Goal: Task Accomplishment & Management: Manage account settings

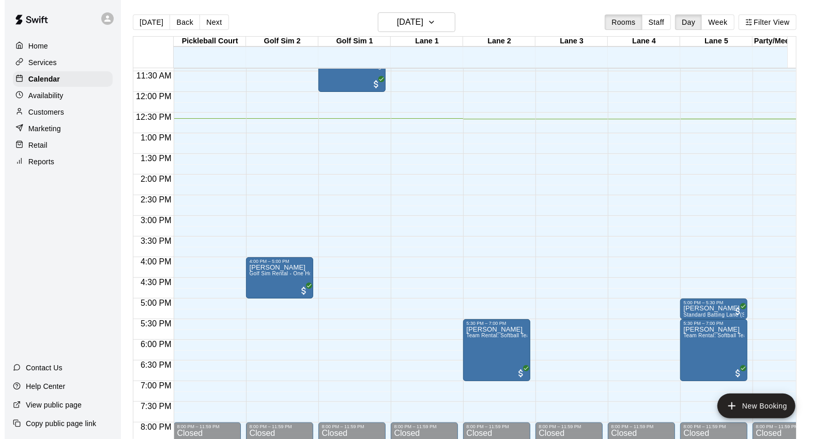
scroll to position [453, 0]
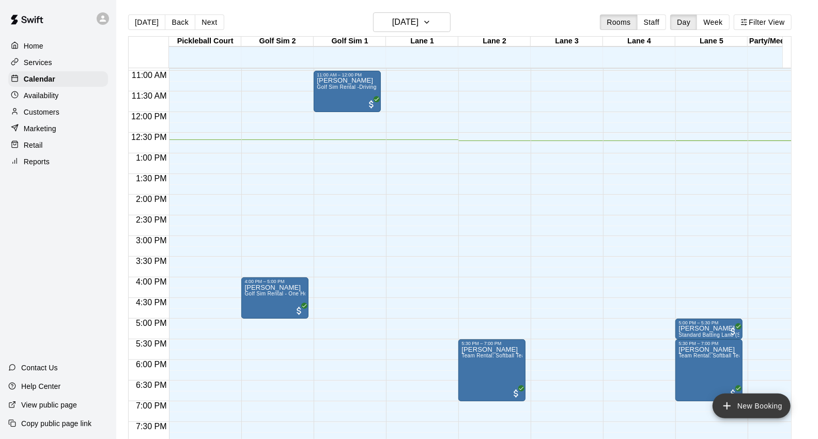
click at [736, 399] on button "New Booking" at bounding box center [752, 406] width 78 height 25
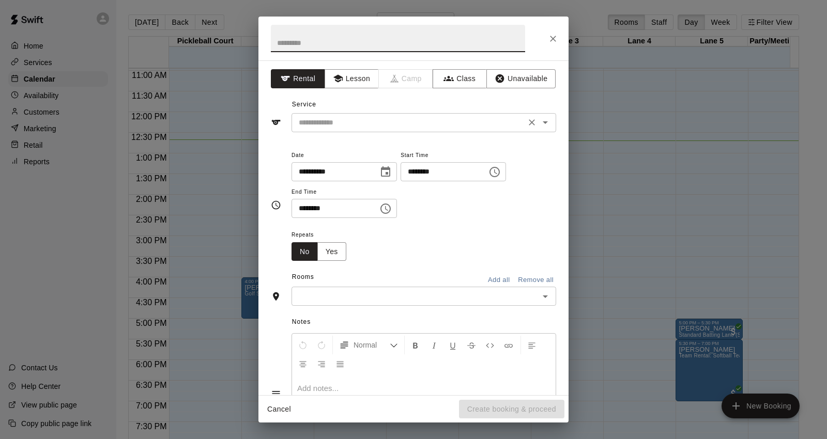
click at [420, 121] on input "text" at bounding box center [409, 122] width 228 height 13
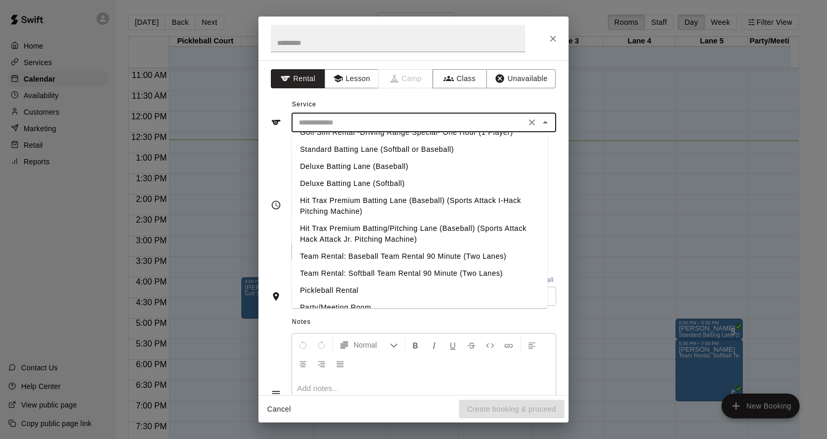
scroll to position [0, 0]
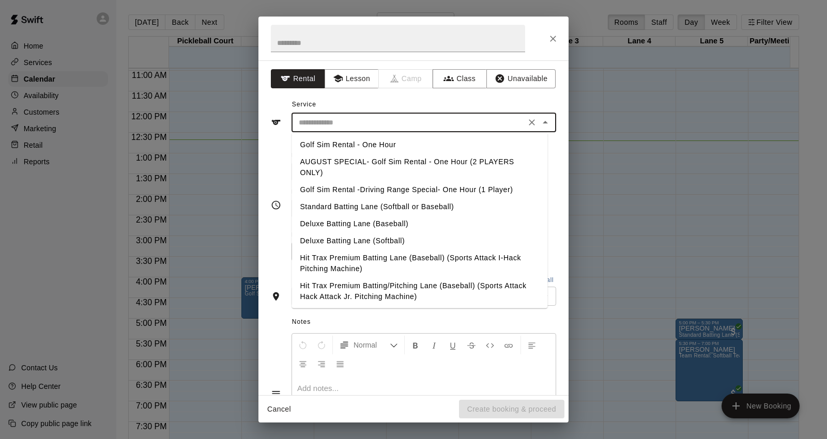
click at [389, 225] on li "Deluxe Batting Lane (Baseball)" at bounding box center [420, 224] width 256 height 17
type input "**********"
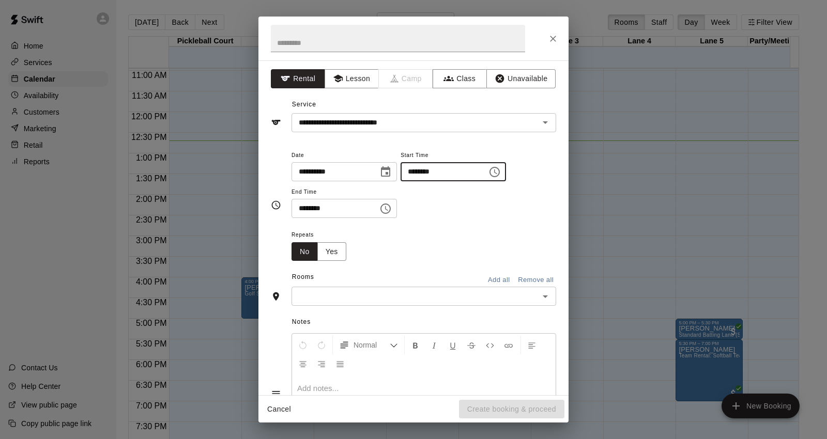
click at [425, 172] on input "********" at bounding box center [441, 171] width 80 height 19
click at [431, 174] on input "********" at bounding box center [441, 171] width 80 height 19
click at [435, 174] on input "********" at bounding box center [441, 171] width 80 height 19
click at [428, 174] on input "********" at bounding box center [441, 171] width 80 height 19
type input "********"
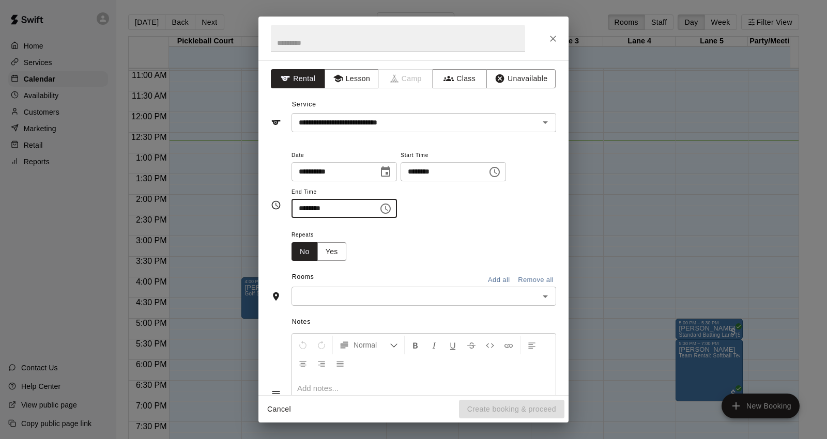
click at [302, 209] on input "********" at bounding box center [332, 208] width 80 height 19
click at [316, 207] on input "********" at bounding box center [332, 208] width 80 height 19
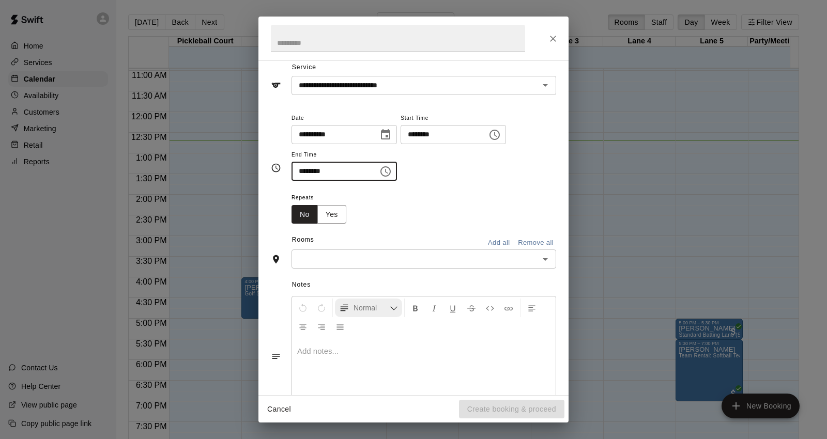
scroll to position [57, 0]
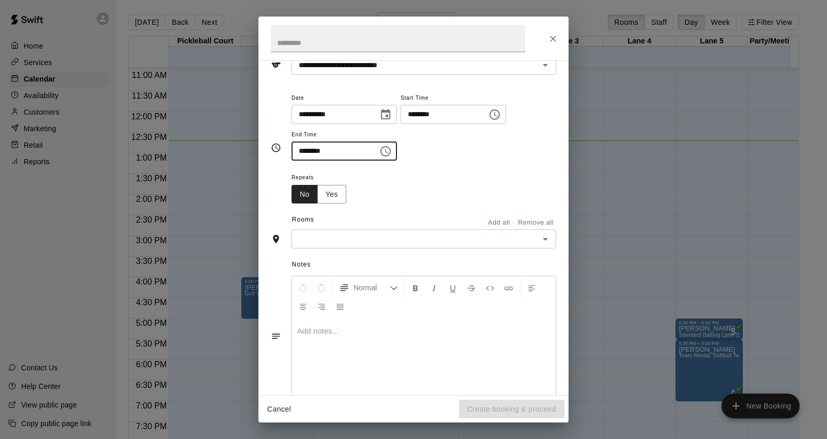
click at [385, 247] on div "​" at bounding box center [424, 239] width 265 height 19
type input "********"
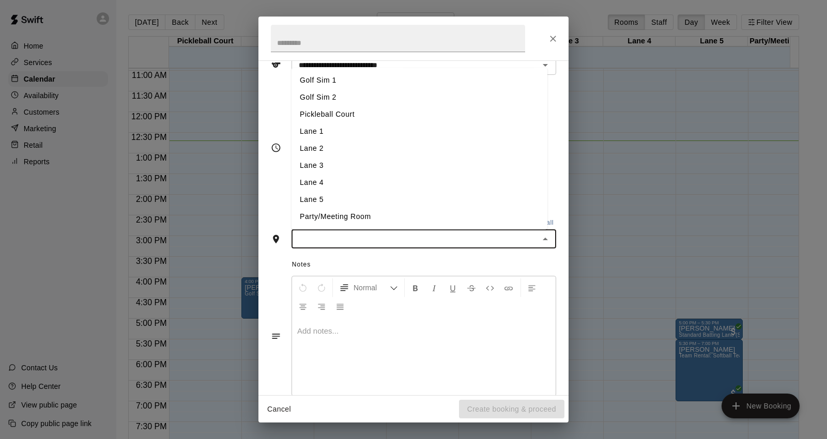
click at [378, 132] on li "Lane 1" at bounding box center [420, 132] width 256 height 17
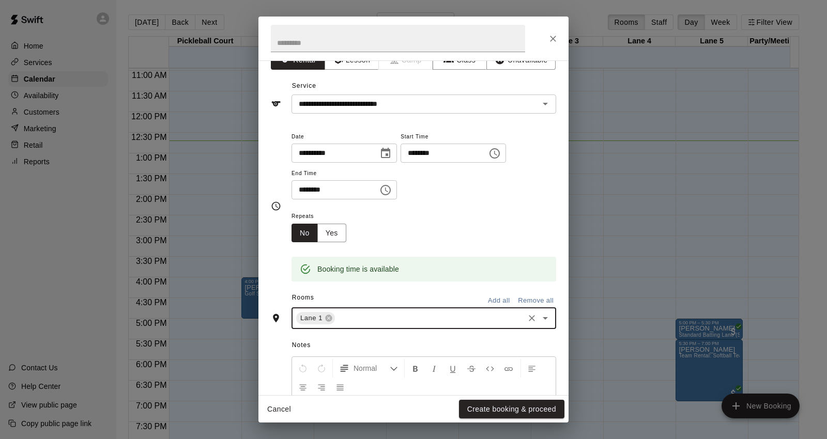
scroll to position [0, 0]
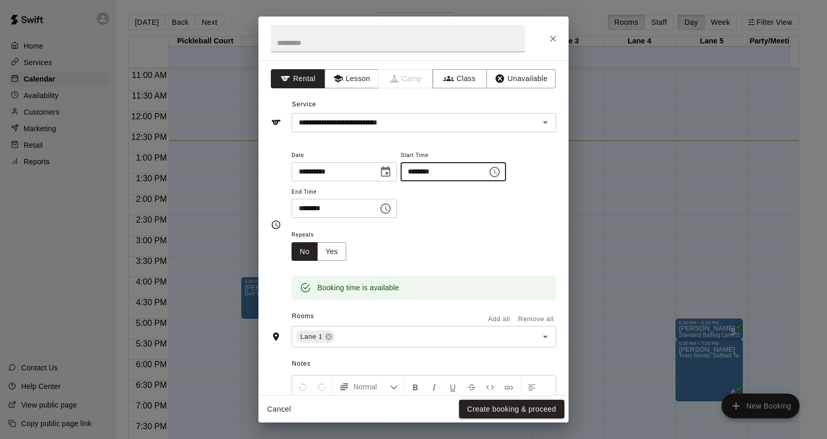
click at [457, 174] on input "********" at bounding box center [441, 171] width 80 height 19
click at [455, 174] on input "********" at bounding box center [441, 171] width 80 height 19
click at [451, 174] on input "********" at bounding box center [441, 171] width 80 height 19
click at [438, 168] on input "********" at bounding box center [441, 171] width 80 height 19
type input "********"
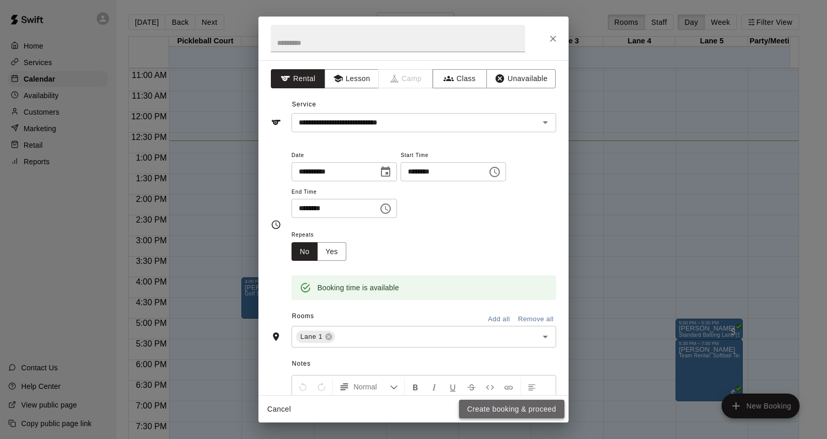
click at [507, 404] on button "Create booking & proceed" at bounding box center [511, 409] width 105 height 19
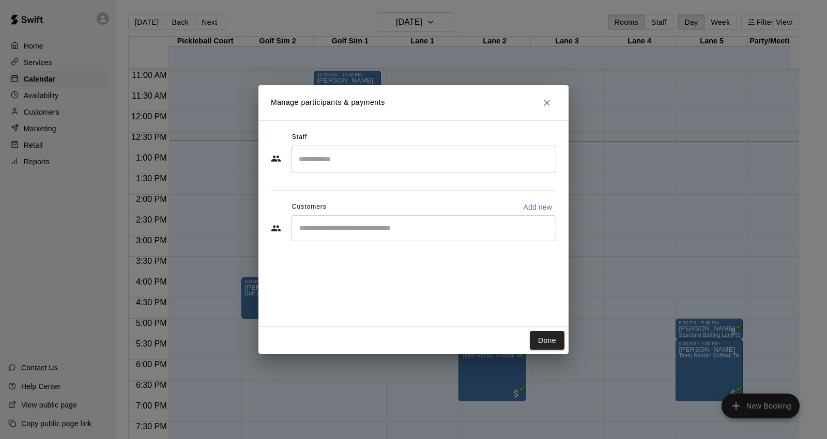
click at [546, 205] on p "Add new" at bounding box center [537, 207] width 29 height 10
select select "**"
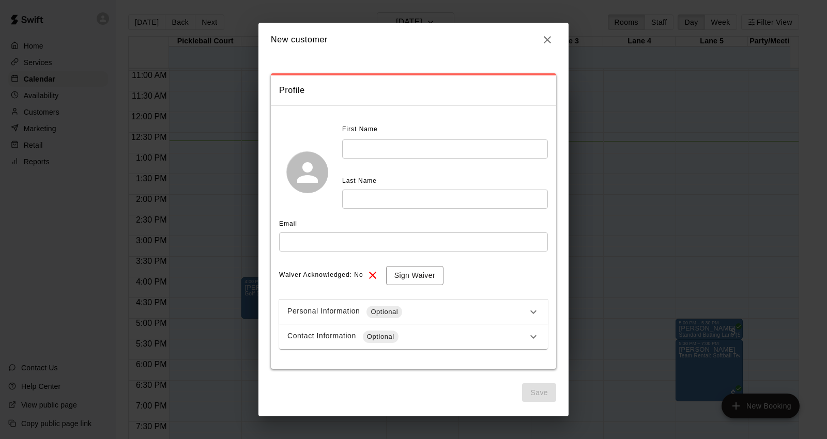
click at [390, 140] on input "text" at bounding box center [445, 149] width 206 height 19
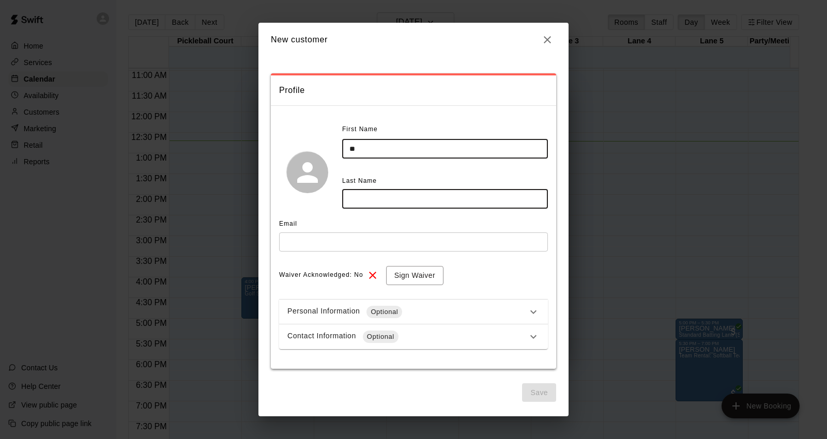
type input "*"
type input "**"
click at [385, 196] on input "text" at bounding box center [445, 199] width 206 height 19
type input "*******"
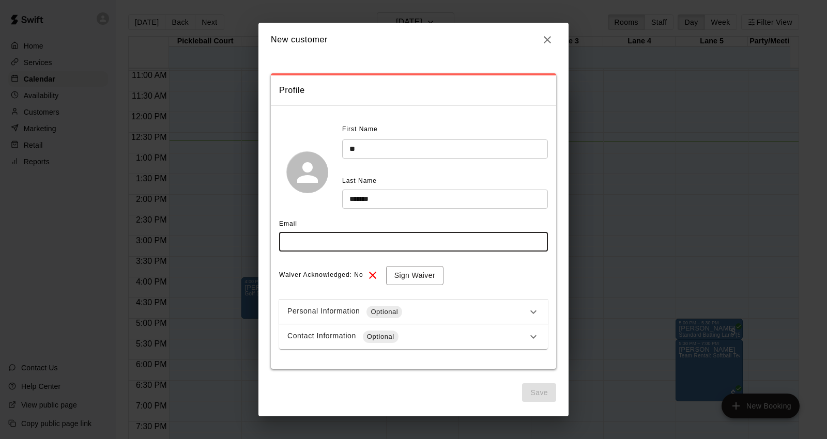
click at [359, 243] on input "text" at bounding box center [413, 242] width 269 height 19
type input "**********"
click at [414, 282] on button "Sign Waiver" at bounding box center [414, 275] width 57 height 19
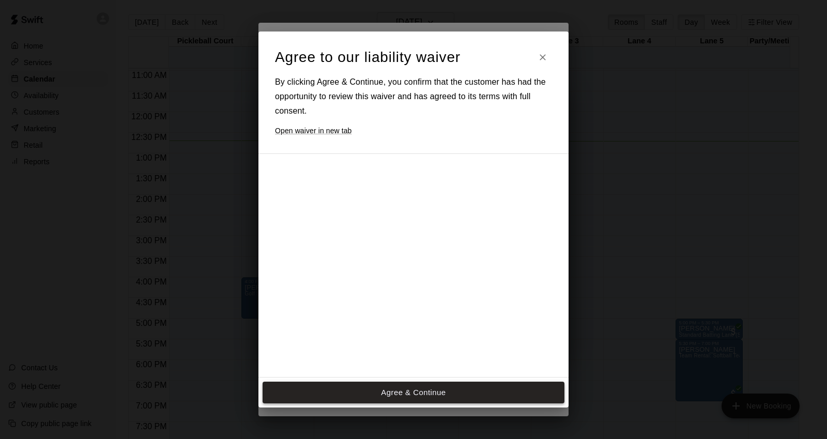
click at [424, 385] on button "Agree & Continue" at bounding box center [414, 393] width 302 height 22
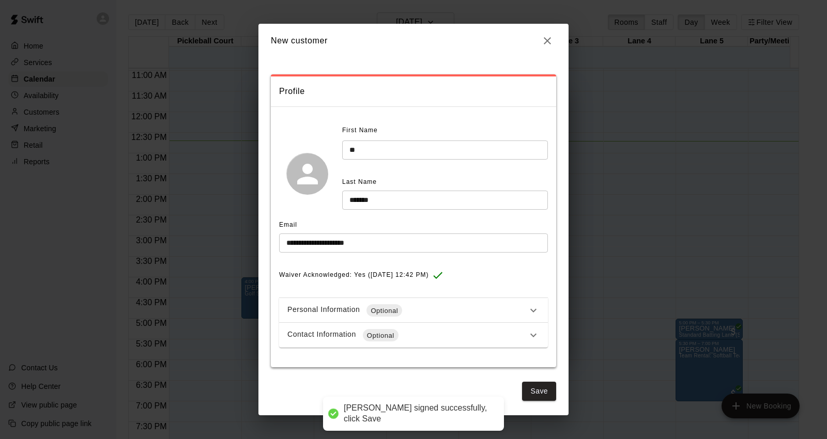
click at [433, 327] on div "Contact Information Optional" at bounding box center [413, 335] width 269 height 25
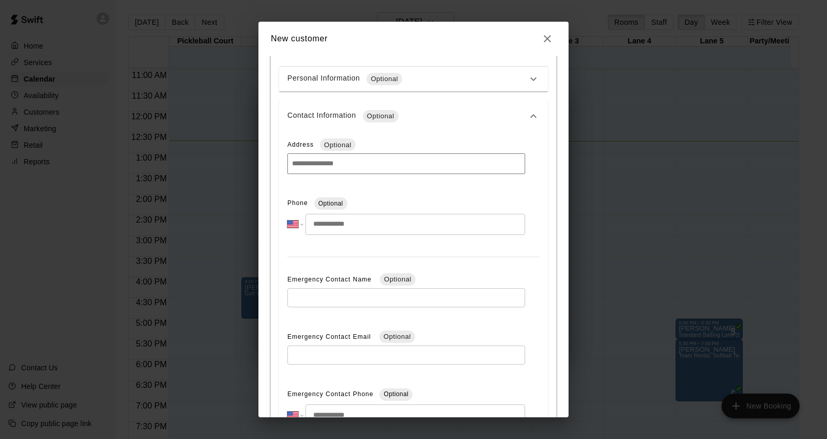
scroll to position [329, 0]
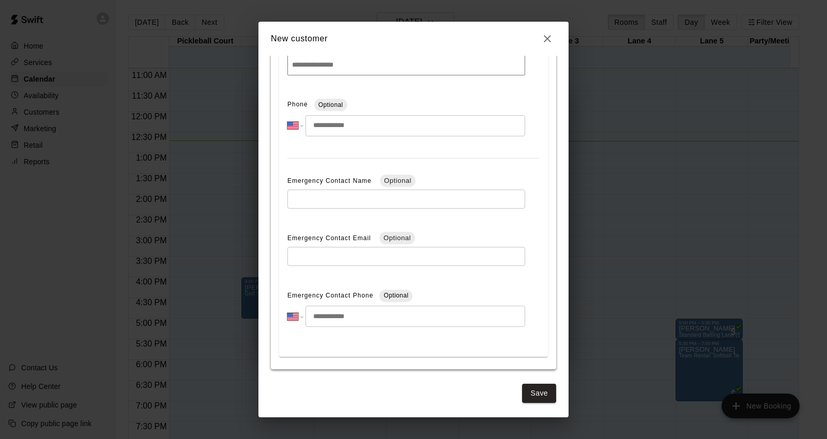
click at [385, 130] on input "tel" at bounding box center [416, 125] width 220 height 21
type input "**********"
click at [522, 398] on button "Save" at bounding box center [539, 393] width 34 height 19
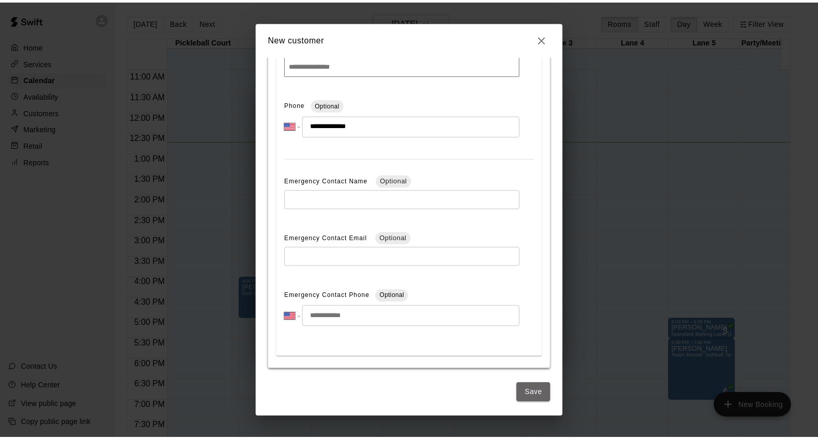
scroll to position [0, 0]
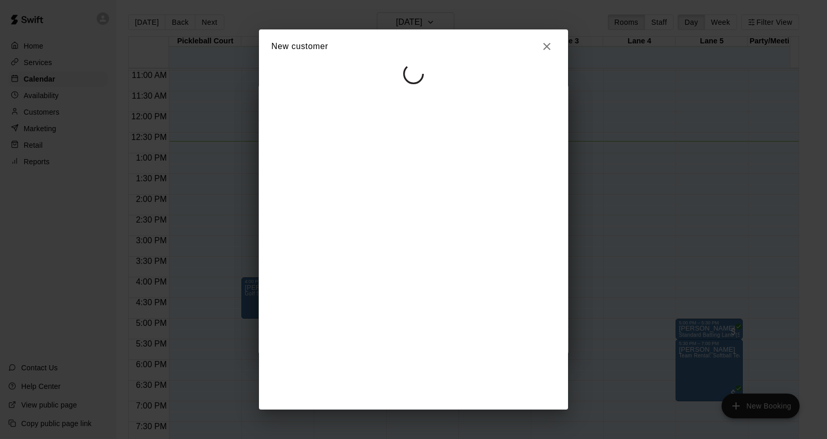
select select "**"
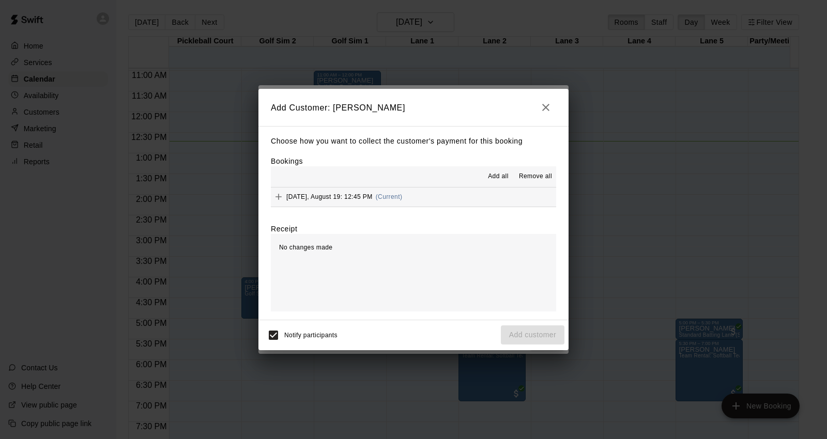
click at [459, 207] on button "[DATE], August 19: 12:45 PM (Current)" at bounding box center [413, 197] width 285 height 19
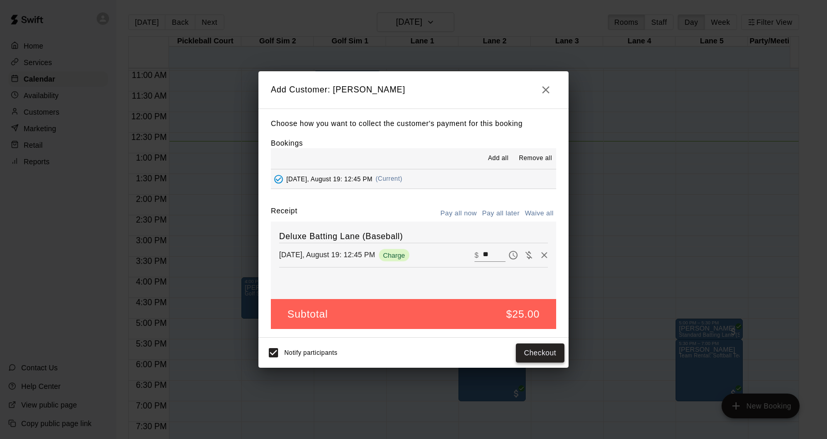
click at [539, 359] on button "Checkout" at bounding box center [540, 353] width 49 height 19
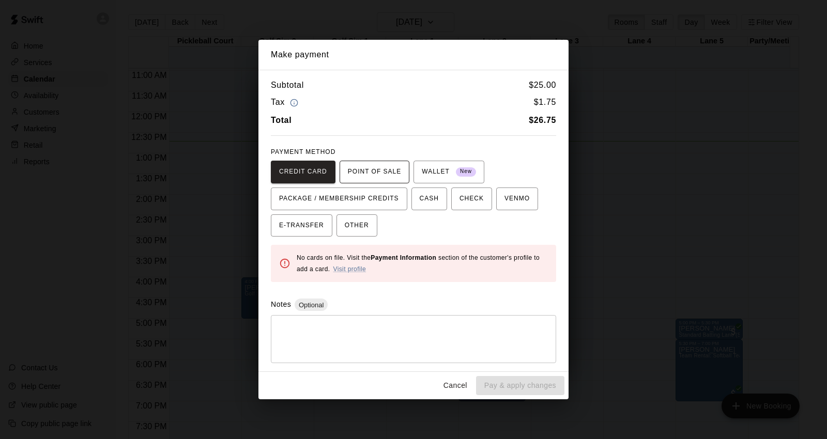
click at [390, 177] on span "POINT OF SALE" at bounding box center [374, 172] width 53 height 17
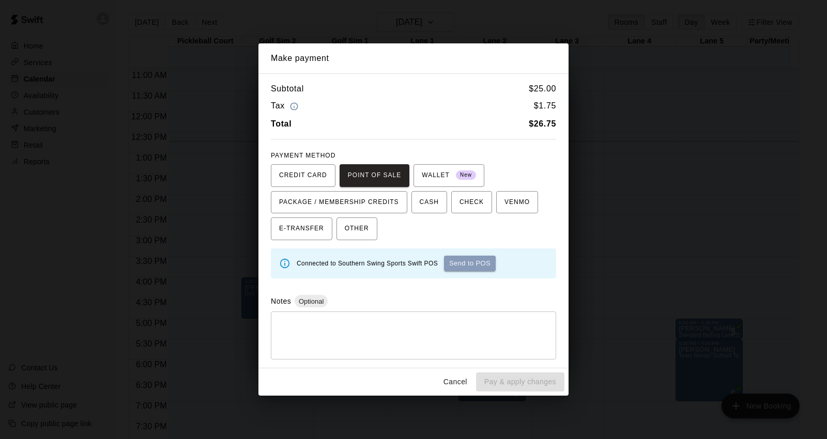
click at [463, 270] on button "Send to POS" at bounding box center [470, 264] width 52 height 16
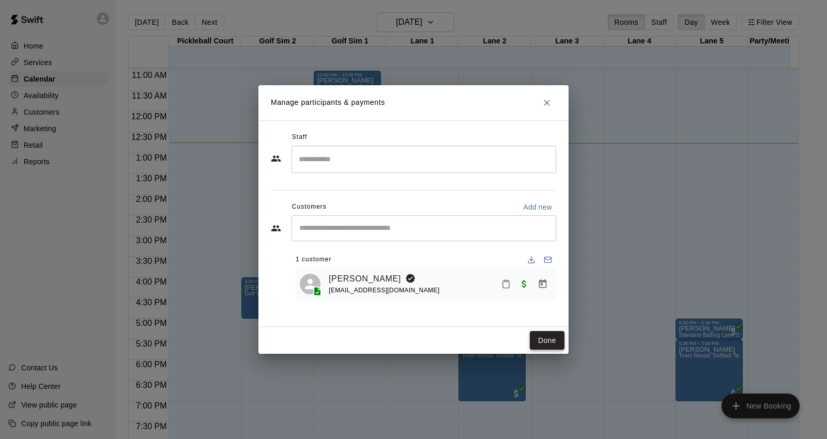
click at [557, 333] on button "Done" at bounding box center [547, 340] width 35 height 19
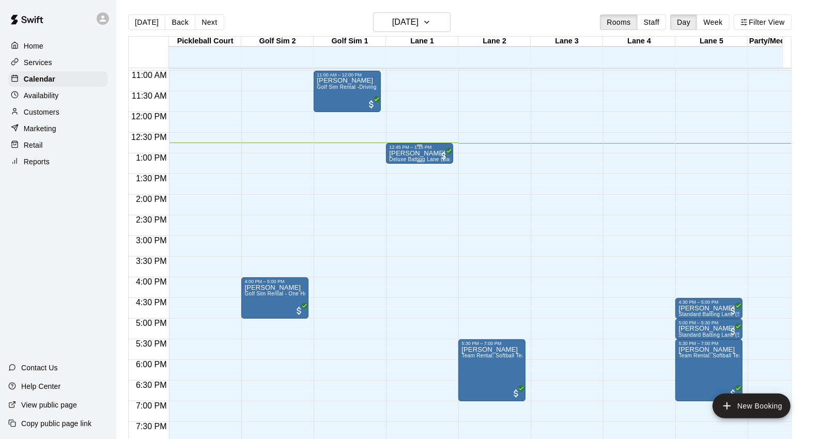
click at [410, 154] on p "[PERSON_NAME]" at bounding box center [419, 154] width 61 height 0
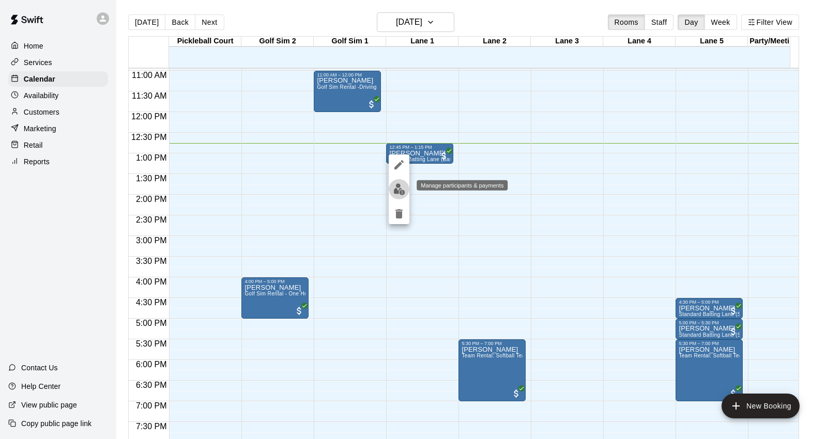
click at [402, 191] on img "edit" at bounding box center [399, 190] width 12 height 12
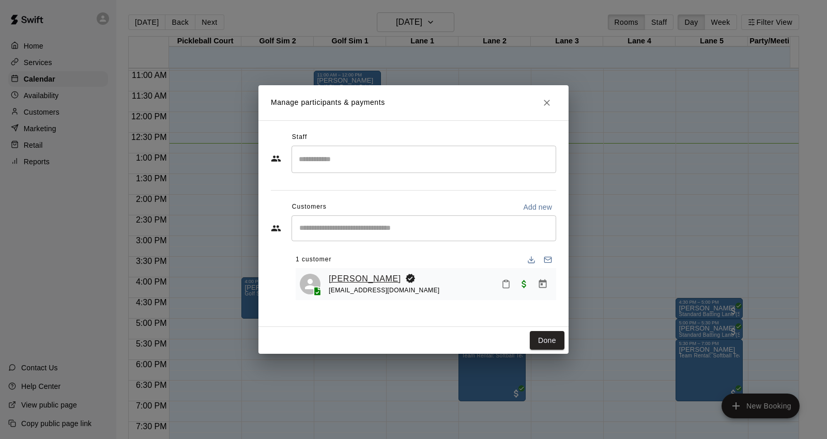
click at [363, 280] on link "[PERSON_NAME]" at bounding box center [365, 278] width 72 height 13
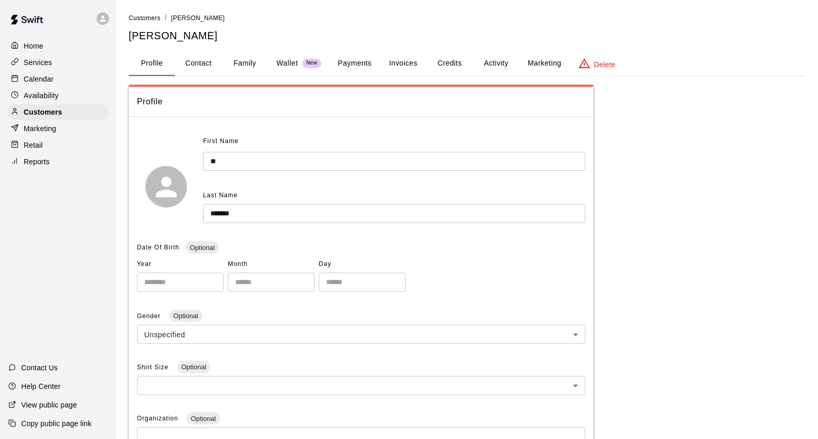
click at [258, 60] on button "Family" at bounding box center [245, 63] width 47 height 25
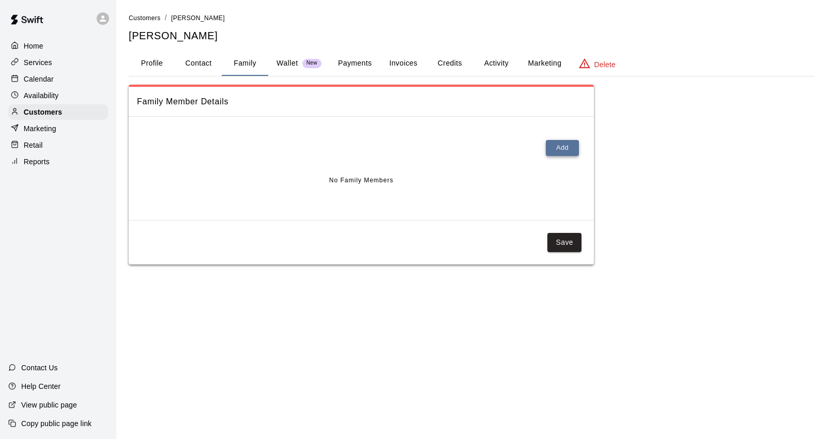
click at [568, 146] on button "Add" at bounding box center [562, 148] width 33 height 16
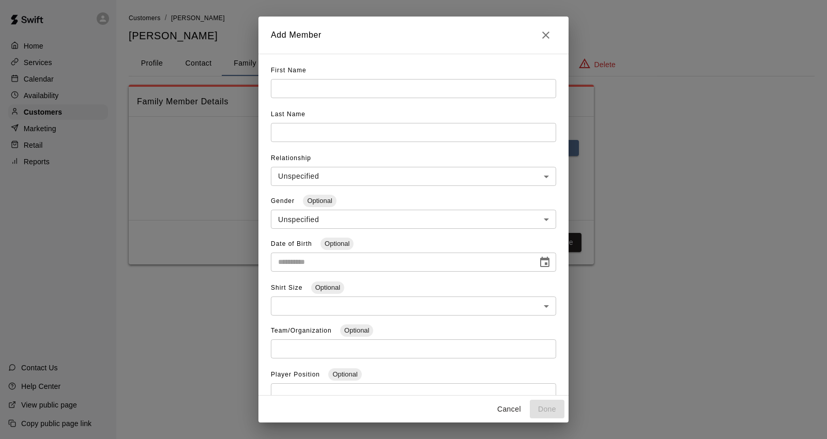
click at [334, 87] on input "text" at bounding box center [413, 88] width 285 height 19
type input "******"
click at [317, 98] on input "text" at bounding box center [413, 88] width 285 height 19
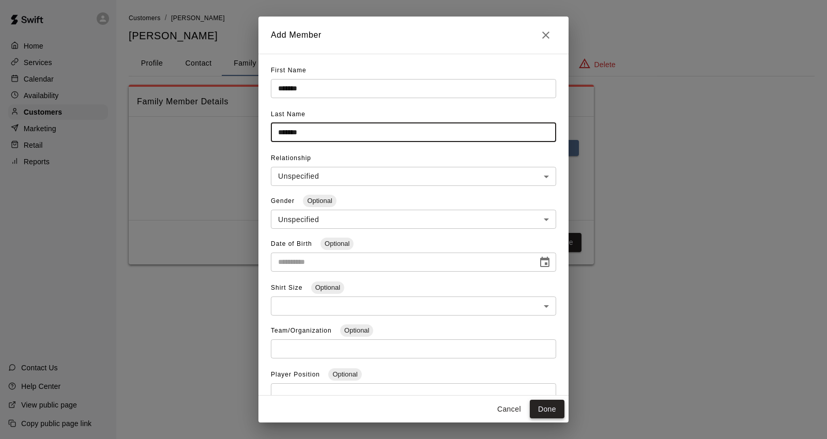
type input "*******"
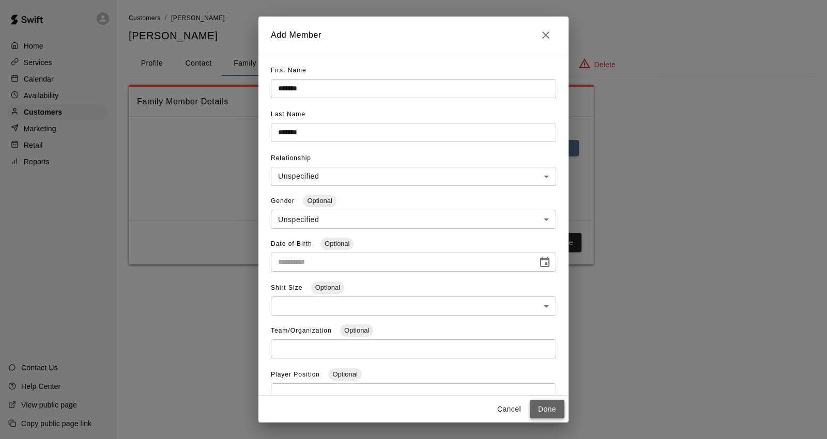
click at [546, 408] on button "Done" at bounding box center [547, 409] width 35 height 19
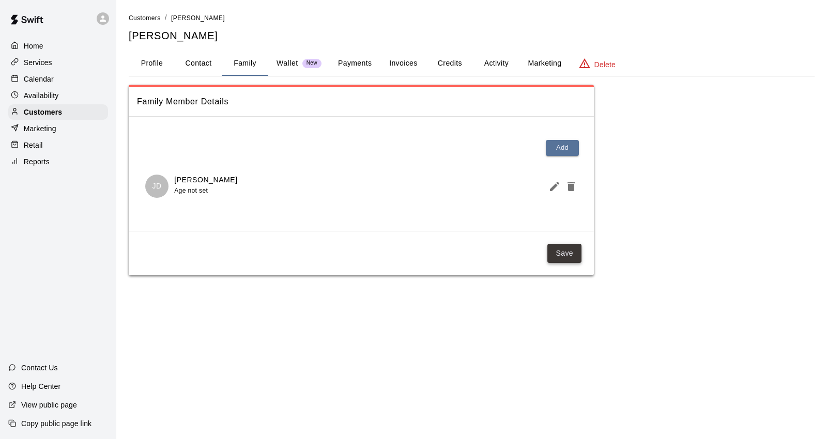
click at [568, 256] on button "Save" at bounding box center [564, 253] width 34 height 19
click at [150, 61] on button "Profile" at bounding box center [152, 63] width 47 height 25
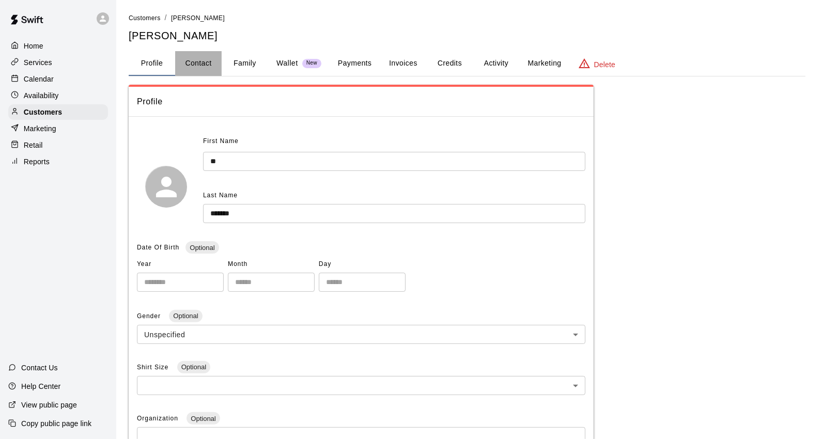
click at [199, 63] on button "Contact" at bounding box center [198, 63] width 47 height 25
select select "**"
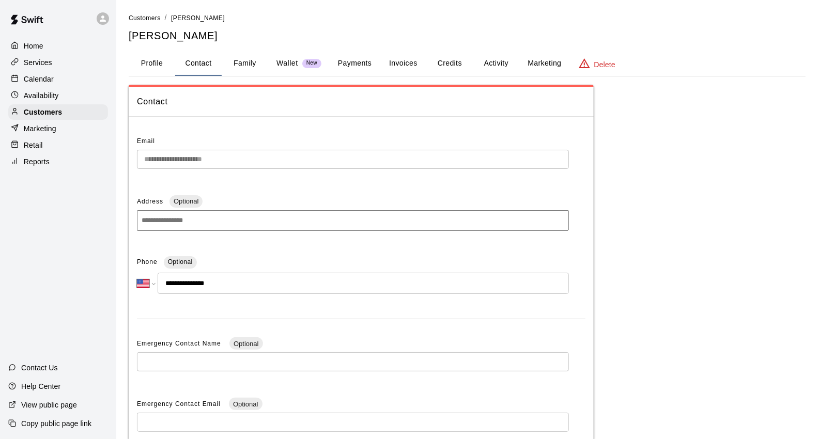
click at [45, 84] on p "Calendar" at bounding box center [39, 79] width 30 height 10
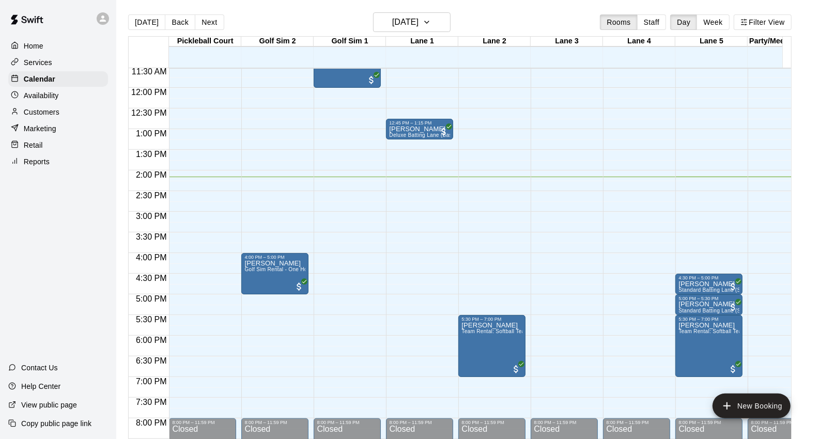
scroll to position [477, 0]
click at [410, 21] on h6 "[DATE]" at bounding box center [405, 22] width 26 height 14
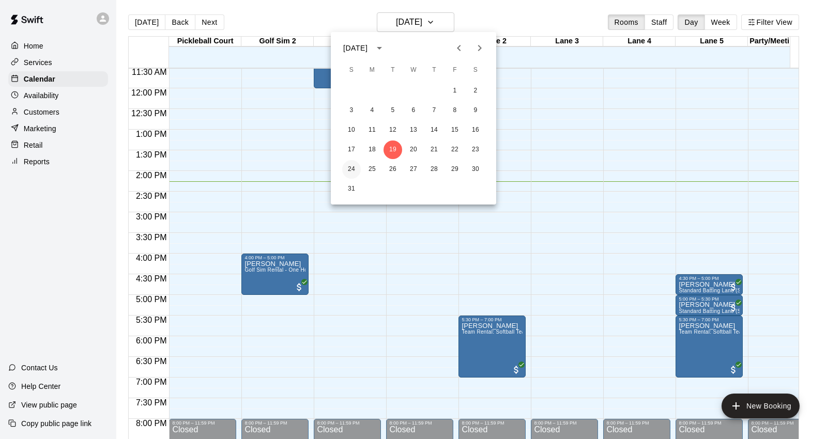
click at [357, 166] on button "24" at bounding box center [351, 169] width 19 height 19
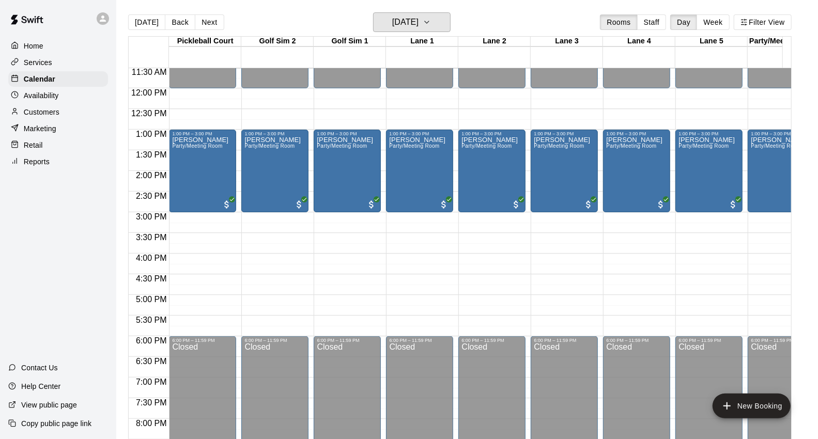
scroll to position [419, 0]
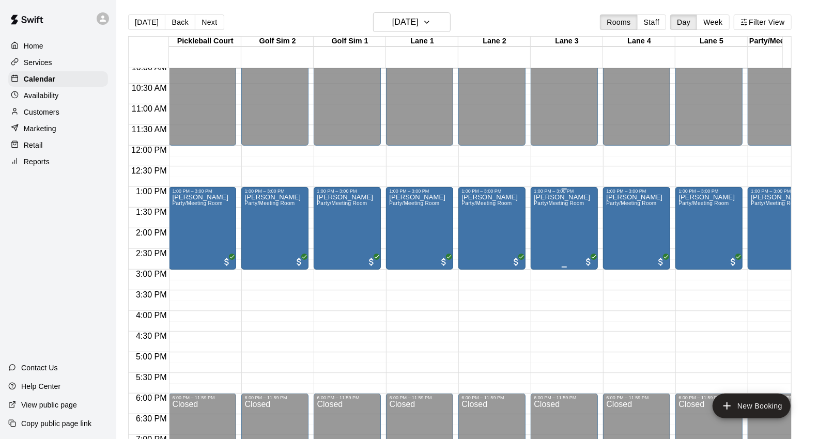
click at [565, 216] on div "[PERSON_NAME] Party/Meeting Room" at bounding box center [562, 413] width 56 height 439
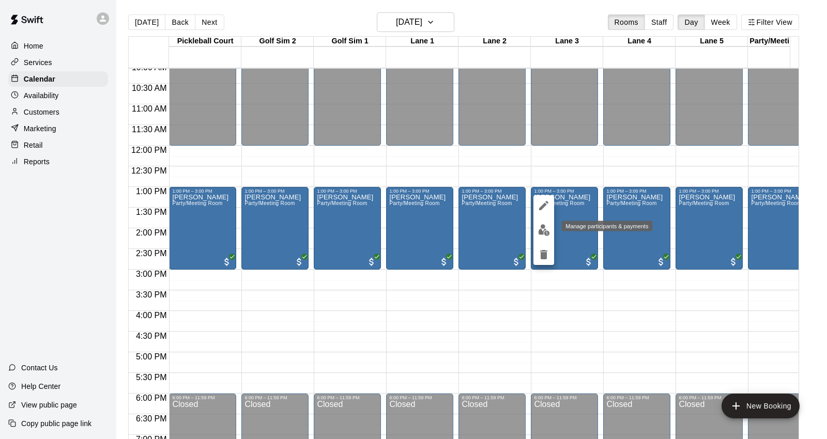
click at [545, 234] on img "edit" at bounding box center [544, 230] width 12 height 12
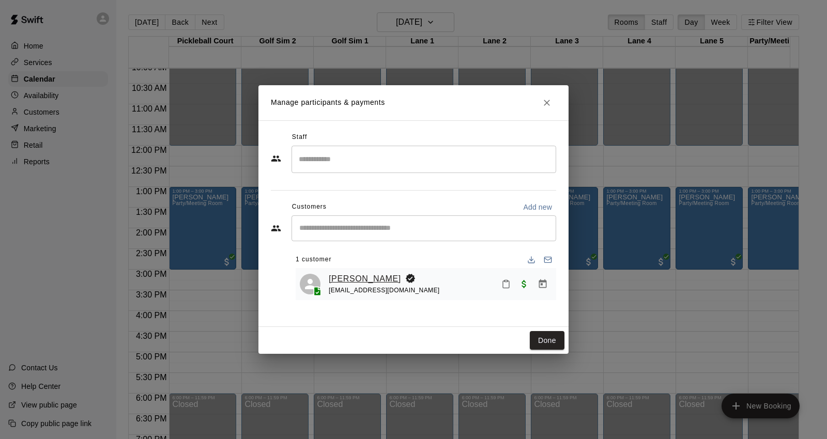
click at [353, 281] on link "[PERSON_NAME]" at bounding box center [365, 278] width 72 height 13
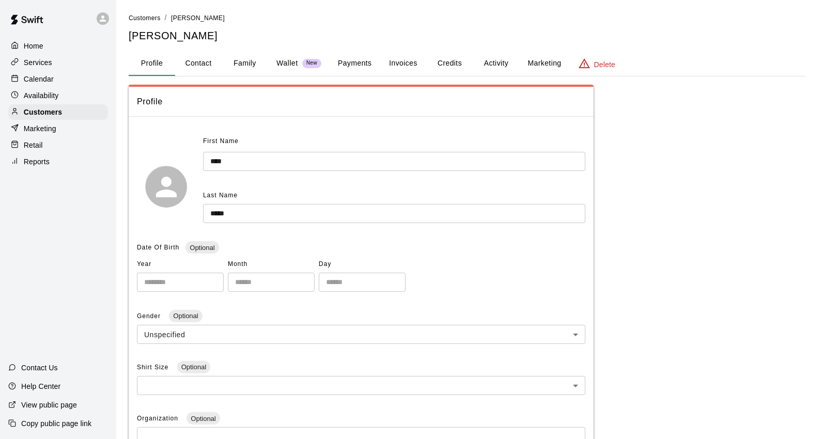
click at [202, 66] on button "Contact" at bounding box center [198, 63] width 47 height 25
select select "**"
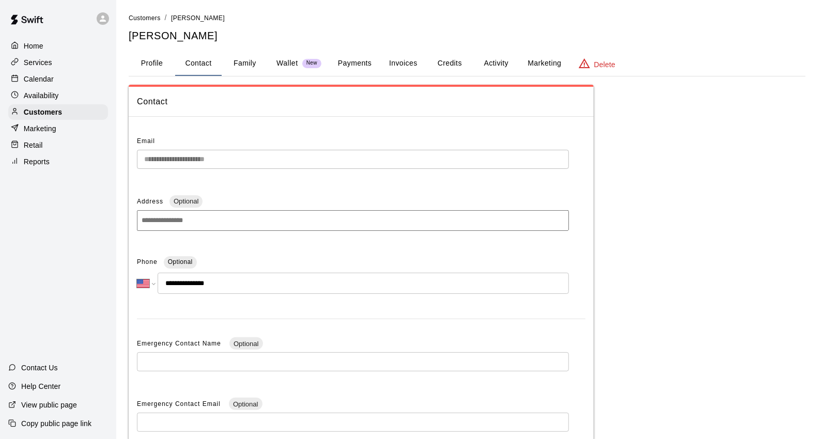
click at [71, 75] on div "Calendar" at bounding box center [58, 79] width 100 height 16
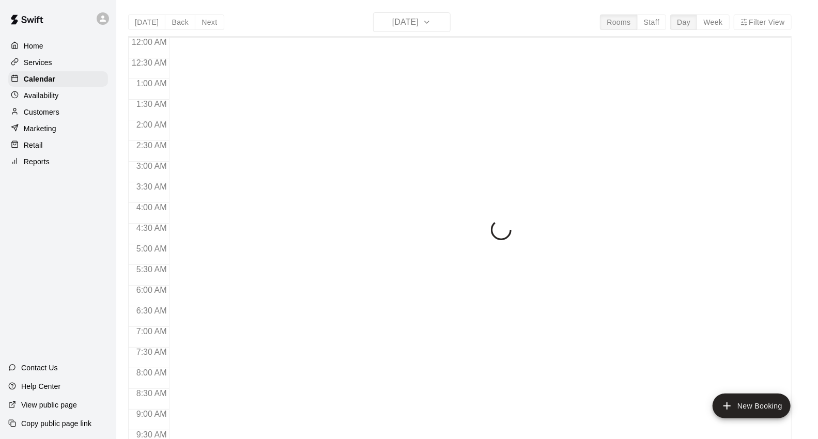
scroll to position [579, 0]
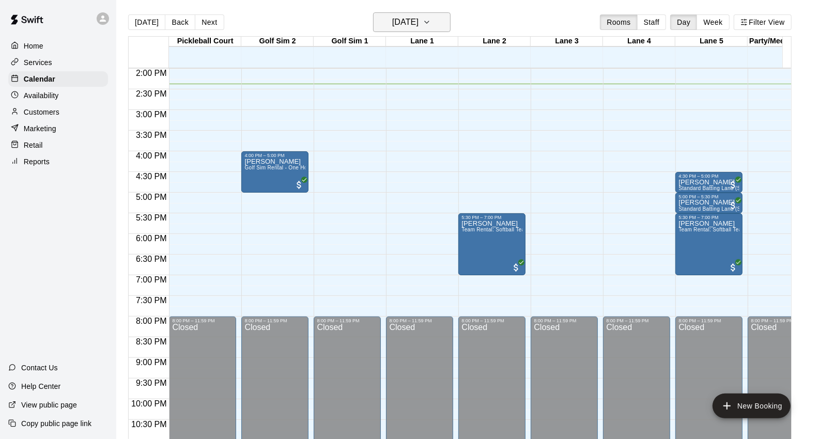
click at [431, 24] on icon "button" at bounding box center [427, 22] width 8 height 12
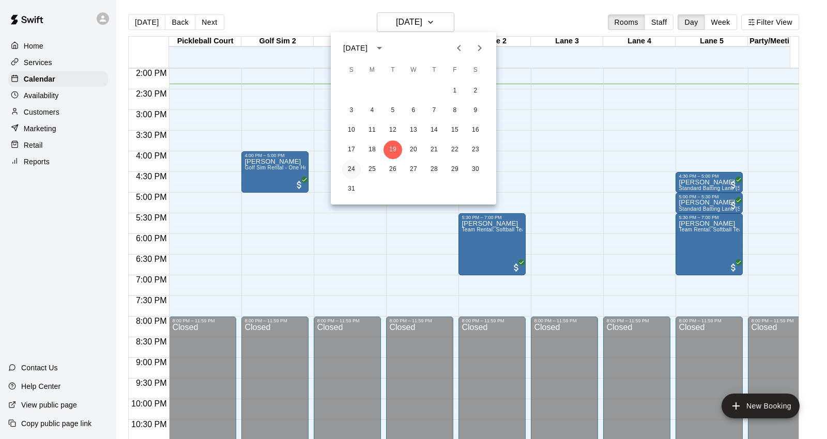
click at [348, 164] on button "24" at bounding box center [351, 169] width 19 height 19
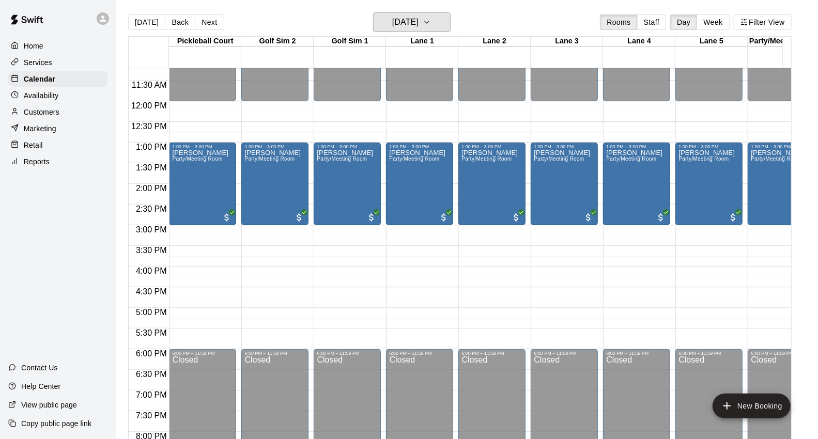
scroll to position [292, 0]
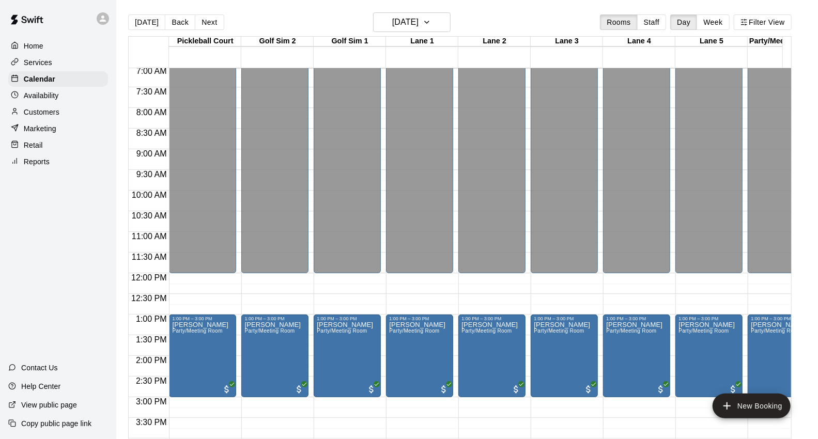
click at [431, 35] on div "[DATE] Back [DATE][DATE] Rooms Staff Day Week Filter View" at bounding box center [460, 24] width 664 height 24
click at [432, 29] on button "[DATE]" at bounding box center [412, 22] width 78 height 20
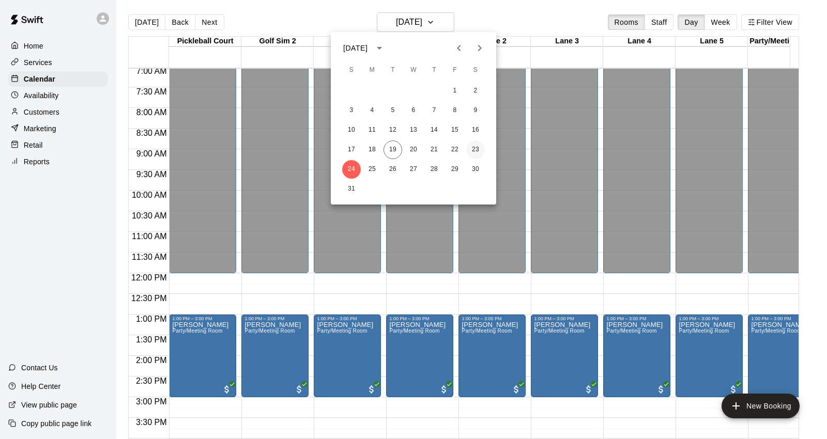
click at [473, 151] on button "23" at bounding box center [475, 150] width 19 height 19
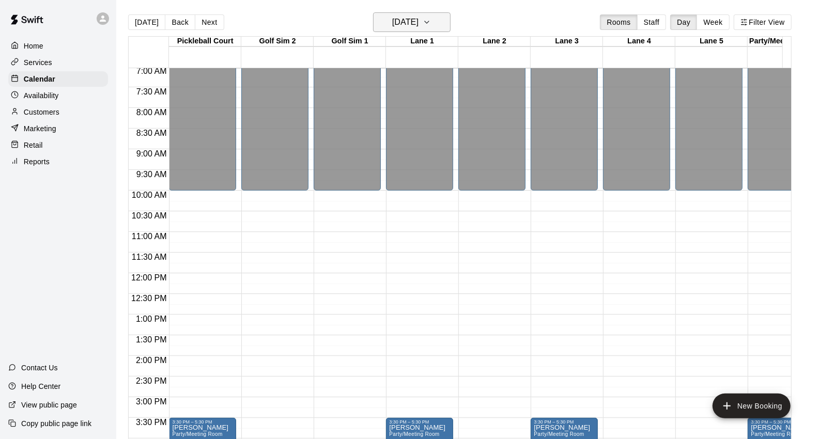
click at [419, 29] on h6 "[DATE]" at bounding box center [405, 22] width 26 height 14
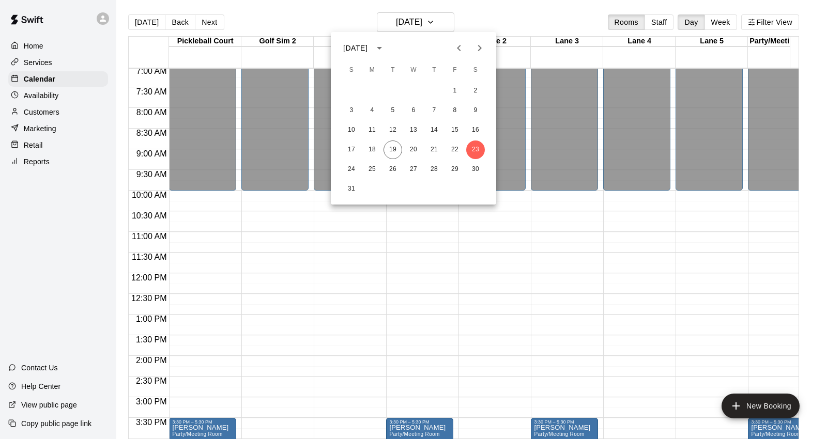
click at [639, 319] on div at bounding box center [413, 219] width 827 height 439
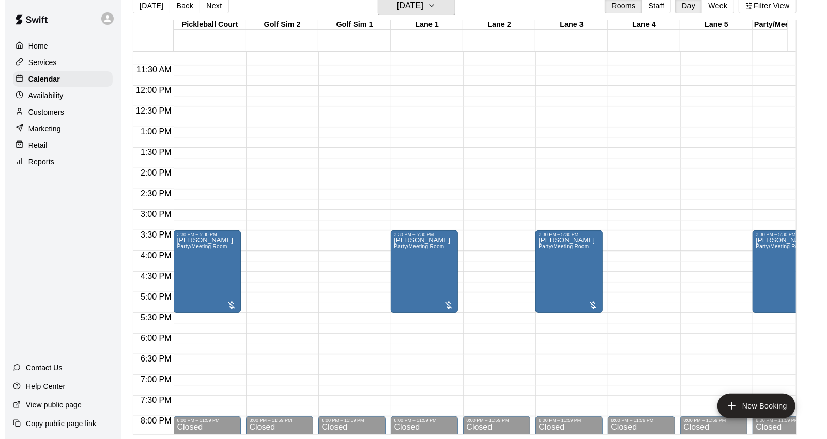
scroll to position [464, 0]
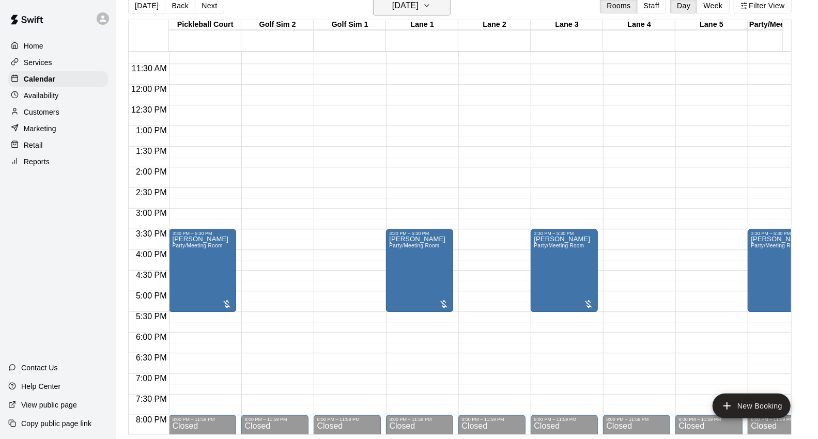
click at [451, 6] on button "[DATE]" at bounding box center [412, 6] width 78 height 20
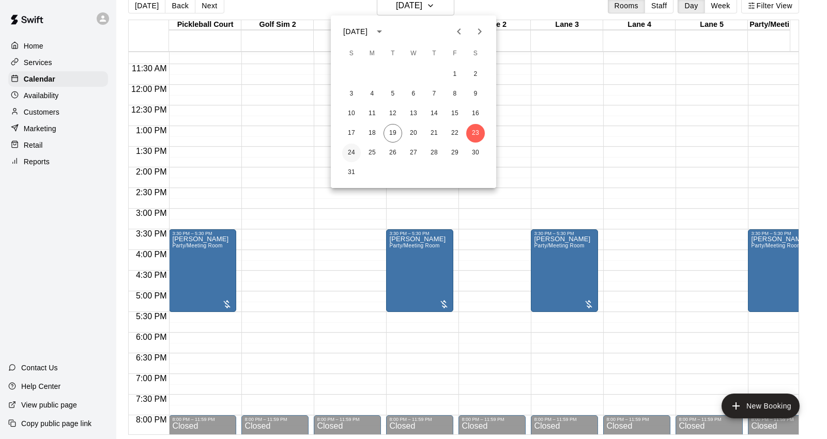
click at [355, 153] on button "24" at bounding box center [351, 153] width 19 height 19
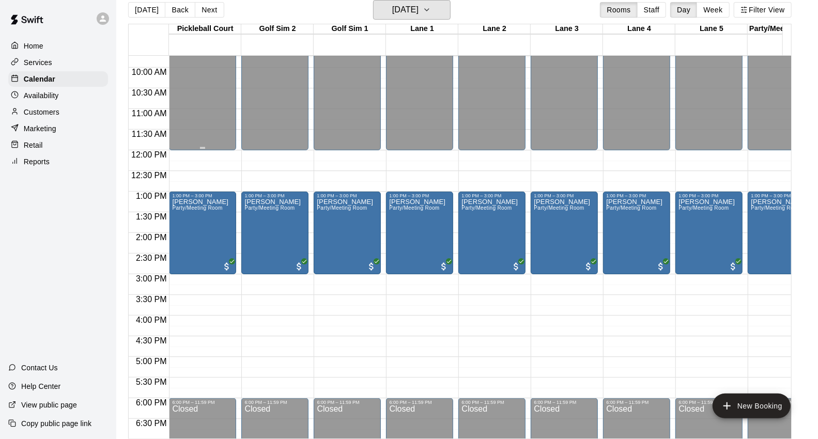
scroll to position [406, 0]
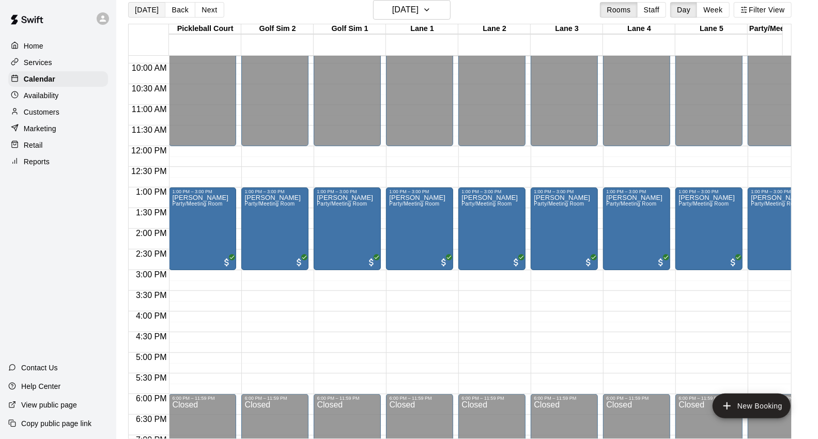
click at [145, 13] on button "[DATE]" at bounding box center [146, 10] width 37 height 16
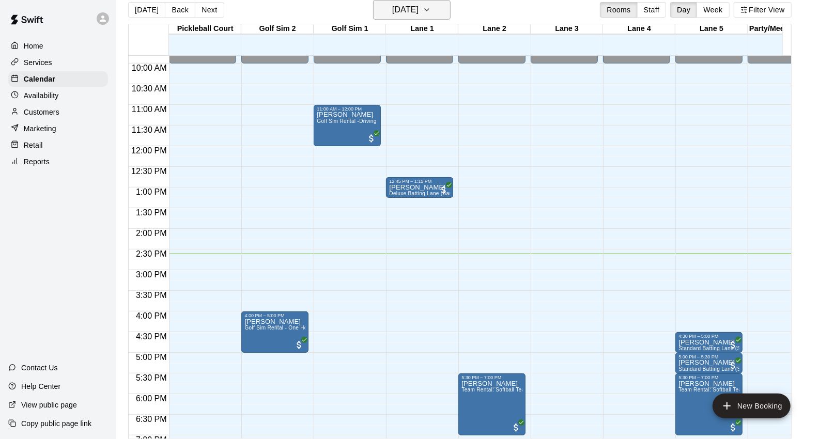
click at [419, 8] on h6 "[DATE]" at bounding box center [405, 10] width 26 height 14
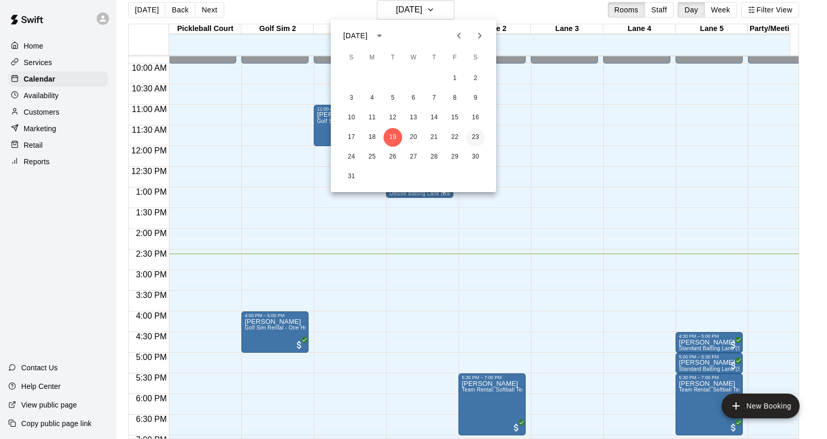
click at [477, 138] on button "23" at bounding box center [475, 137] width 19 height 19
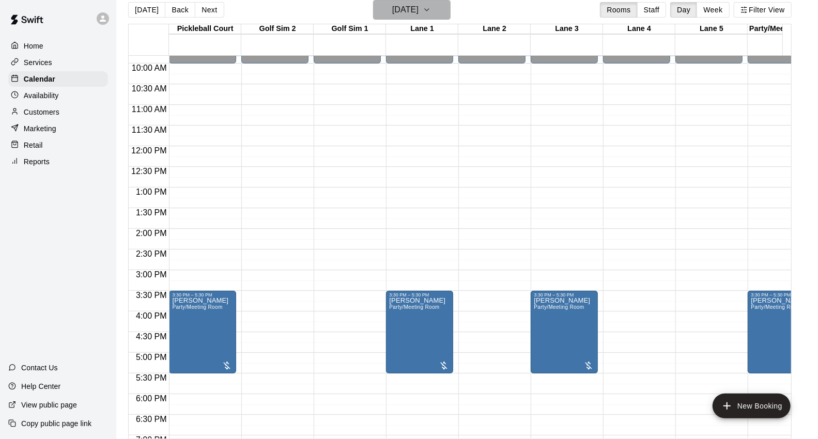
click at [431, 9] on icon "button" at bounding box center [427, 10] width 8 height 12
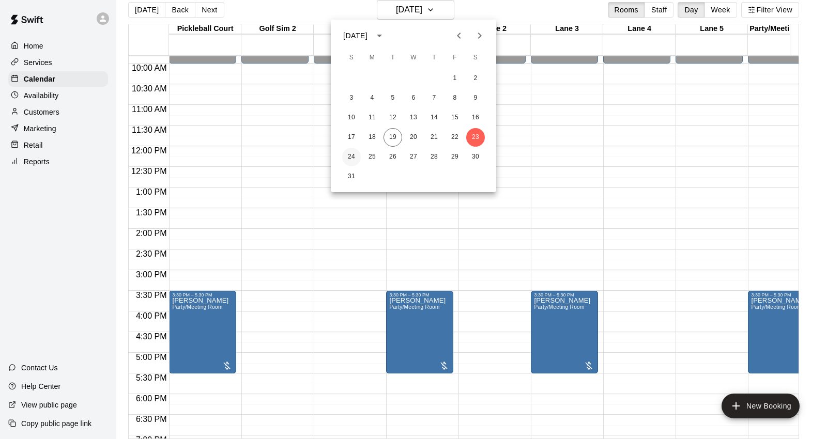
click at [346, 157] on button "24" at bounding box center [351, 157] width 19 height 19
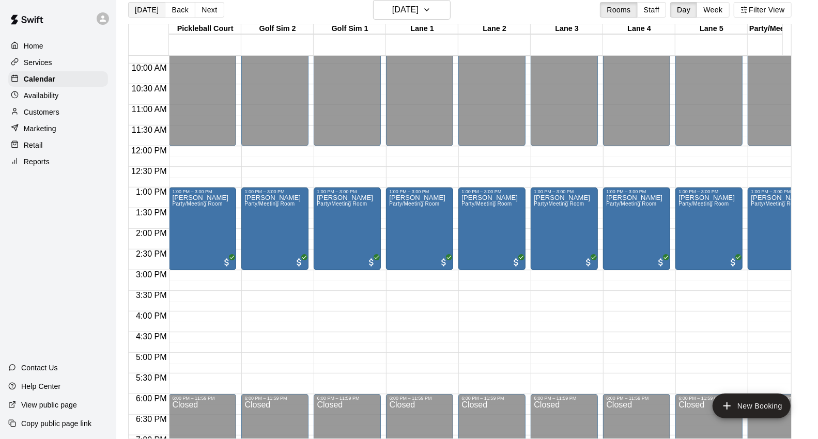
click at [142, 12] on button "[DATE]" at bounding box center [146, 10] width 37 height 16
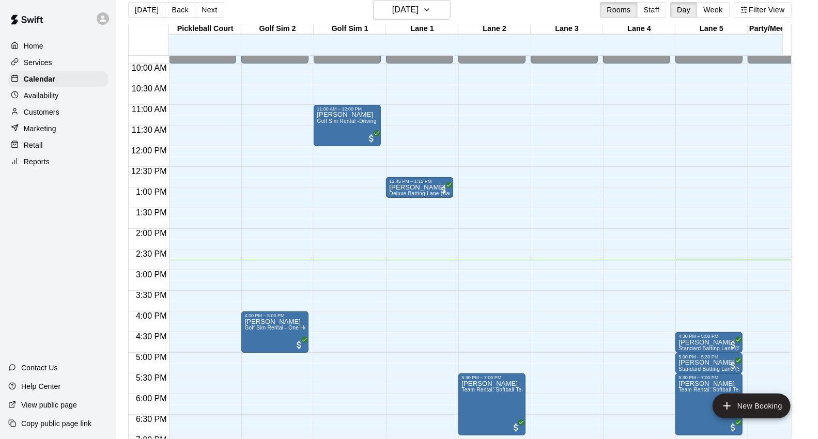
click at [725, 178] on div "12:00 AM – 10:00 AM Closed 4:30 PM – 5:00 PM [PERSON_NAME] Standard Batting Lan…" at bounding box center [709, 146] width 67 height 993
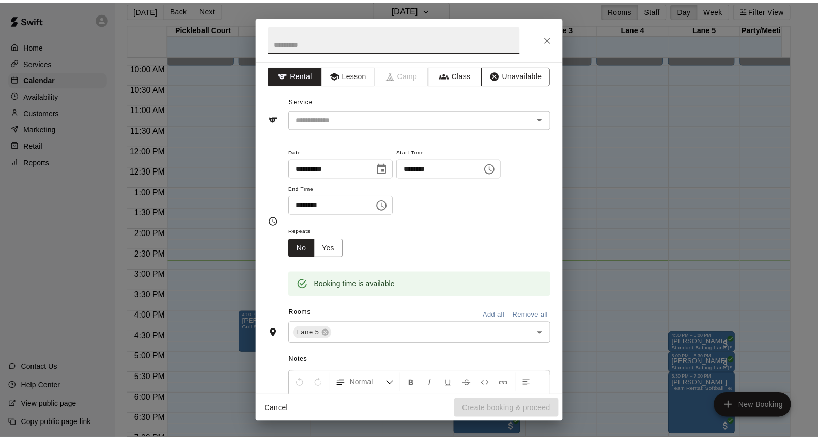
scroll to position [0, 0]
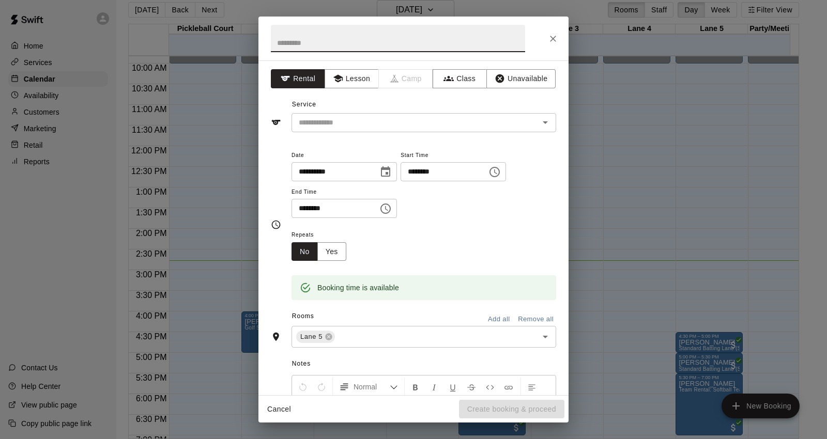
click at [550, 35] on icon "Close" at bounding box center [553, 39] width 10 height 10
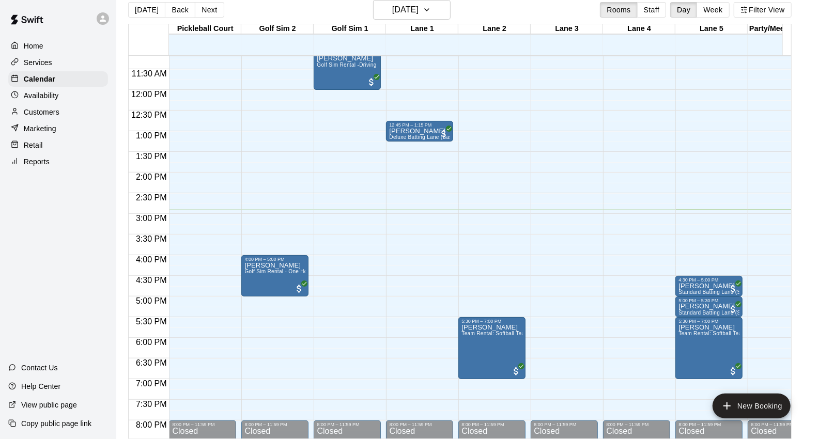
scroll to position [464, 0]
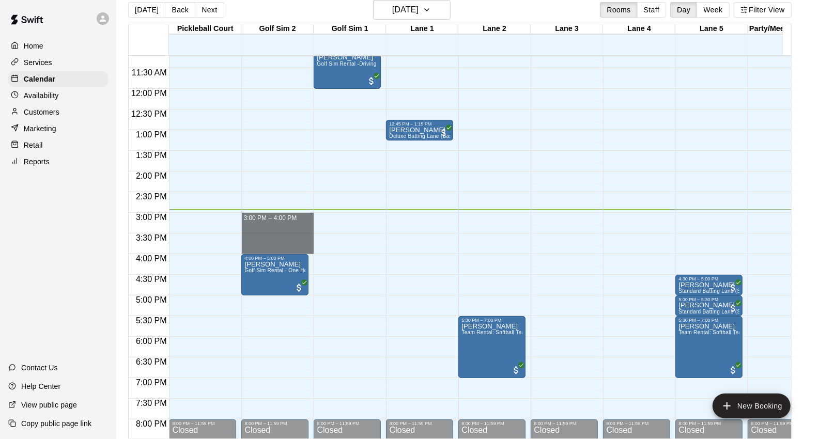
drag, startPoint x: 249, startPoint y: 221, endPoint x: 253, endPoint y: 247, distance: 25.8
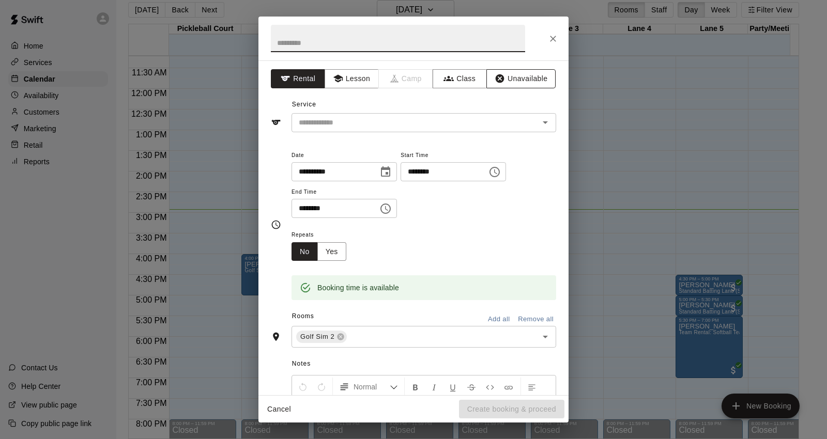
click at [505, 81] on button "Unavailable" at bounding box center [520, 78] width 69 height 19
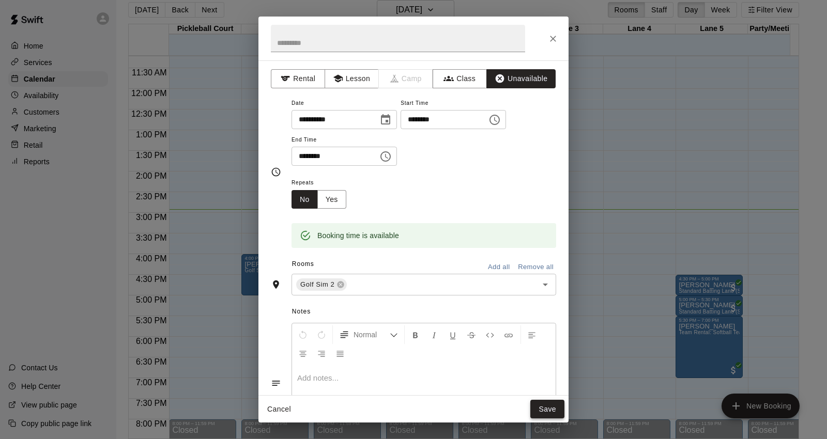
click at [560, 406] on button "Save" at bounding box center [547, 409] width 34 height 19
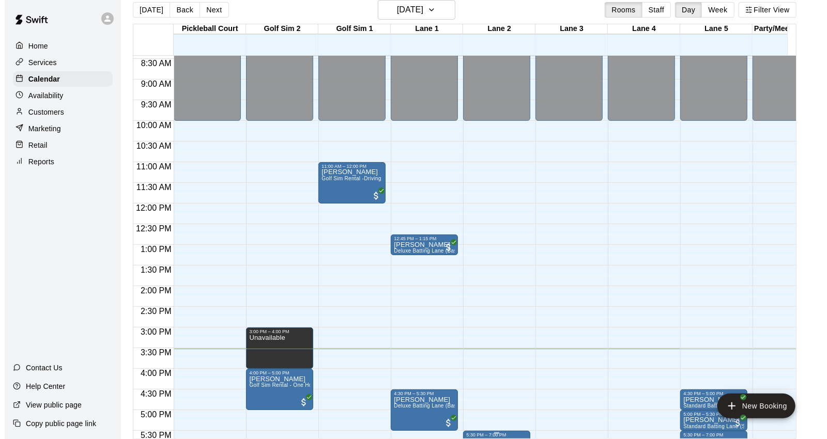
scroll to position [521, 0]
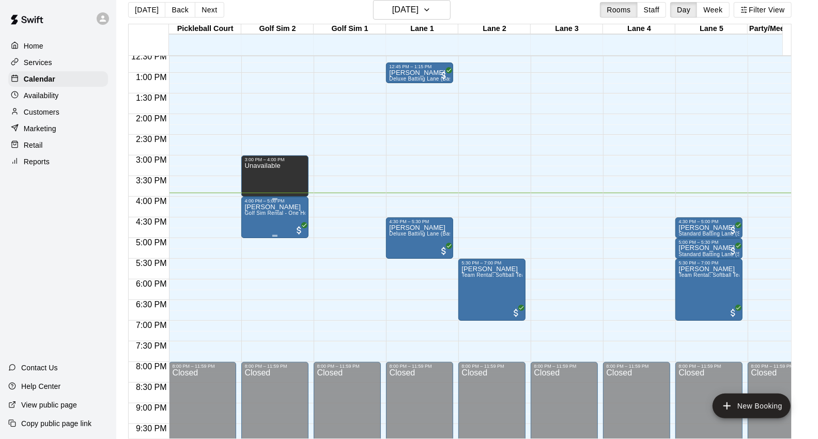
click at [262, 207] on p "[PERSON_NAME]" at bounding box center [275, 207] width 61 height 0
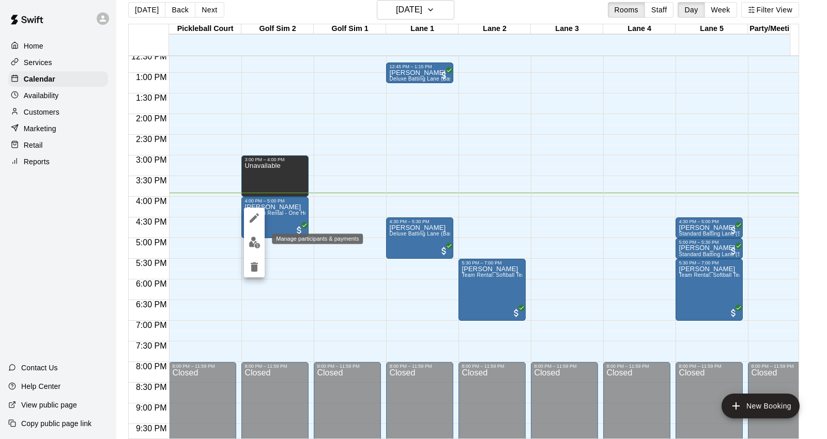
click at [260, 240] on img "edit" at bounding box center [255, 243] width 12 height 12
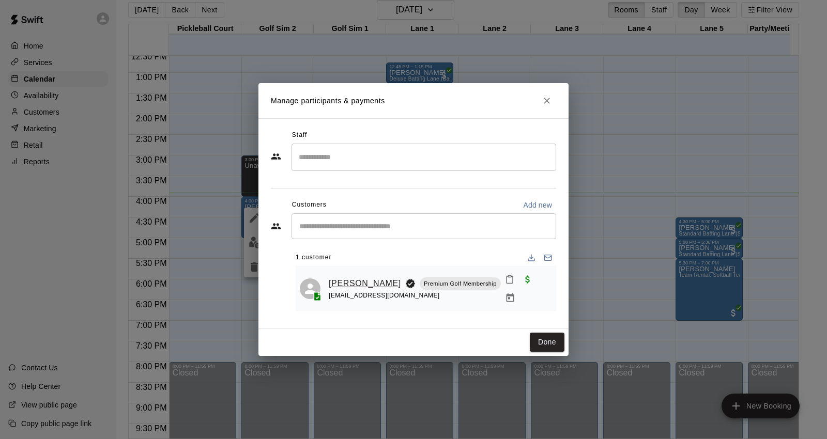
click at [349, 277] on link "[PERSON_NAME]" at bounding box center [365, 283] width 72 height 13
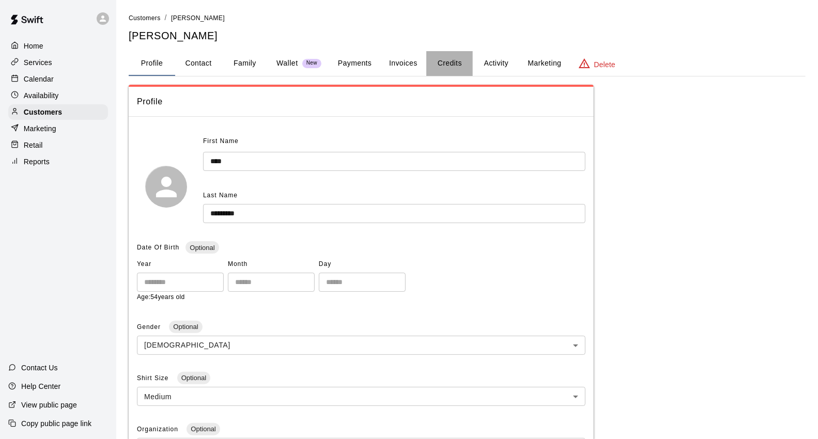
click at [458, 72] on button "Credits" at bounding box center [449, 63] width 47 height 25
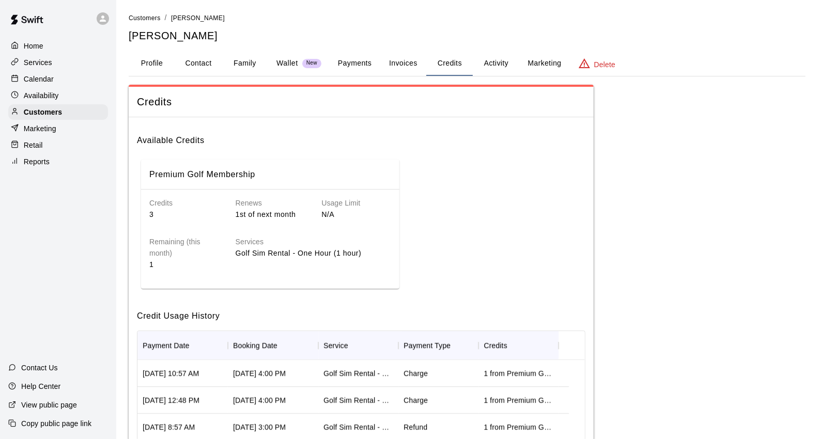
click at [342, 67] on button "Payments" at bounding box center [355, 63] width 50 height 25
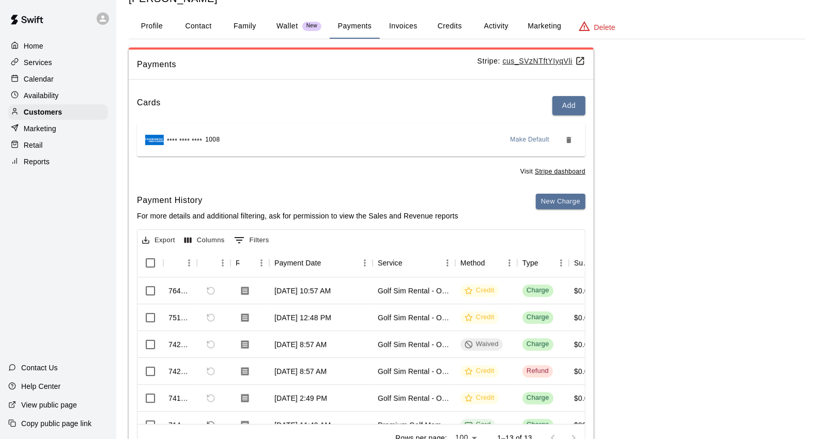
scroll to position [55, 0]
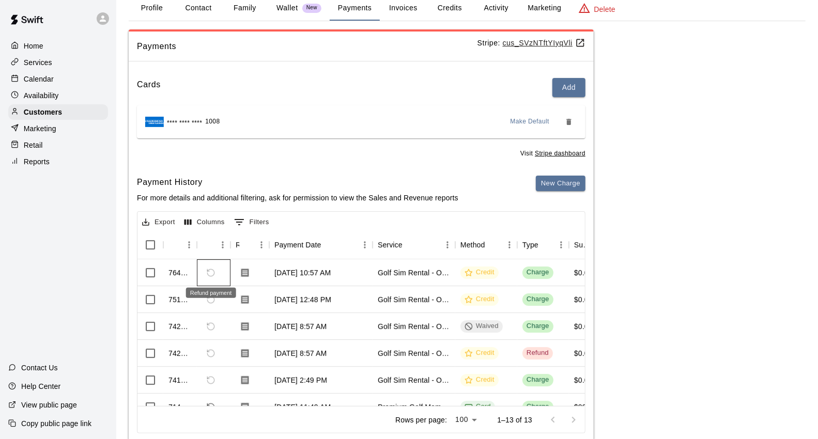
click at [209, 268] on span "Refund payment" at bounding box center [211, 273] width 18 height 18
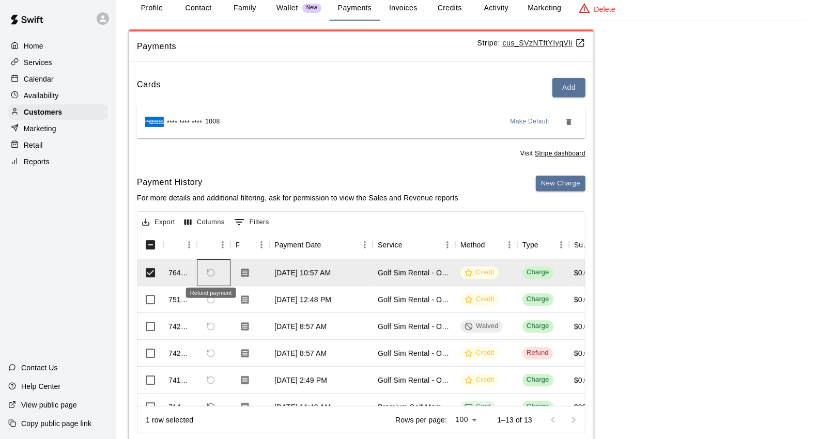
click at [204, 271] on span "Refund payment" at bounding box center [211, 273] width 18 height 18
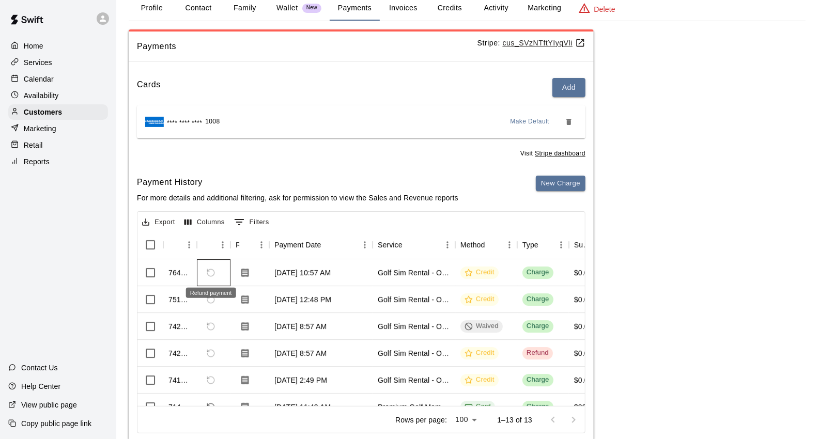
click at [204, 271] on span "Refund payment" at bounding box center [211, 273] width 18 height 18
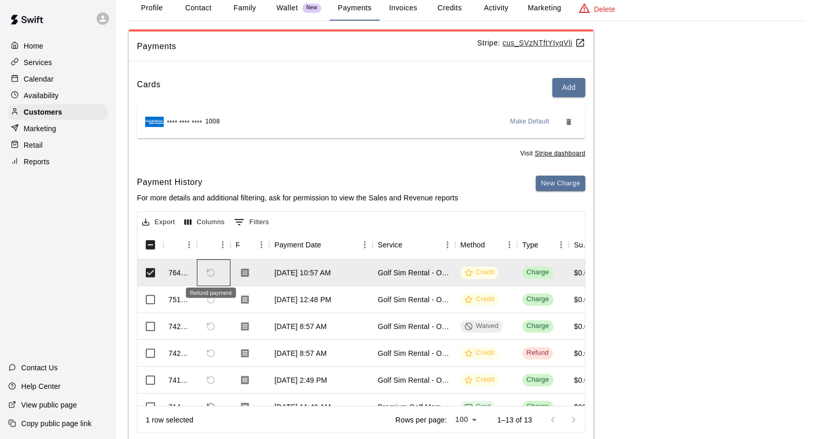
click at [204, 271] on span "Refund payment" at bounding box center [211, 273] width 18 height 18
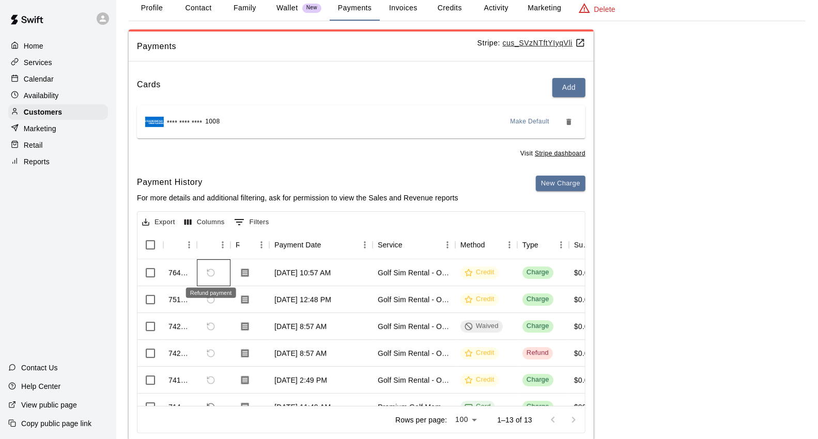
click at [208, 271] on span "Refund payment" at bounding box center [211, 273] width 18 height 18
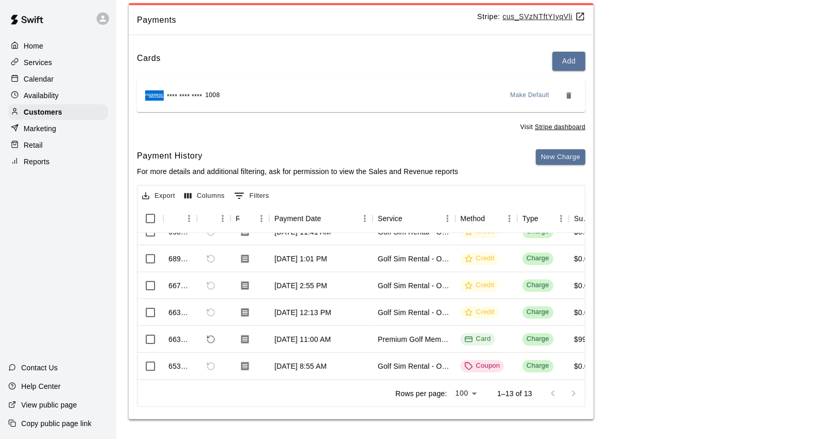
scroll to position [0, 0]
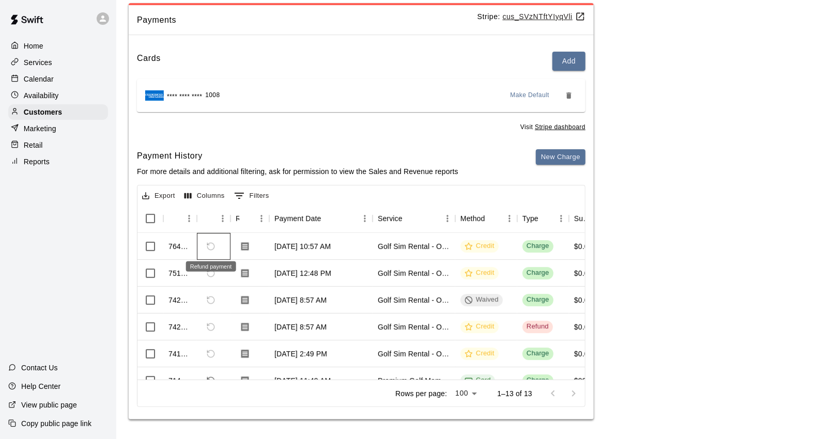
click at [212, 249] on span "Refund payment" at bounding box center [211, 247] width 18 height 18
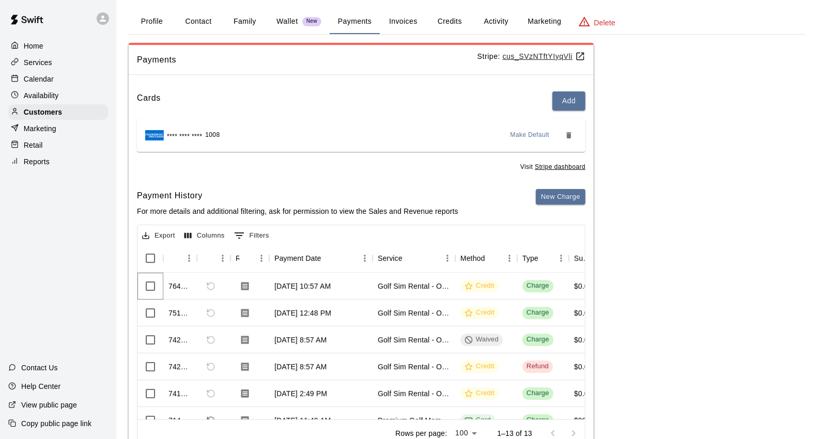
scroll to position [82, 0]
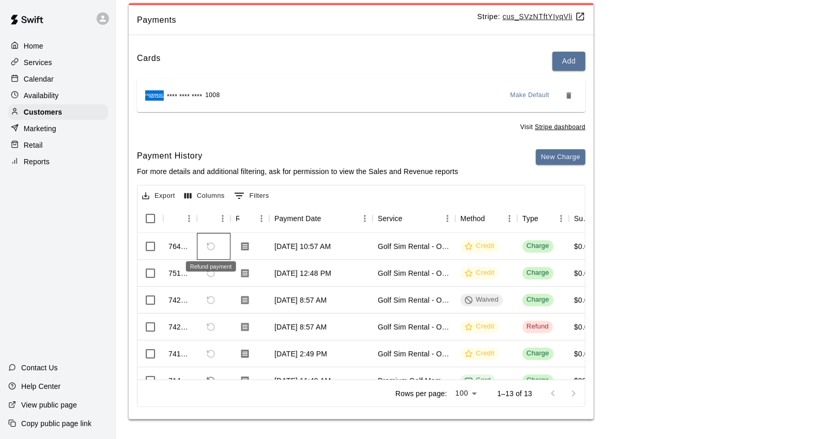
click at [210, 243] on span "Refund payment" at bounding box center [211, 247] width 18 height 18
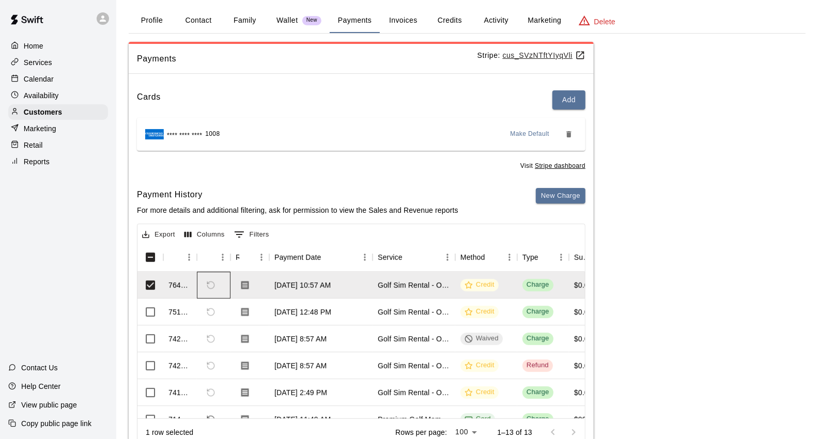
scroll to position [0, 0]
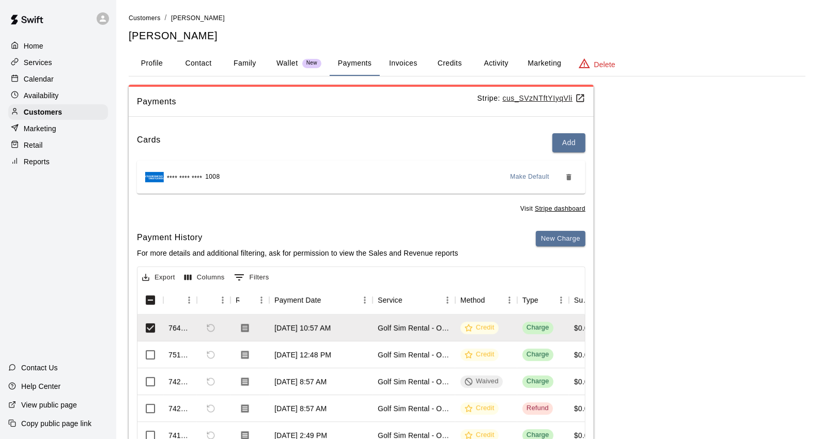
click at [403, 56] on button "Invoices" at bounding box center [403, 63] width 47 height 25
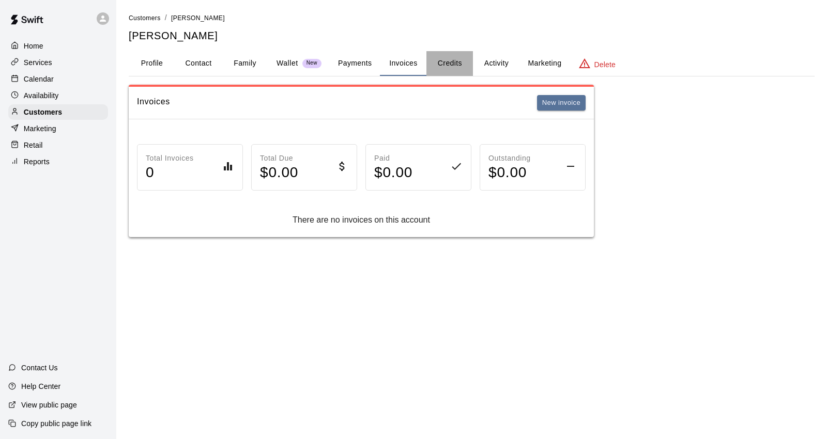
click at [432, 60] on button "Credits" at bounding box center [449, 63] width 47 height 25
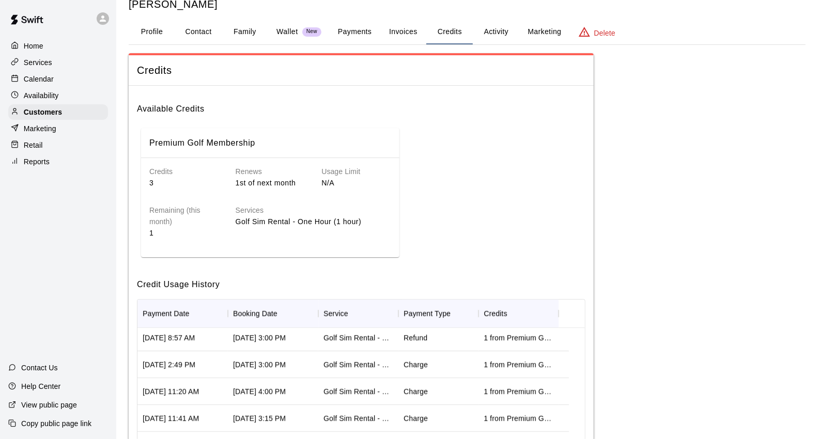
click at [353, 23] on button "Payments" at bounding box center [355, 32] width 50 height 25
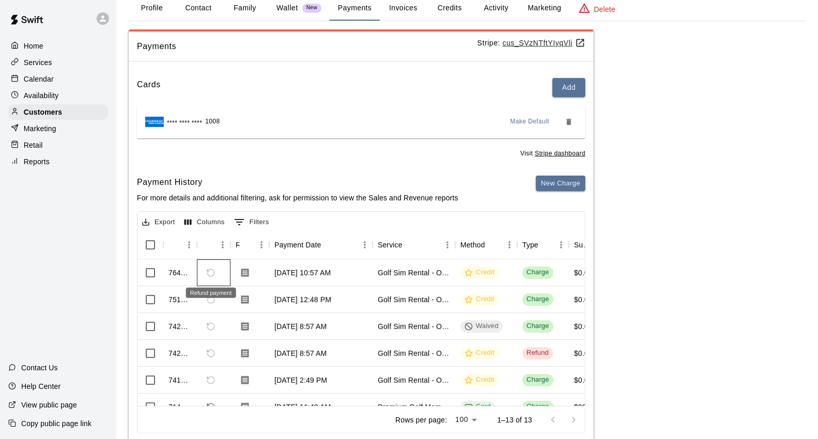
click at [212, 271] on span "Refund payment" at bounding box center [211, 273] width 18 height 18
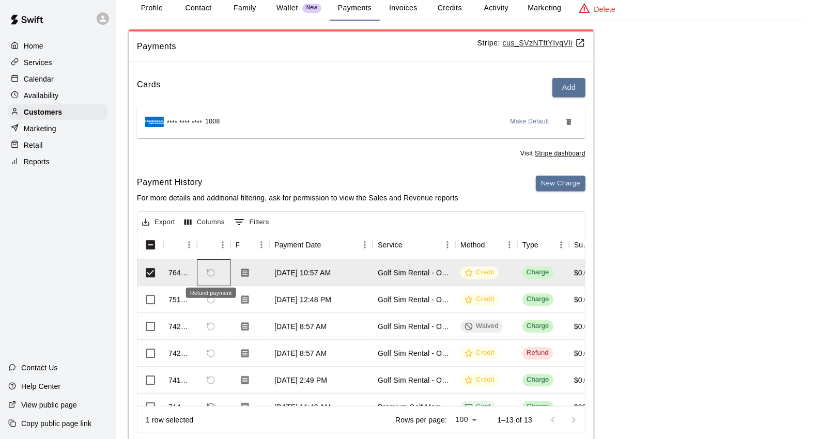
click at [212, 271] on span "Refund payment" at bounding box center [211, 273] width 18 height 18
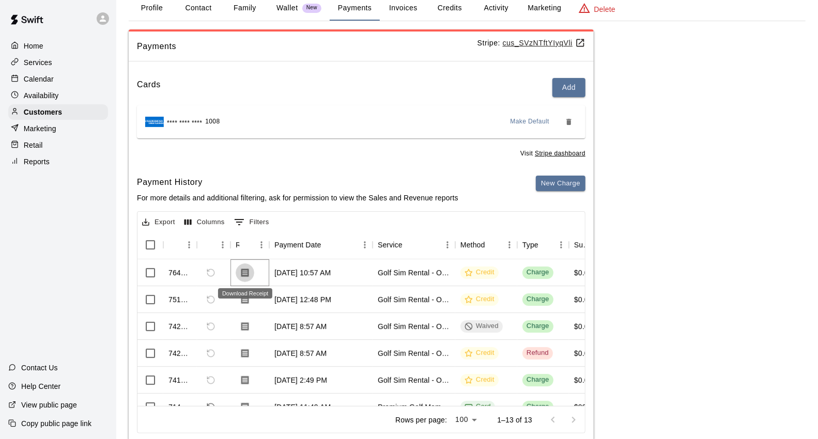
click at [247, 269] on icon "Download Receipt" at bounding box center [245, 272] width 8 height 9
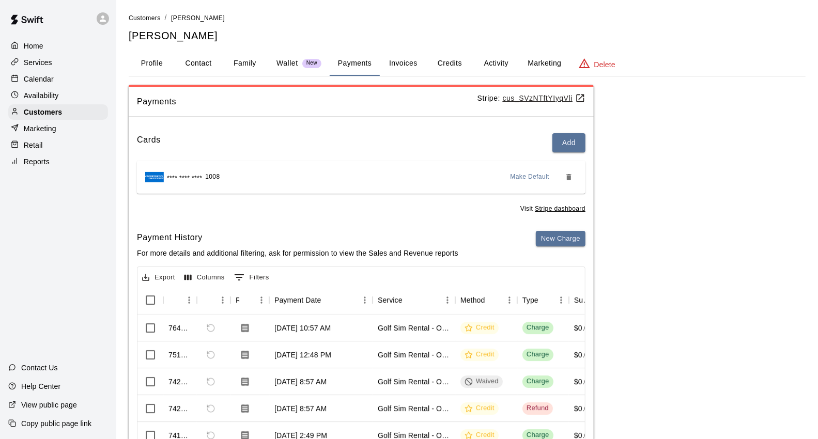
click at [59, 61] on div "Services" at bounding box center [58, 63] width 100 height 16
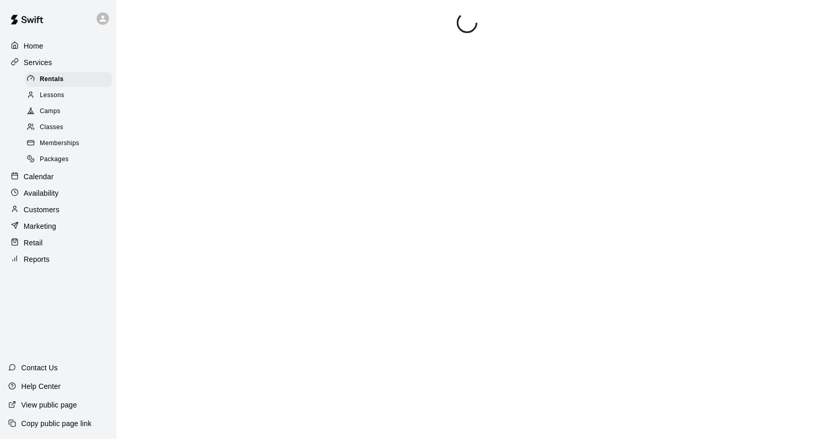
click at [63, 185] on div "Calendar" at bounding box center [58, 177] width 100 height 16
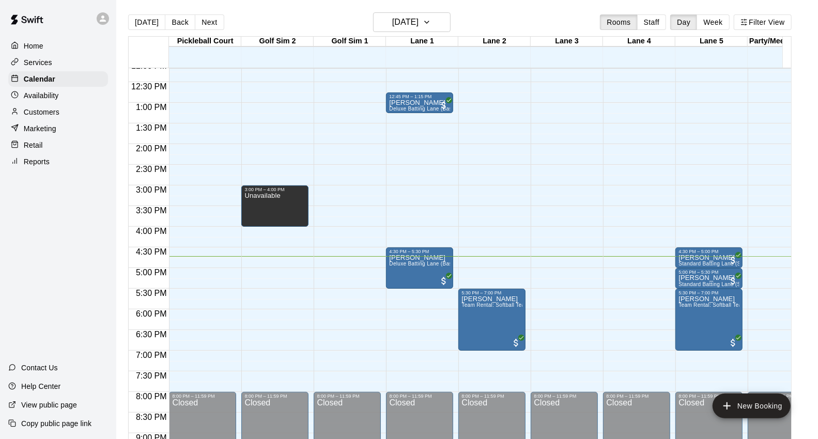
scroll to position [561, 0]
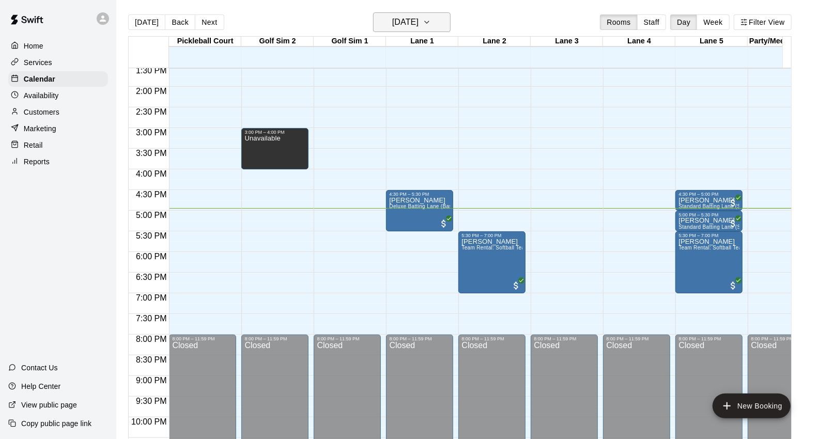
click at [376, 22] on button "[DATE]" at bounding box center [412, 22] width 78 height 20
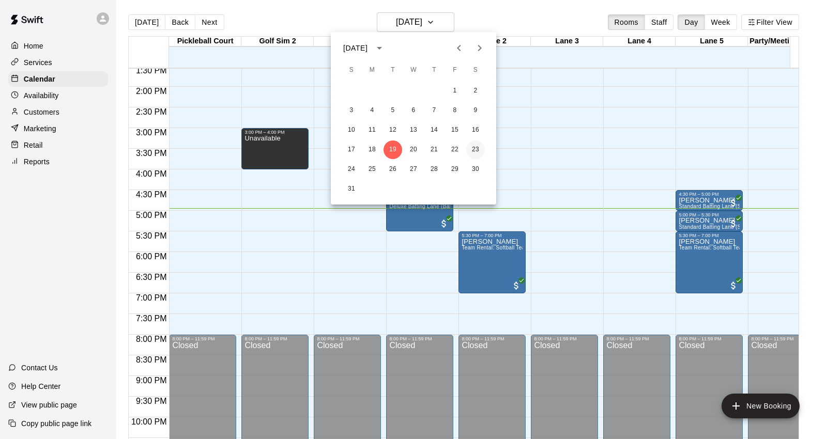
click at [481, 149] on button "23" at bounding box center [475, 150] width 19 height 19
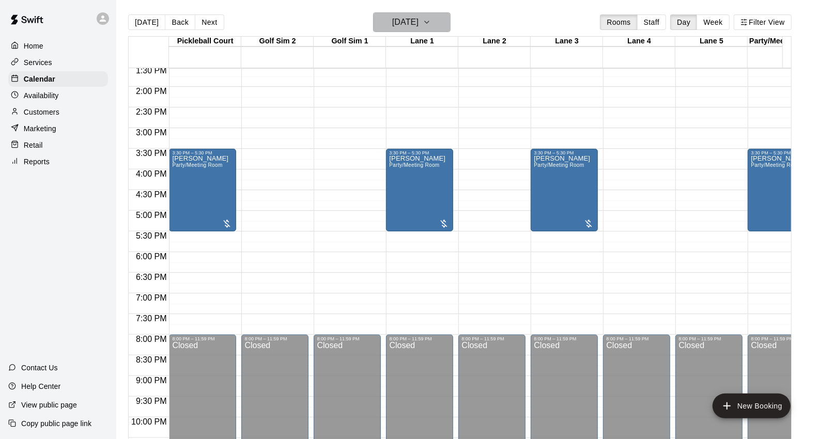
click at [429, 21] on icon "button" at bounding box center [427, 22] width 4 height 2
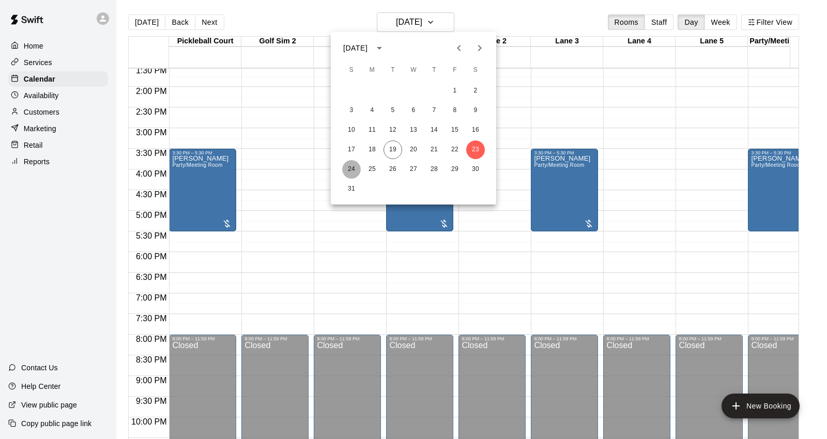
click at [355, 168] on button "24" at bounding box center [351, 169] width 19 height 19
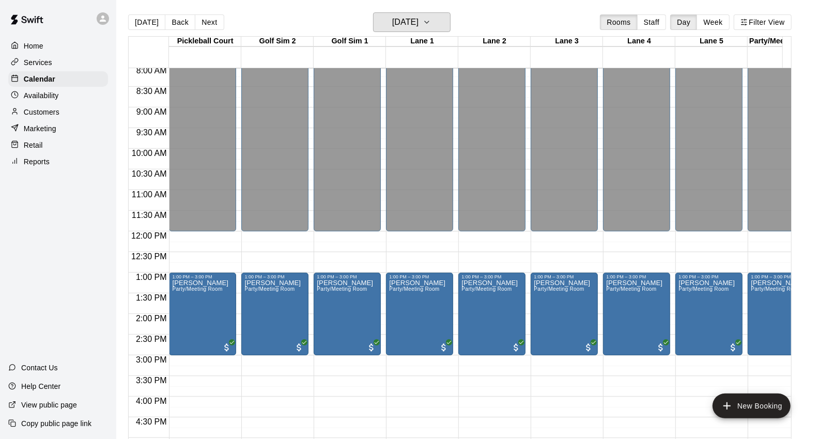
scroll to position [331, 0]
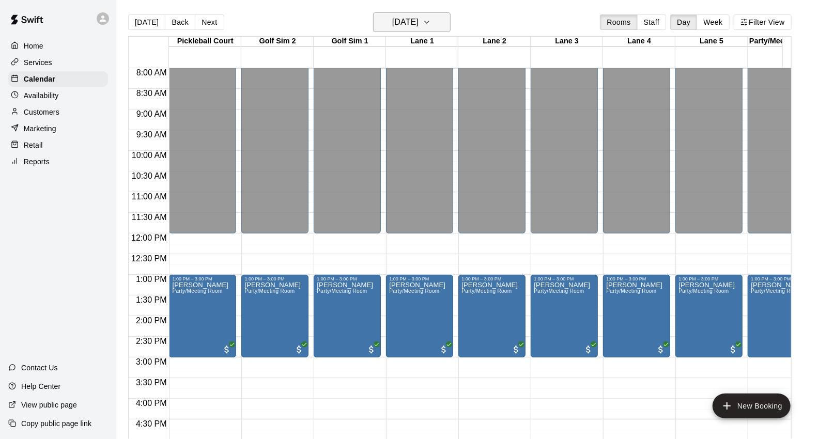
click at [431, 22] on icon "button" at bounding box center [427, 22] width 8 height 12
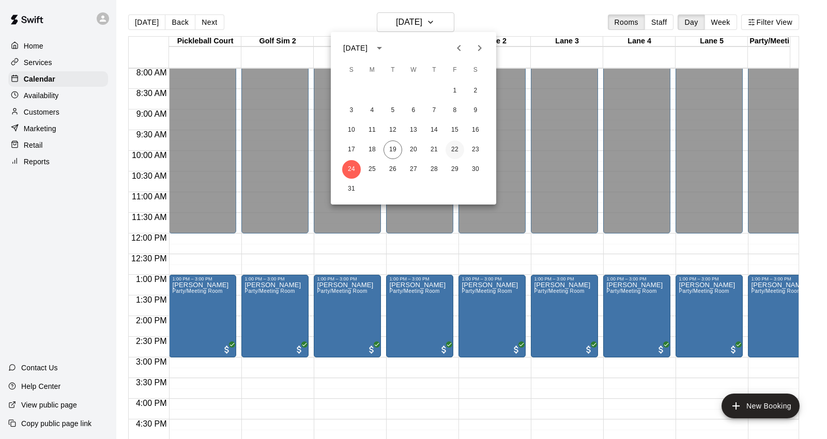
click at [461, 148] on button "22" at bounding box center [455, 150] width 19 height 19
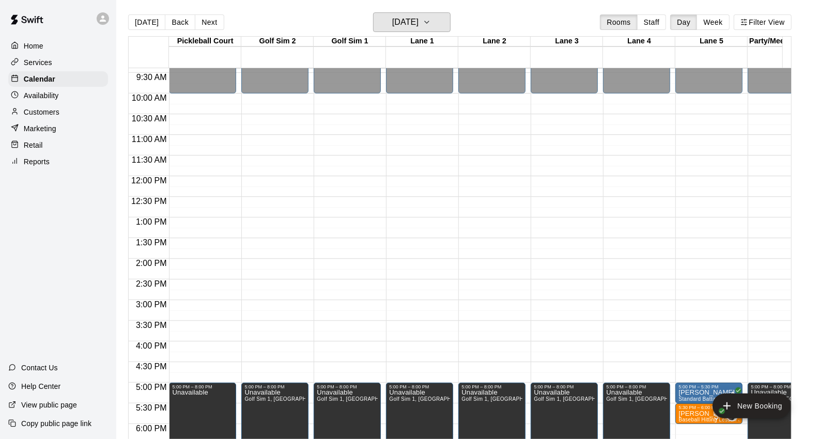
scroll to position [561, 0]
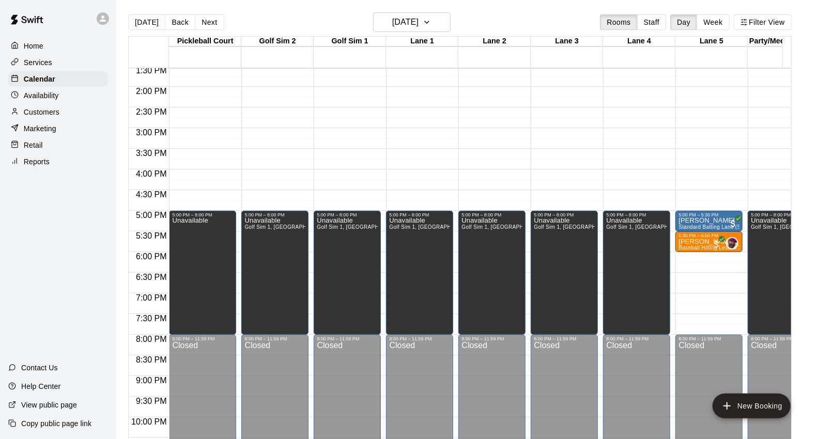
drag, startPoint x: 136, startPoint y: 26, endPoint x: 225, endPoint y: 17, distance: 89.4
click at [136, 26] on button "[DATE]" at bounding box center [146, 22] width 37 height 16
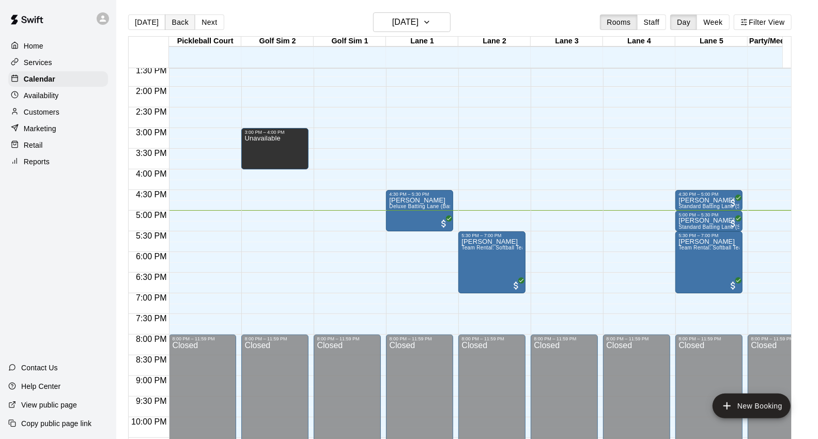
click at [169, 16] on button "Back" at bounding box center [180, 22] width 31 height 16
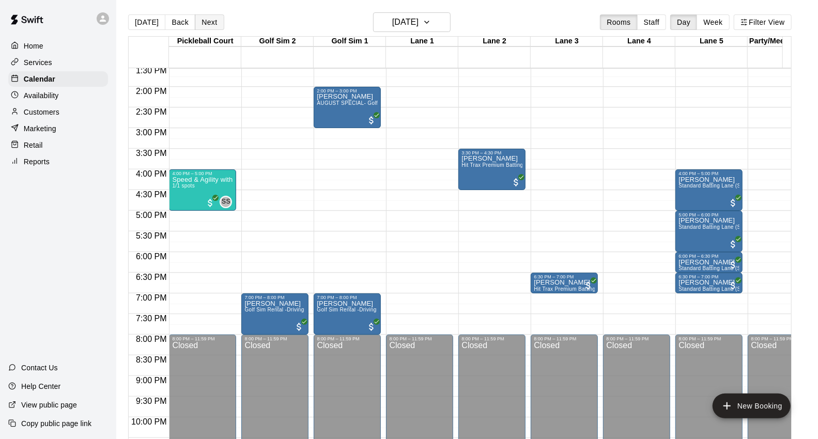
click at [217, 22] on button "Next" at bounding box center [209, 22] width 29 height 16
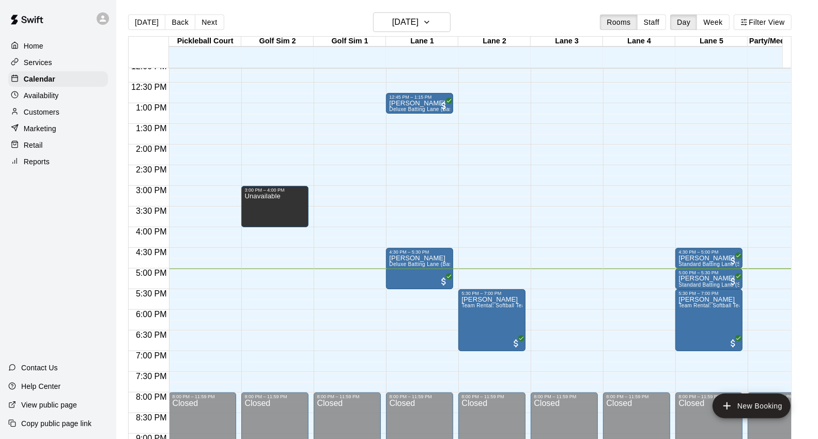
scroll to position [504, 0]
drag, startPoint x: 70, startPoint y: 118, endPoint x: 101, endPoint y: 108, distance: 32.7
click at [70, 118] on div "Customers" at bounding box center [58, 112] width 100 height 16
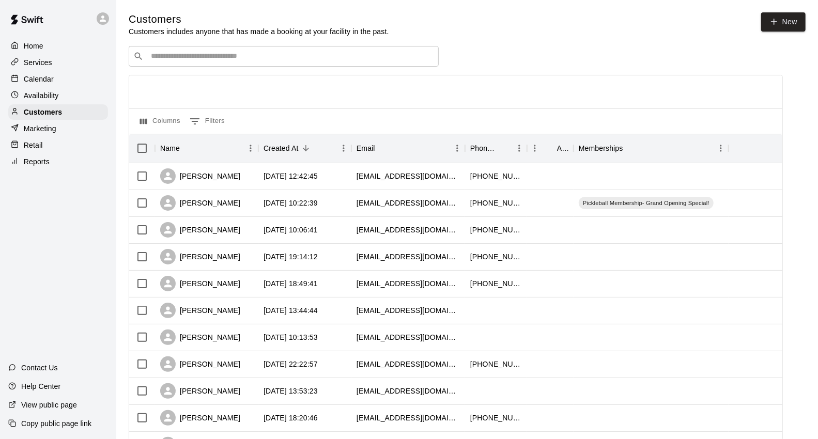
click at [267, 65] on div "​ ​" at bounding box center [284, 56] width 310 height 21
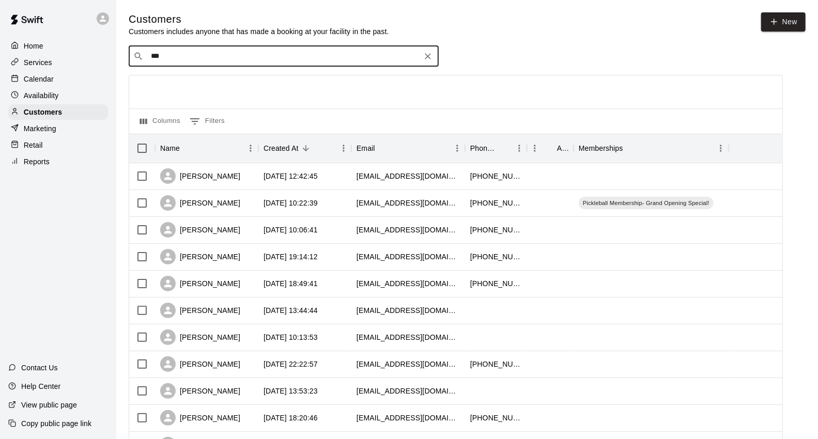
type input "****"
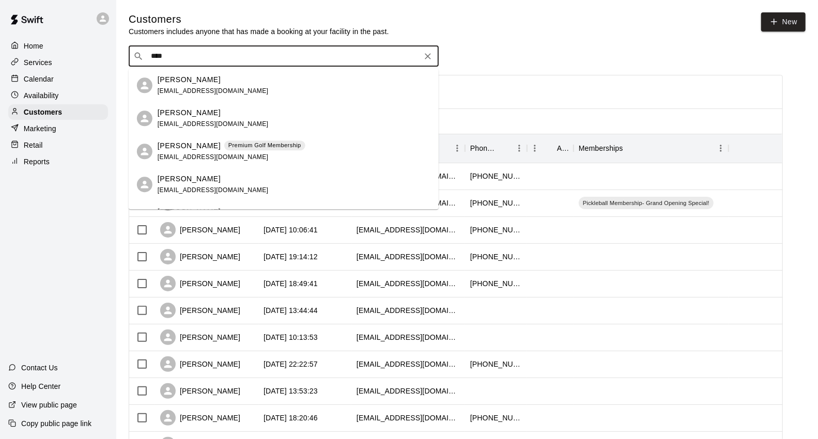
click at [267, 147] on p "Premium Golf Membership" at bounding box center [265, 145] width 73 height 9
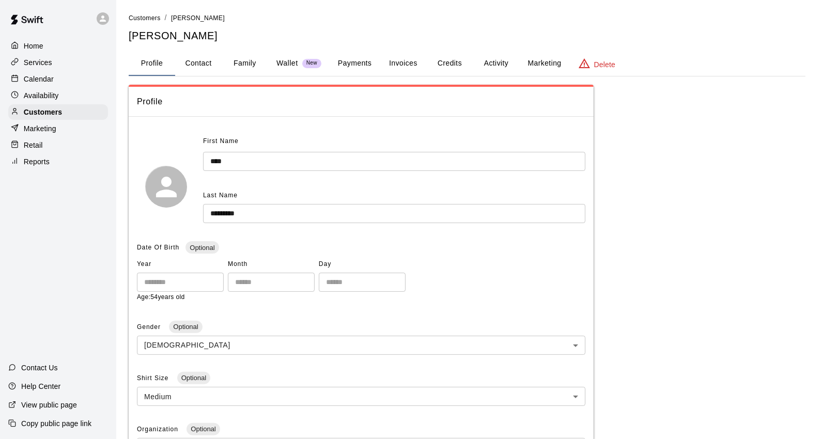
click at [434, 65] on button "Credits" at bounding box center [449, 63] width 47 height 25
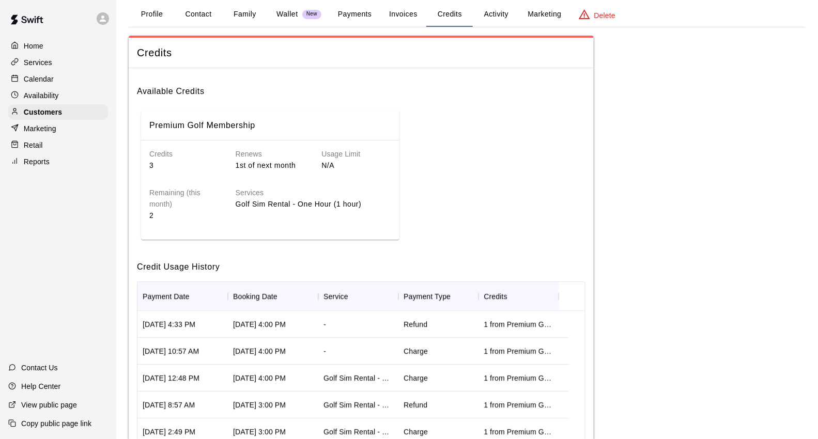
scroll to position [115, 0]
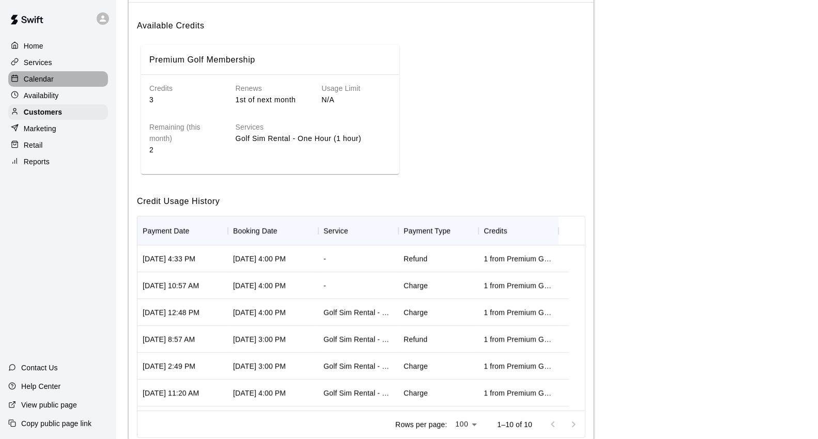
click at [38, 80] on p "Calendar" at bounding box center [39, 79] width 30 height 10
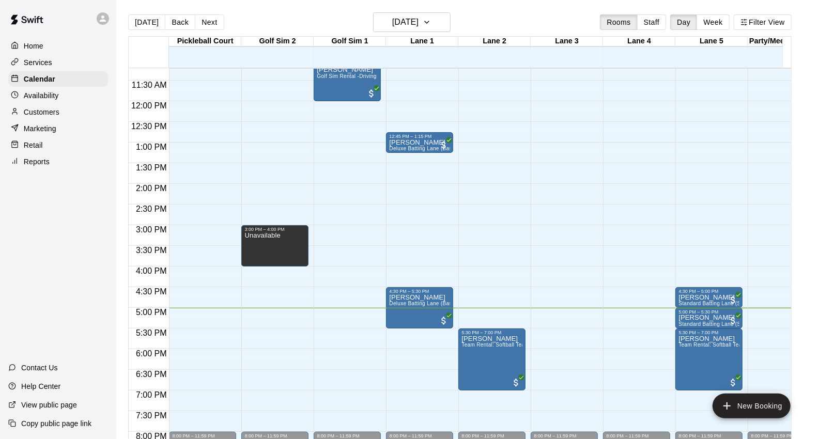
scroll to position [521, 0]
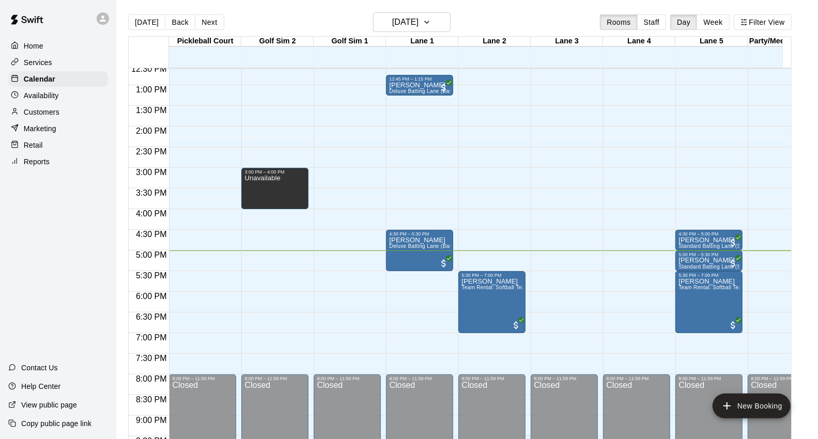
click at [73, 120] on div "Customers" at bounding box center [58, 112] width 100 height 16
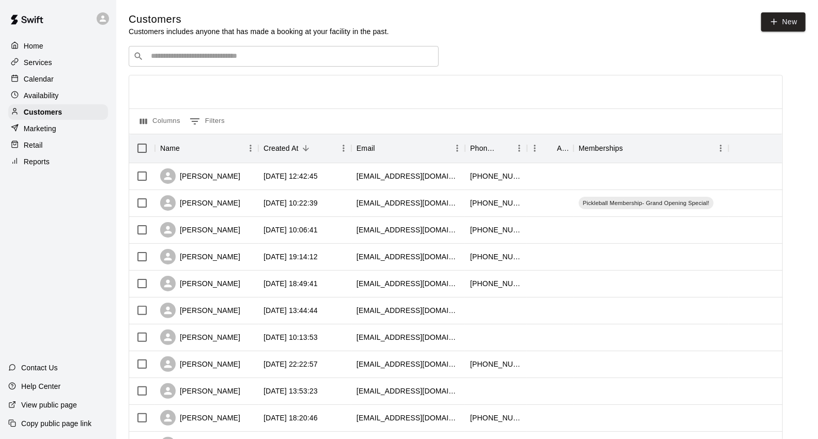
click at [81, 87] on div "Calendar" at bounding box center [58, 79] width 100 height 16
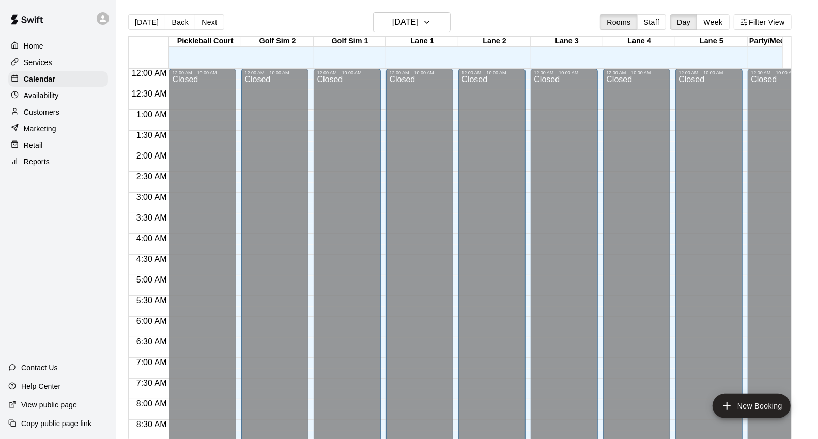
scroll to position [579, 0]
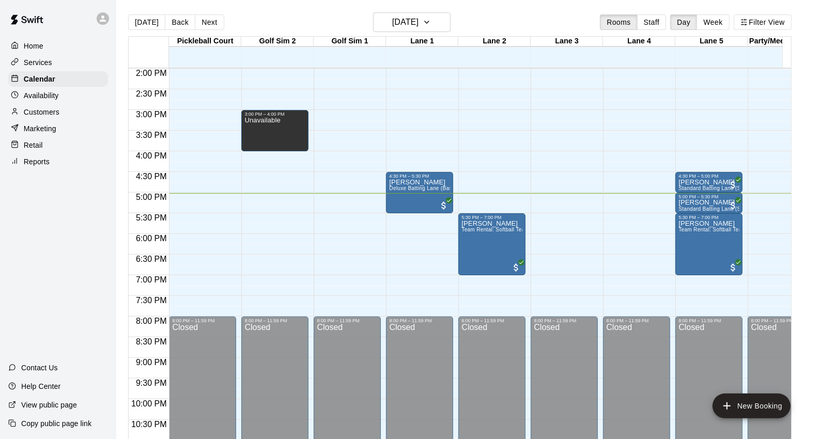
click at [25, 111] on div "Customers" at bounding box center [58, 112] width 100 height 16
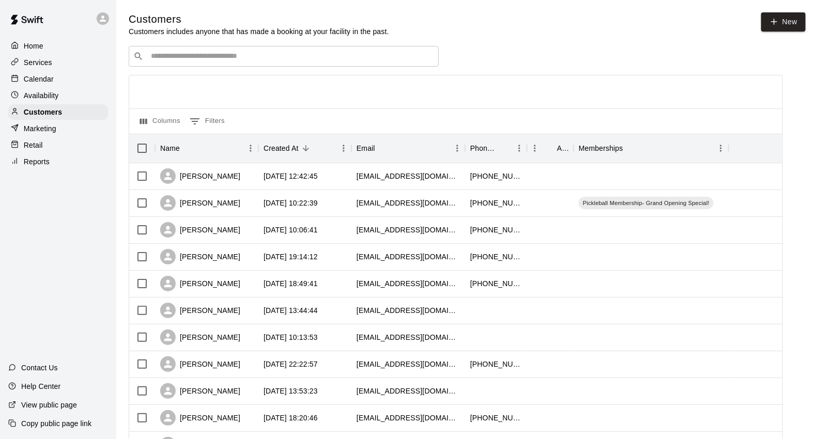
drag, startPoint x: 64, startPoint y: 80, endPoint x: 71, endPoint y: 8, distance: 71.7
click at [65, 79] on div "Calendar" at bounding box center [58, 79] width 100 height 16
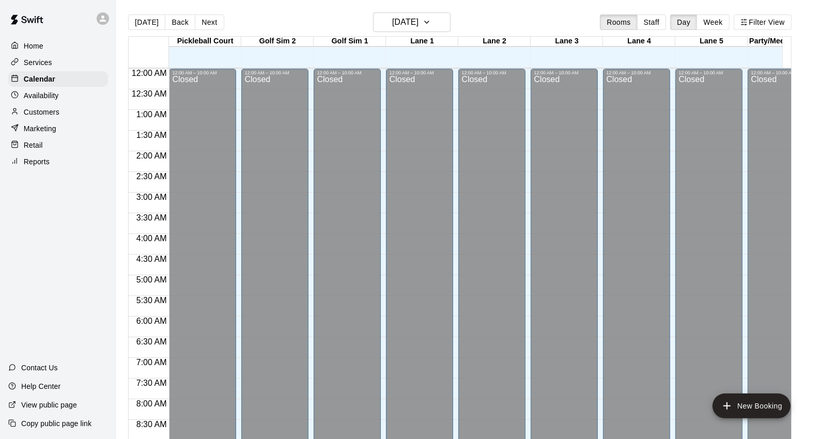
scroll to position [579, 0]
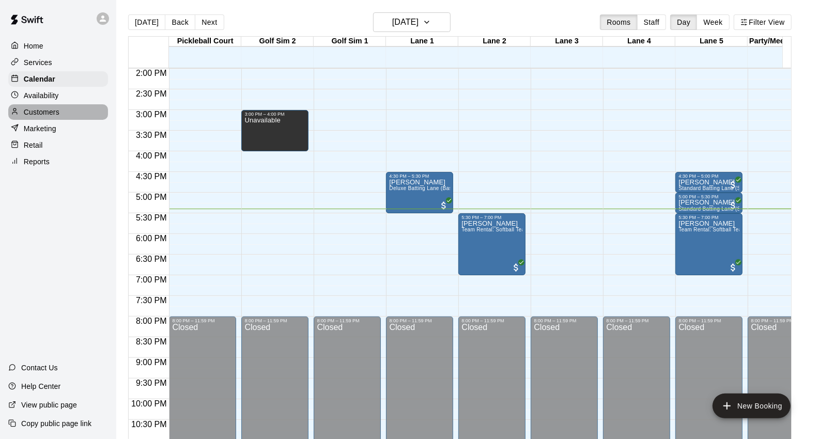
click at [58, 117] on p "Customers" at bounding box center [42, 112] width 36 height 10
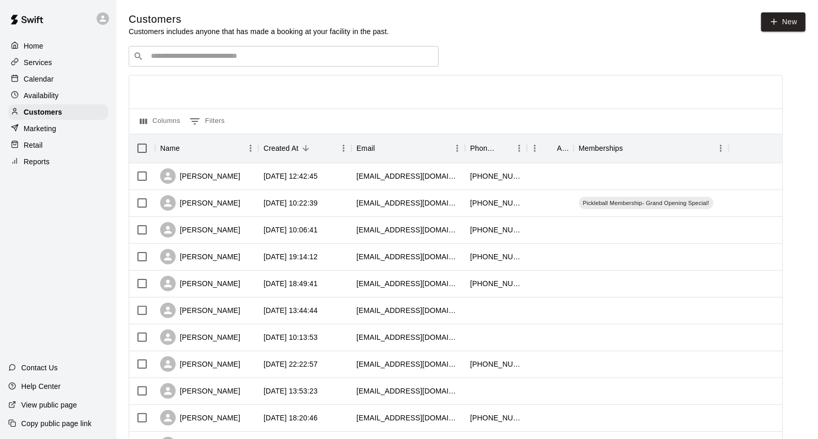
click at [157, 64] on div "​ ​" at bounding box center [284, 56] width 310 height 21
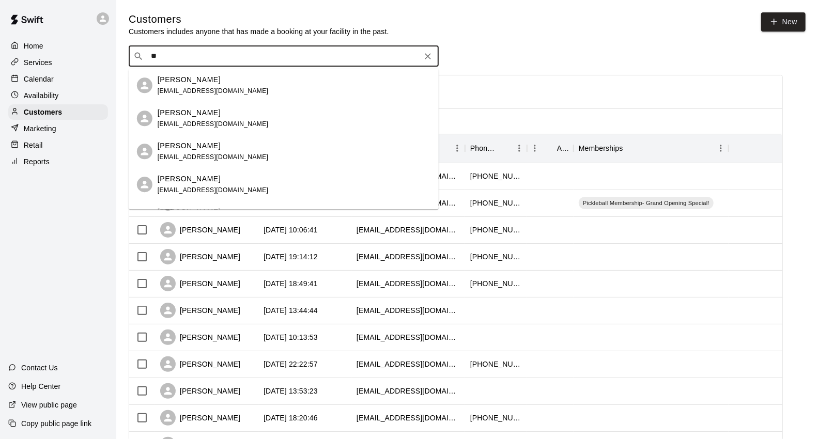
type input "***"
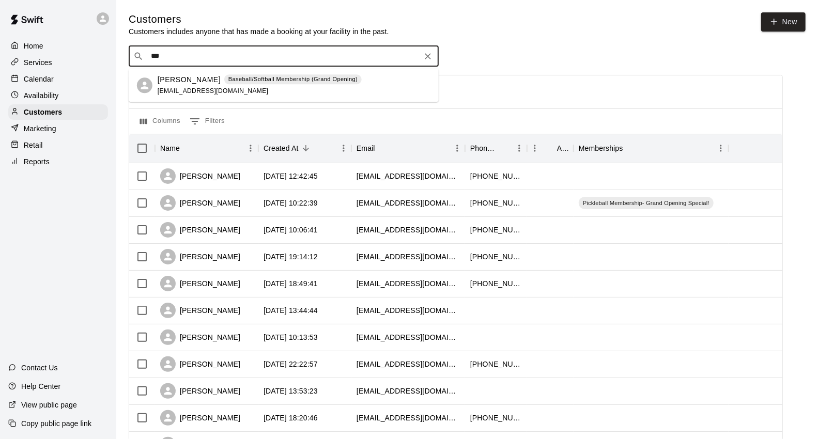
click at [175, 89] on span "[EMAIL_ADDRESS][DOMAIN_NAME]" at bounding box center [213, 90] width 111 height 7
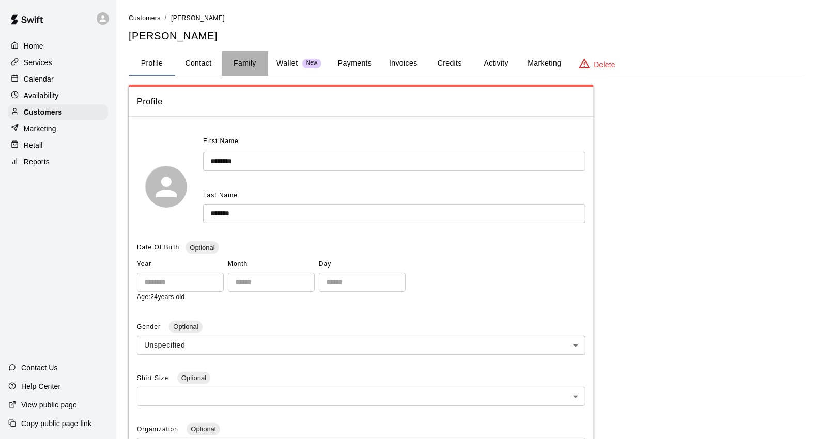
click at [248, 60] on button "Family" at bounding box center [245, 63] width 47 height 25
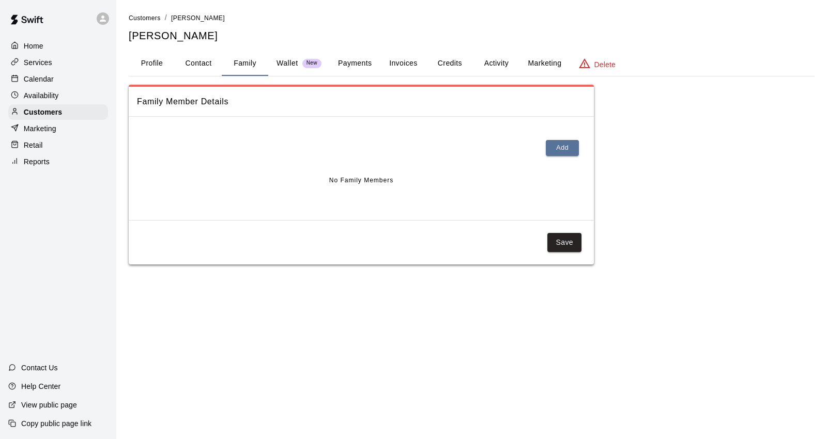
click at [203, 63] on button "Contact" at bounding box center [198, 63] width 47 height 25
select select "**"
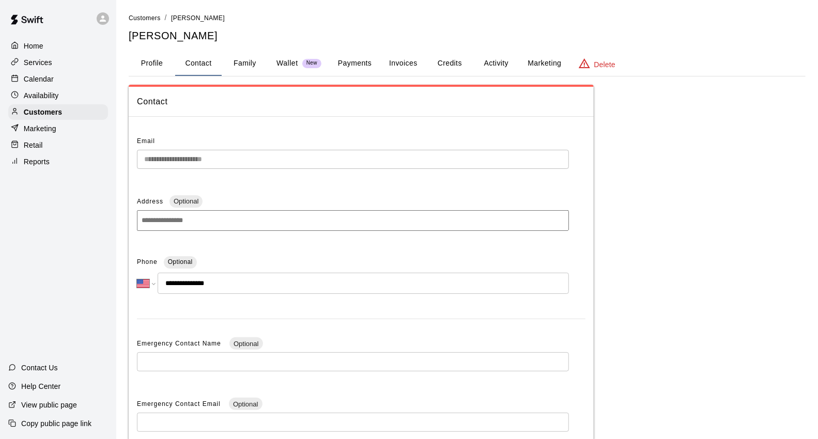
click at [65, 77] on div "Calendar" at bounding box center [58, 79] width 100 height 16
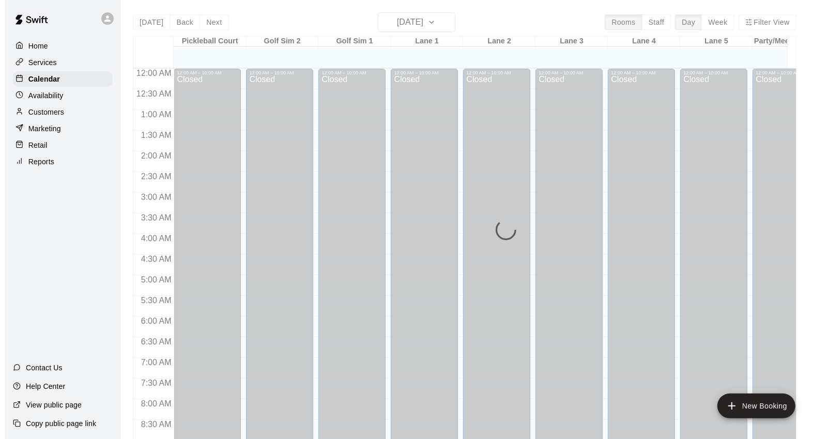
scroll to position [579, 0]
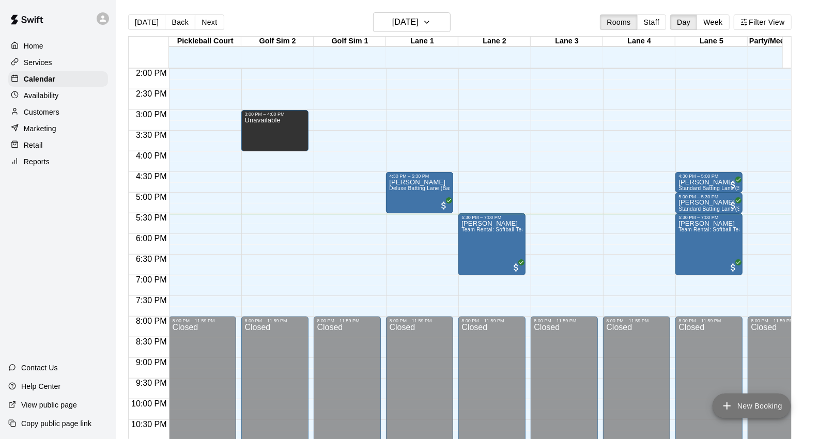
click at [740, 395] on button "New Booking" at bounding box center [752, 406] width 78 height 25
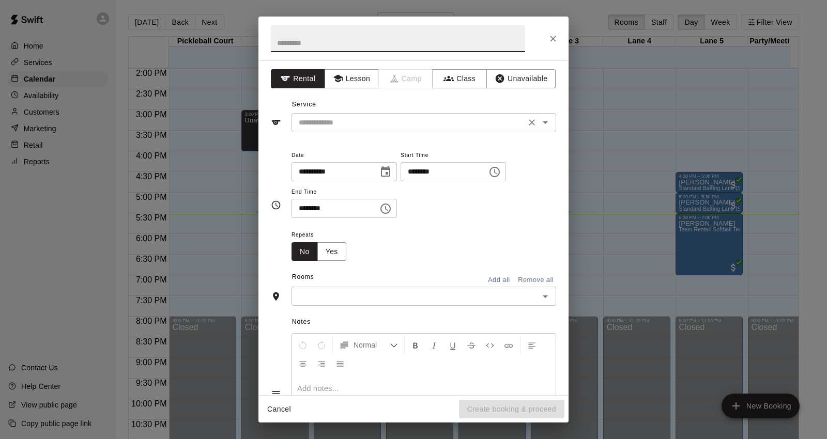
click at [510, 126] on input "text" at bounding box center [409, 122] width 228 height 13
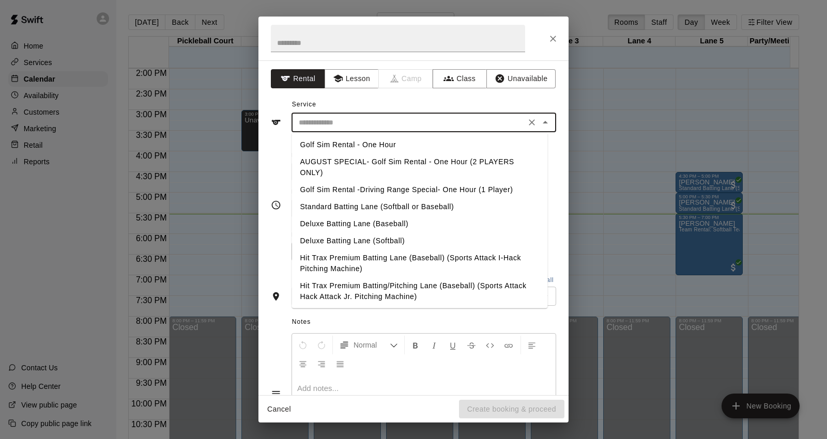
click at [467, 163] on li "AUGUST SPECIAL- Golf Sim Rental - One Hour (2 PLAYERS ONLY)" at bounding box center [420, 168] width 256 height 28
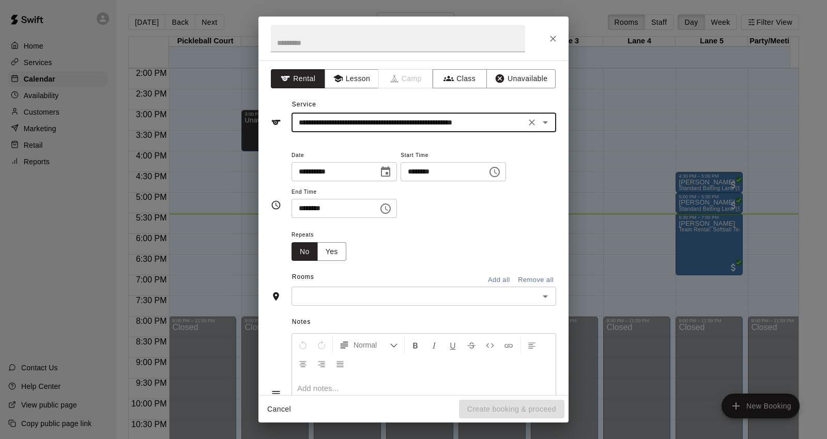
click at [500, 174] on icon "Choose time, selected time is 5:00 PM" at bounding box center [495, 172] width 10 height 10
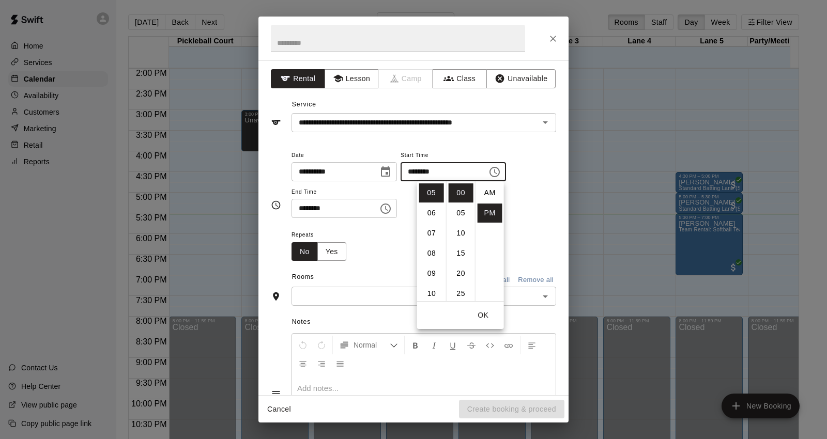
scroll to position [18, 0]
click at [475, 127] on input "**********" at bounding box center [409, 122] width 228 height 13
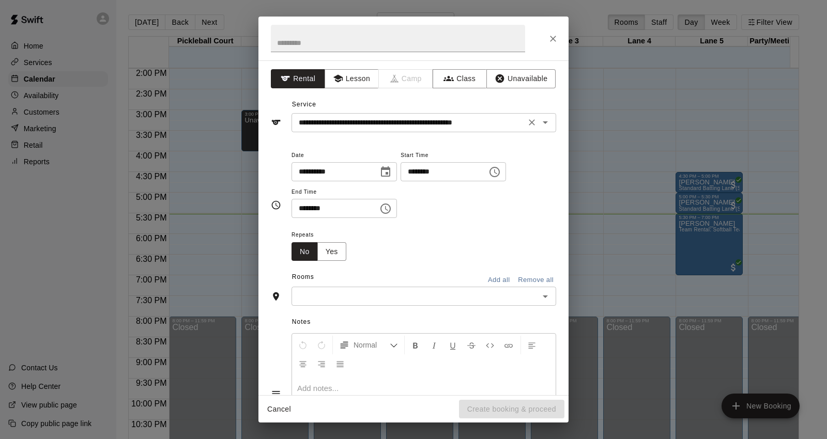
click at [539, 125] on icon "Open" at bounding box center [545, 122] width 12 height 12
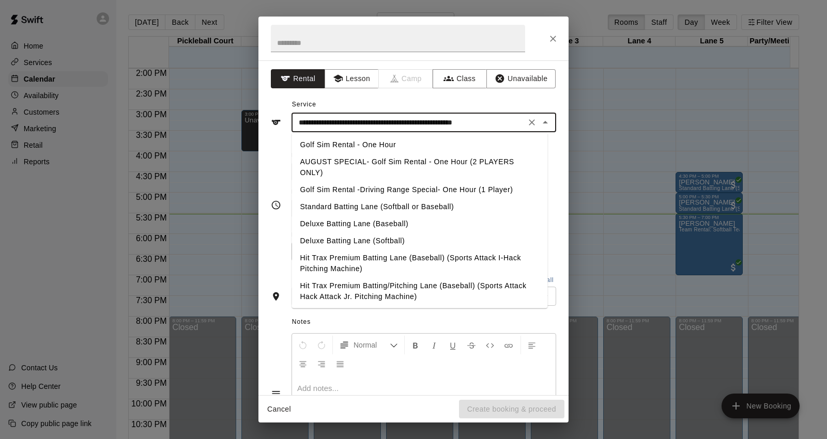
click at [503, 185] on li "Golf Sim Rental -Driving Range Special- One Hour (1 Player)" at bounding box center [420, 189] width 256 height 17
type input "**********"
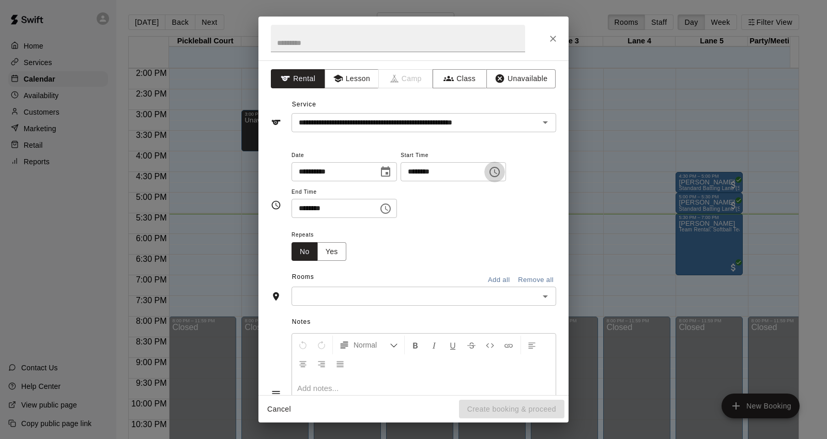
click at [501, 172] on icon "Choose time, selected time is 5:00 PM" at bounding box center [495, 172] width 12 height 12
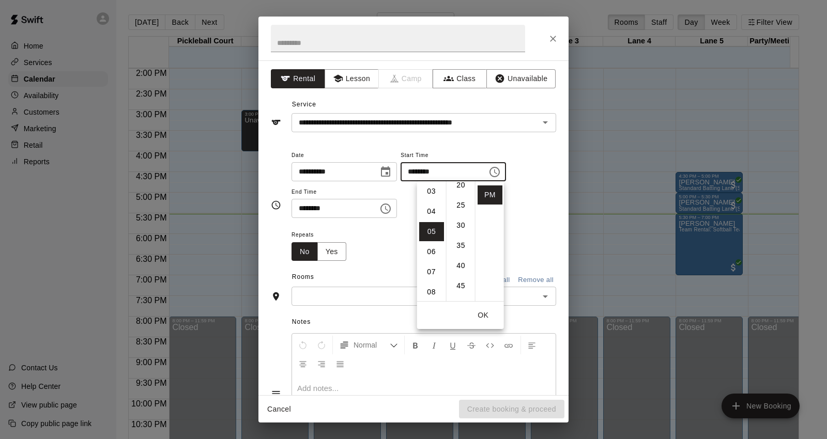
scroll to position [97, 0]
click at [456, 271] on li "45" at bounding box center [461, 277] width 25 height 19
type input "********"
click at [480, 313] on button "OK" at bounding box center [483, 315] width 33 height 19
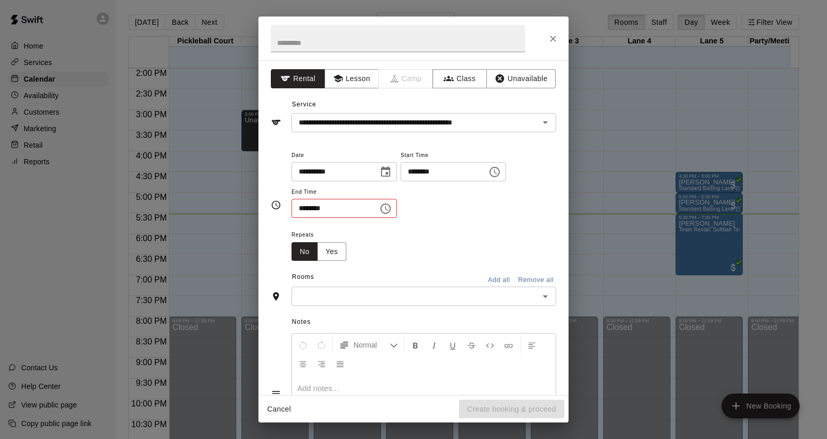
click at [392, 208] on icon "Choose time, selected time is 5:30 PM" at bounding box center [385, 209] width 12 height 12
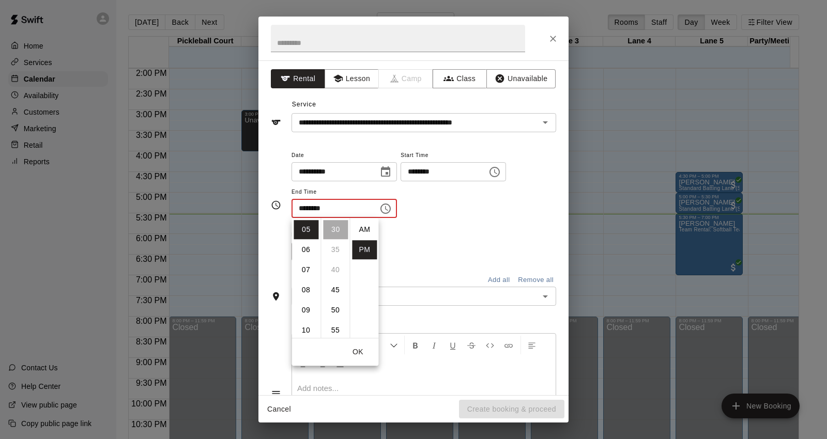
scroll to position [18, 0]
click at [308, 250] on li "06" at bounding box center [306, 249] width 25 height 19
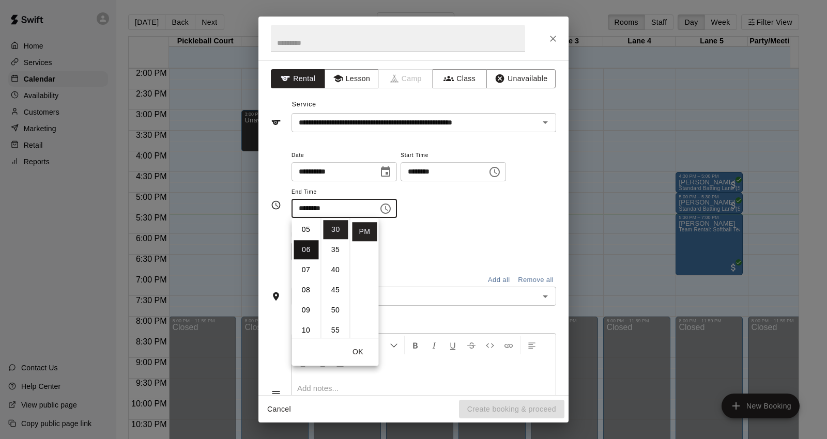
scroll to position [121, 0]
click at [335, 283] on li "45" at bounding box center [335, 290] width 25 height 19
type input "********"
click at [354, 352] on button "OK" at bounding box center [357, 352] width 33 height 19
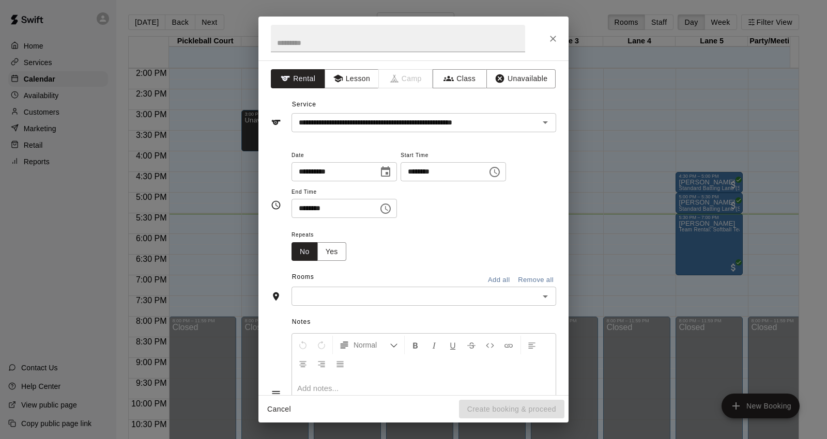
click at [391, 300] on input "text" at bounding box center [415, 296] width 241 height 13
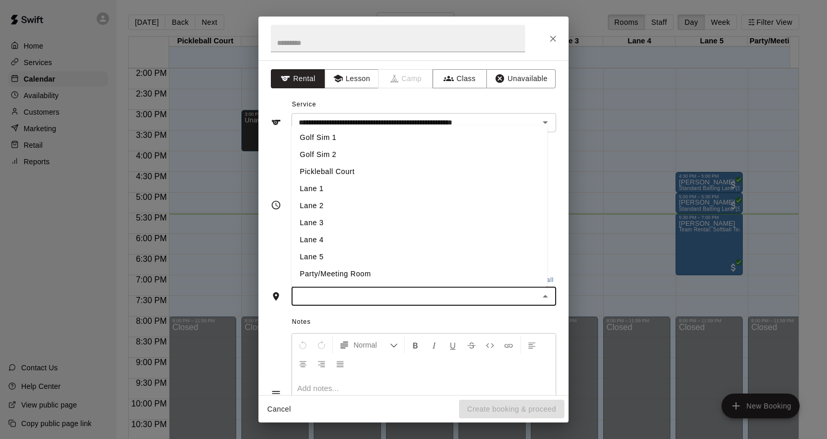
click at [354, 159] on li "Golf Sim 2" at bounding box center [420, 155] width 256 height 17
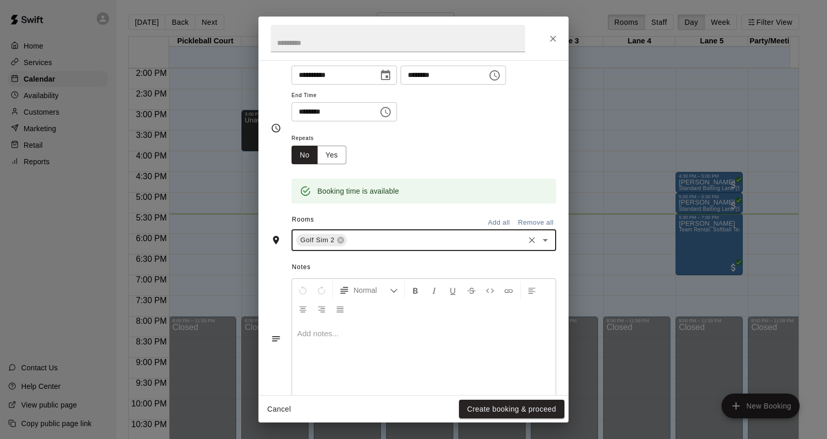
scroll to position [115, 0]
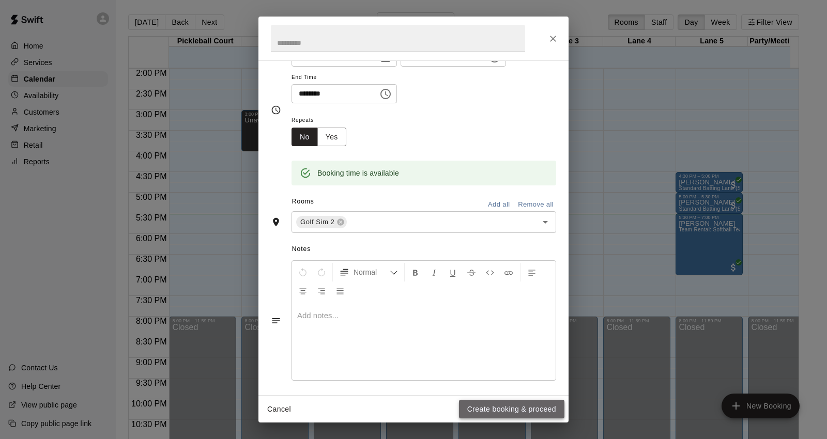
click at [499, 400] on button "Create booking & proceed" at bounding box center [511, 409] width 105 height 19
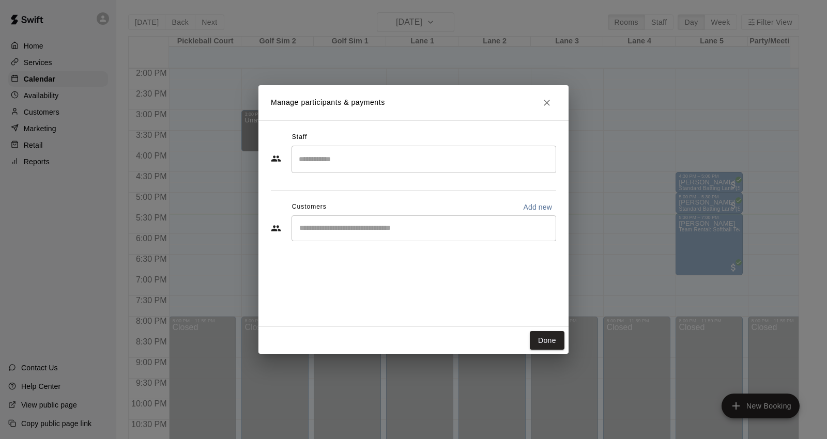
click at [375, 228] on input "Start typing to search customers..." at bounding box center [423, 228] width 255 height 10
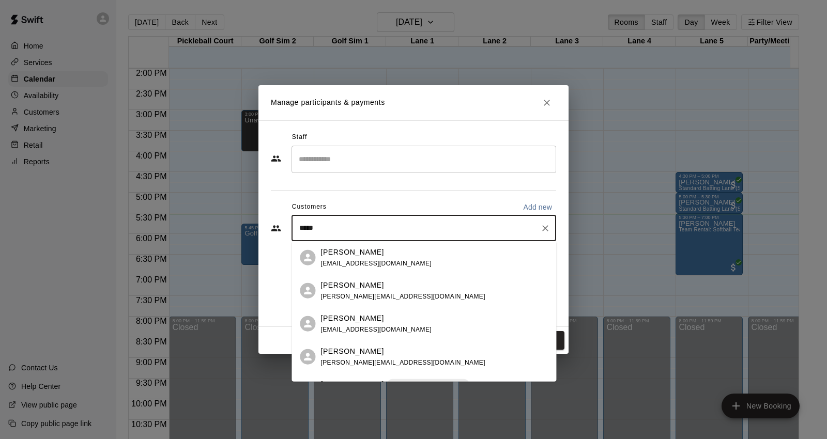
type input "******"
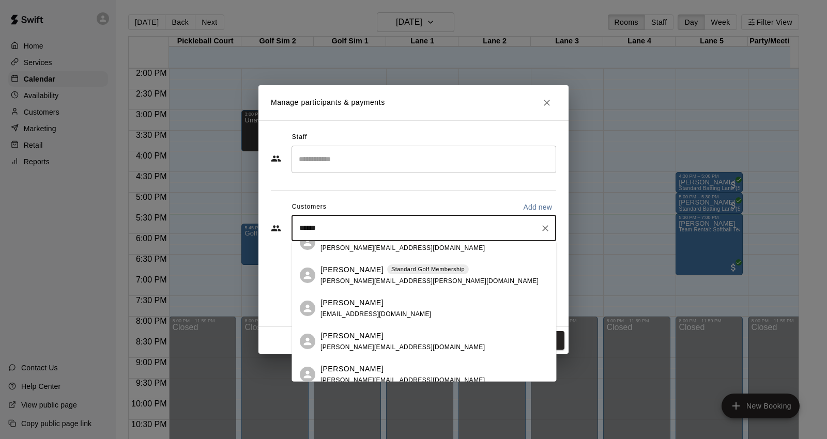
click at [371, 287] on div "[PERSON_NAME] Standard Golf Membership [PERSON_NAME][EMAIL_ADDRESS][PERSON_NAME…" at bounding box center [424, 275] width 265 height 33
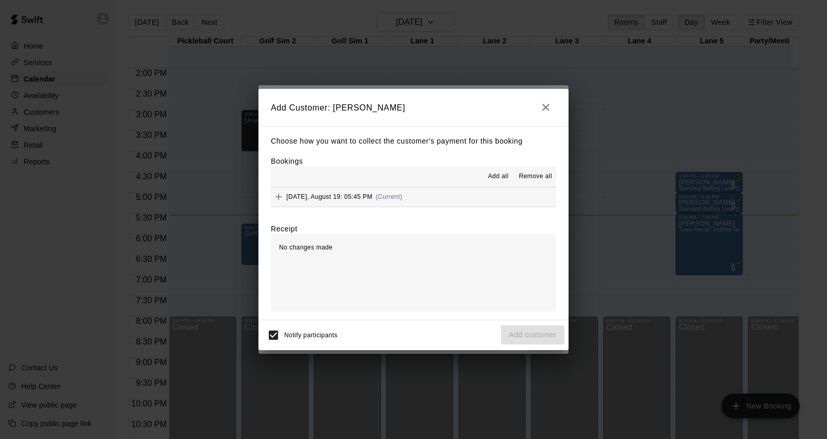
click at [356, 199] on span "[DATE], August 19: 05:45 PM" at bounding box center [329, 196] width 86 height 7
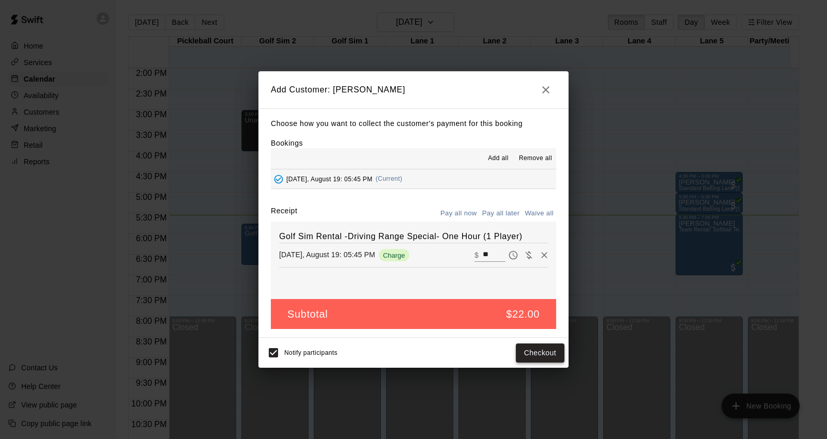
click at [539, 354] on button "Checkout" at bounding box center [540, 353] width 49 height 19
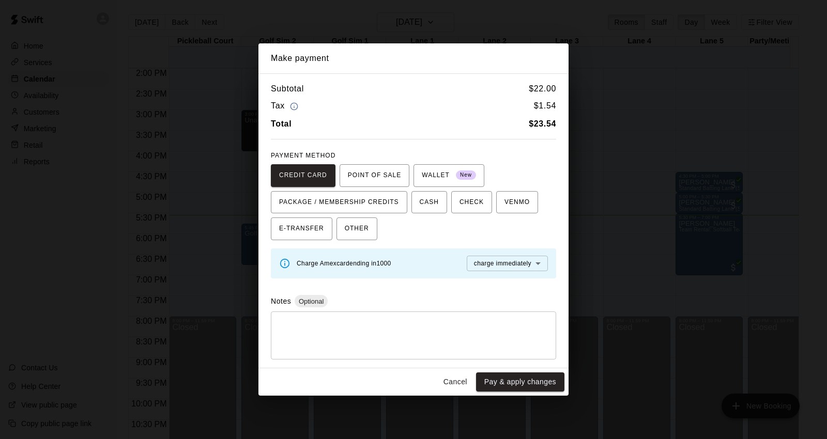
click at [459, 381] on button "Cancel" at bounding box center [455, 382] width 33 height 19
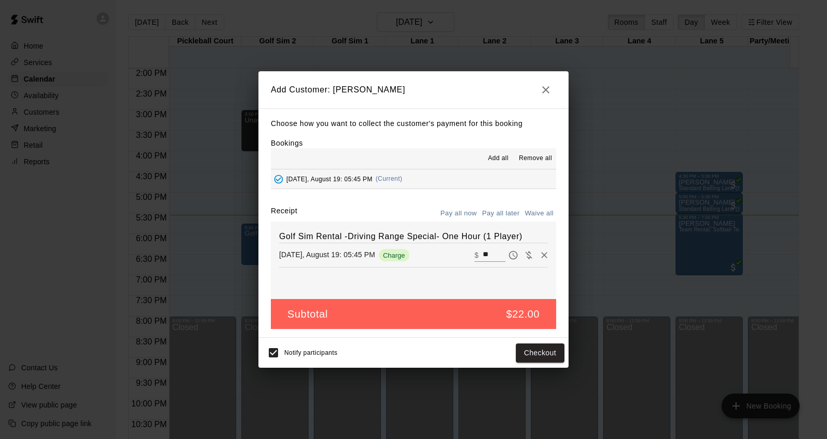
click at [483, 255] on input "**" at bounding box center [494, 255] width 23 height 13
type input "*"
type input "**"
click at [534, 354] on button "Checkout" at bounding box center [540, 353] width 49 height 19
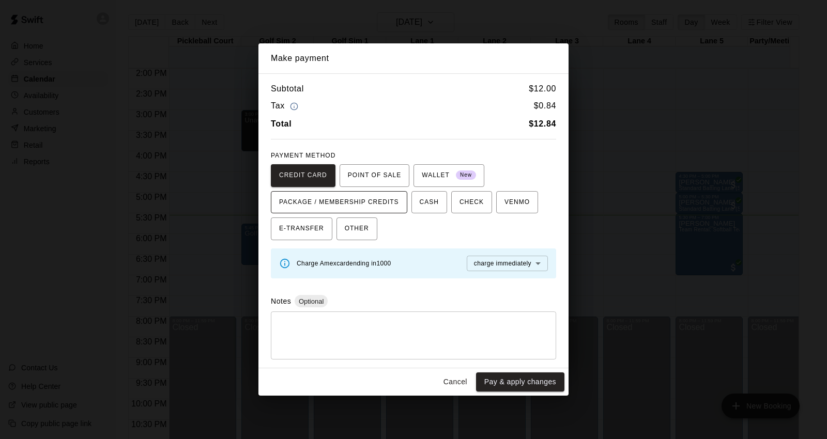
click at [315, 198] on span "PACKAGE / MEMBERSHIP CREDITS" at bounding box center [339, 202] width 120 height 17
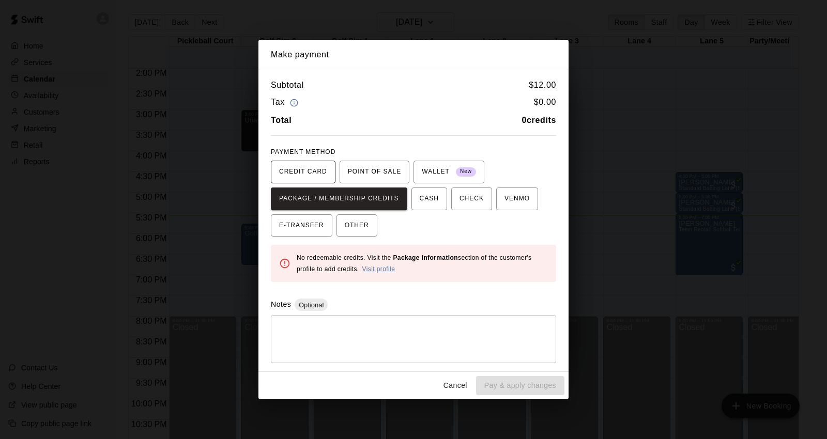
click at [293, 171] on span "CREDIT CARD" at bounding box center [303, 172] width 48 height 17
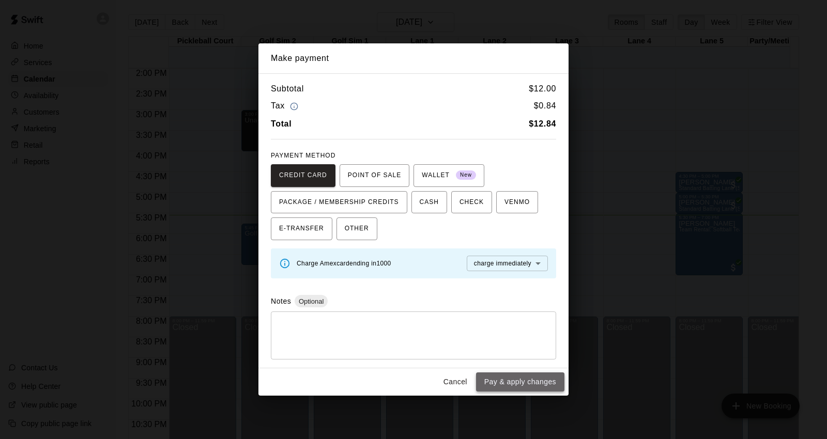
click at [517, 385] on button "Pay & apply changes" at bounding box center [520, 382] width 88 height 19
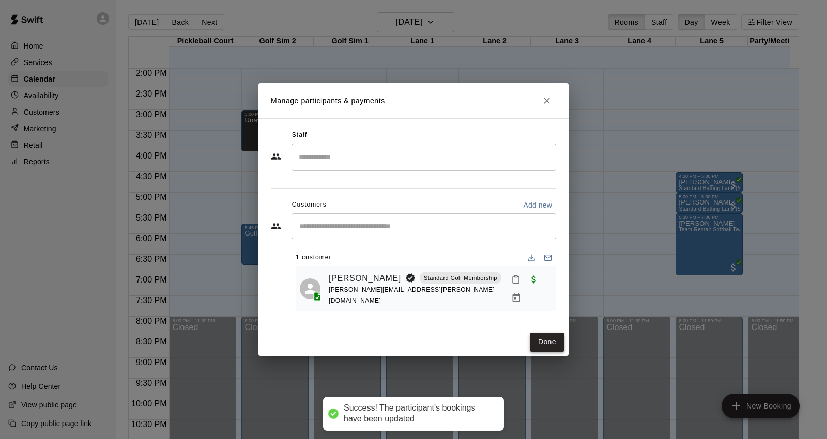
click at [536, 338] on button "Done" at bounding box center [547, 342] width 35 height 19
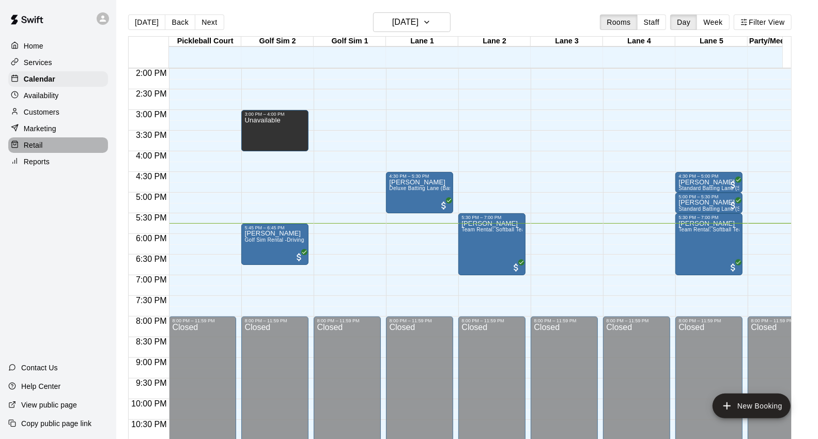
click at [38, 150] on p "Retail" at bounding box center [33, 145] width 19 height 10
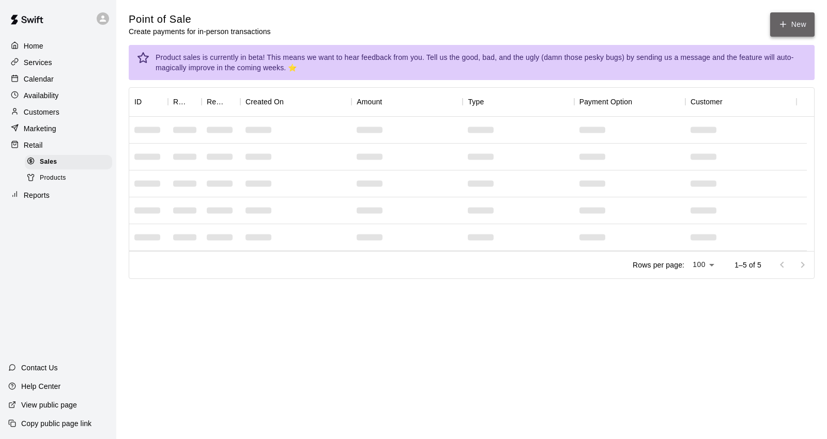
click at [775, 22] on button "New" at bounding box center [792, 24] width 44 height 24
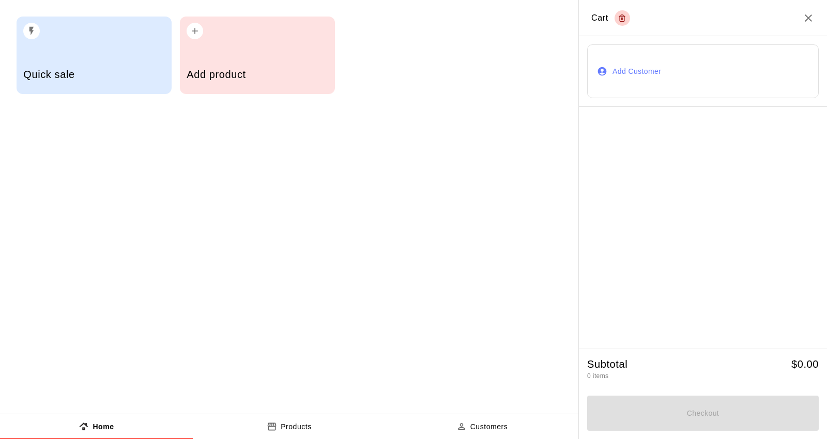
click at [263, 59] on div "Add product" at bounding box center [257, 75] width 141 height 37
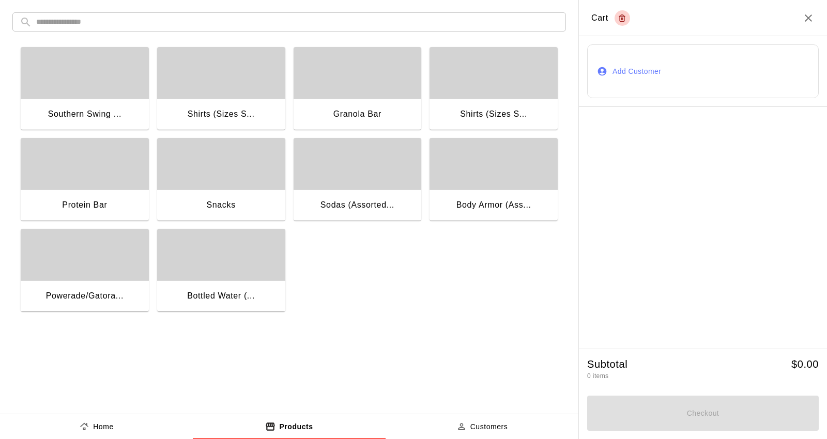
click at [468, 183] on div "button" at bounding box center [494, 164] width 128 height 52
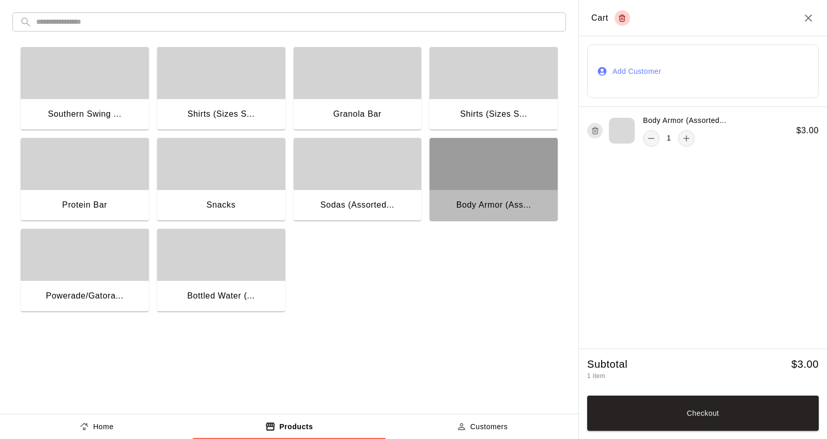
click at [468, 183] on div "button" at bounding box center [494, 164] width 128 height 52
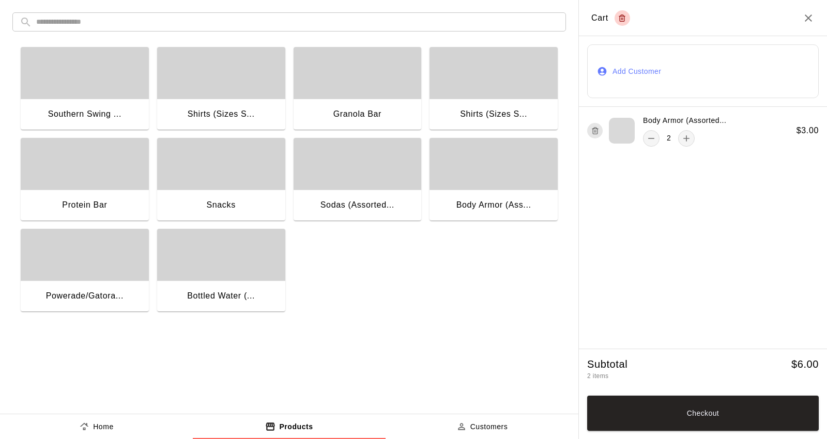
click at [243, 187] on div "button" at bounding box center [221, 164] width 128 height 52
click at [238, 180] on div "button" at bounding box center [221, 164] width 128 height 52
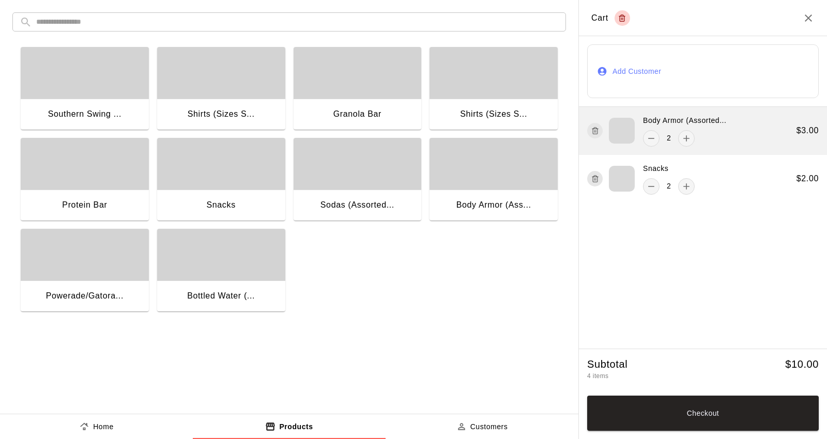
click at [732, 135] on div "Body Armor (Assorted... 2 $ 3.00" at bounding box center [703, 131] width 248 height 48
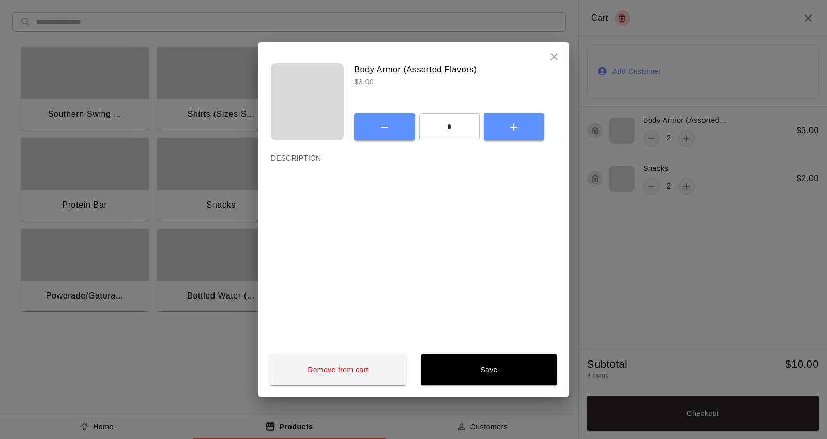
click at [558, 58] on icon "close" at bounding box center [554, 57] width 12 height 12
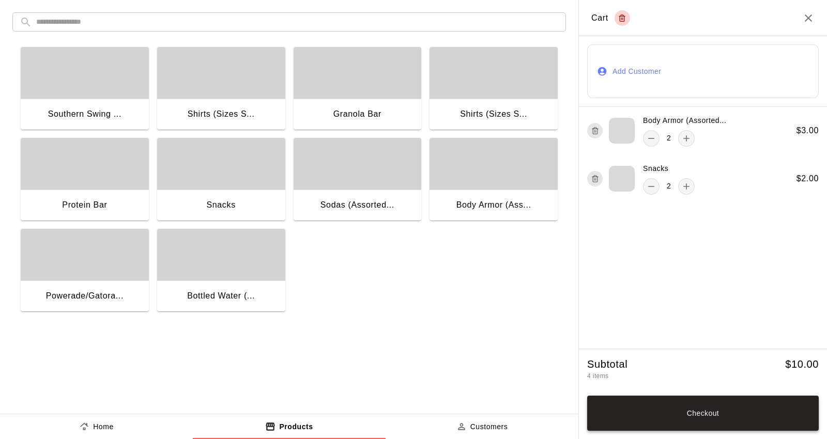
click at [639, 414] on button "Checkout" at bounding box center [703, 413] width 232 height 35
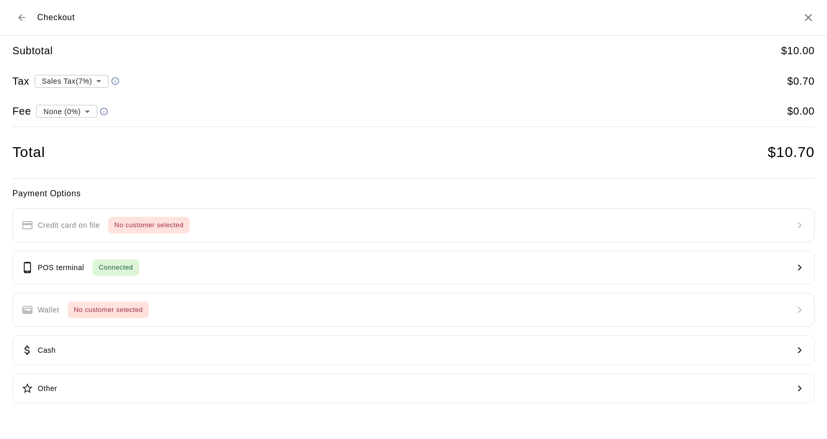
click at [17, 17] on icon "Back to cart" at bounding box center [22, 17] width 10 height 10
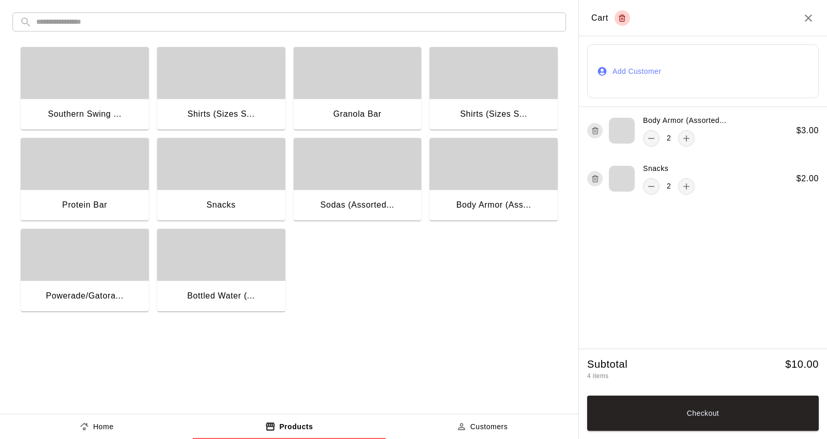
click at [165, 198] on div "Snacks" at bounding box center [221, 206] width 128 height 33
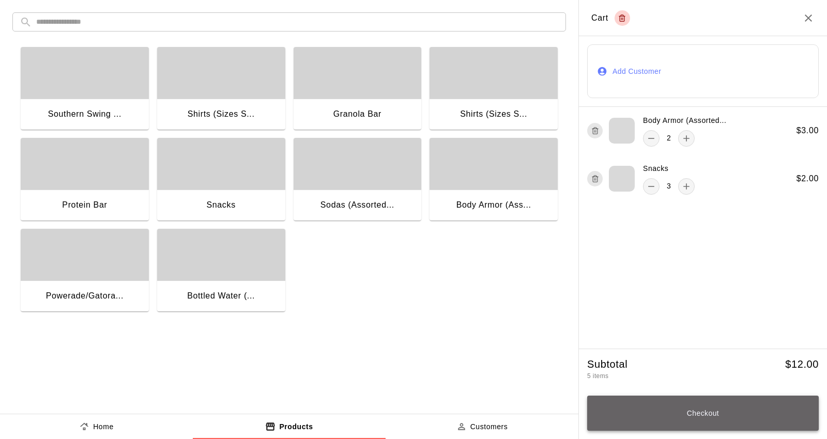
click at [649, 420] on button "Checkout" at bounding box center [703, 413] width 232 height 35
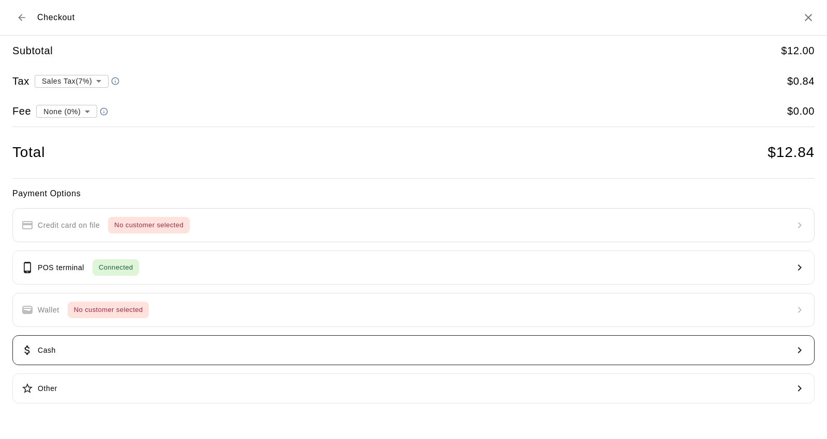
click at [122, 353] on button "Cash" at bounding box center [413, 351] width 802 height 30
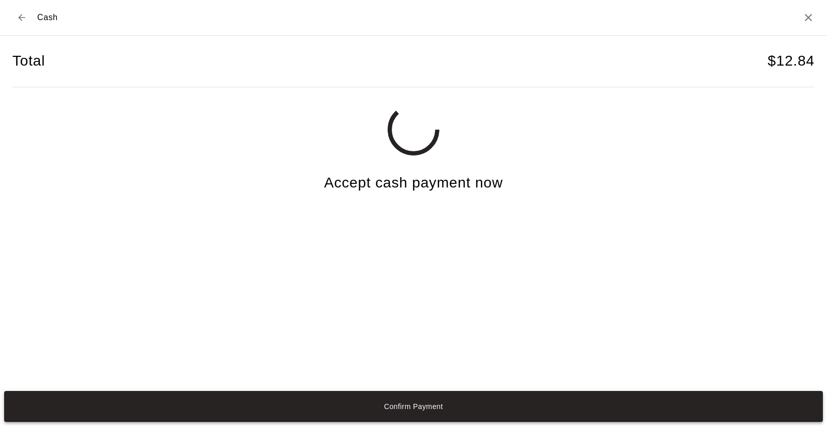
click at [399, 415] on button "Confirm Payment" at bounding box center [413, 406] width 819 height 31
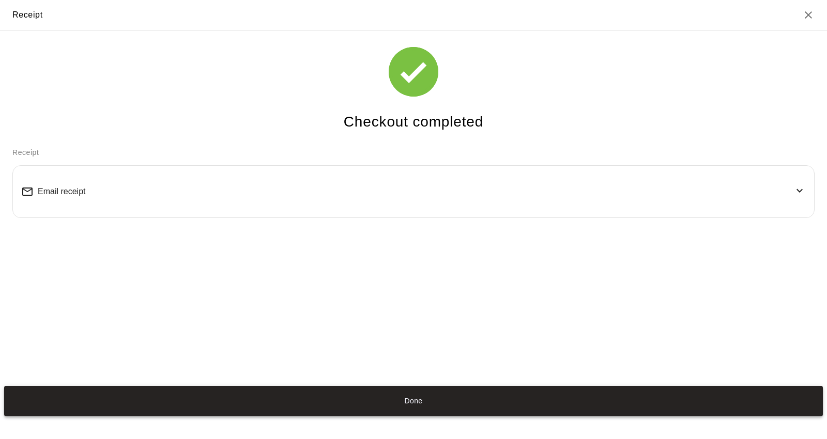
click at [473, 401] on button "Done" at bounding box center [413, 401] width 819 height 31
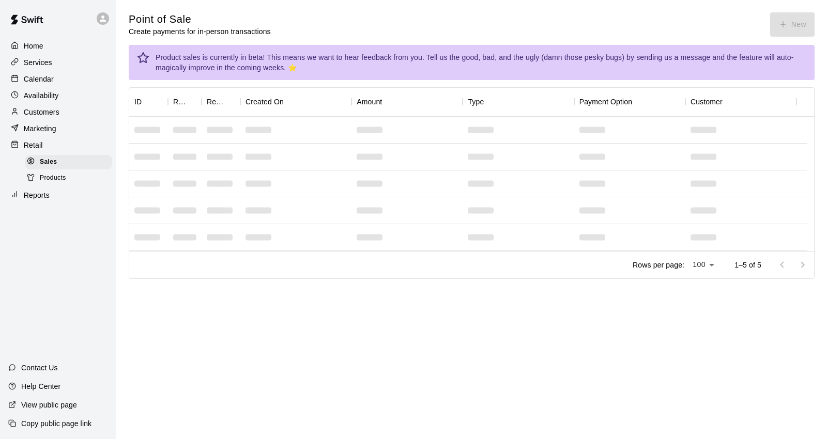
click at [37, 80] on p "Calendar" at bounding box center [39, 79] width 30 height 10
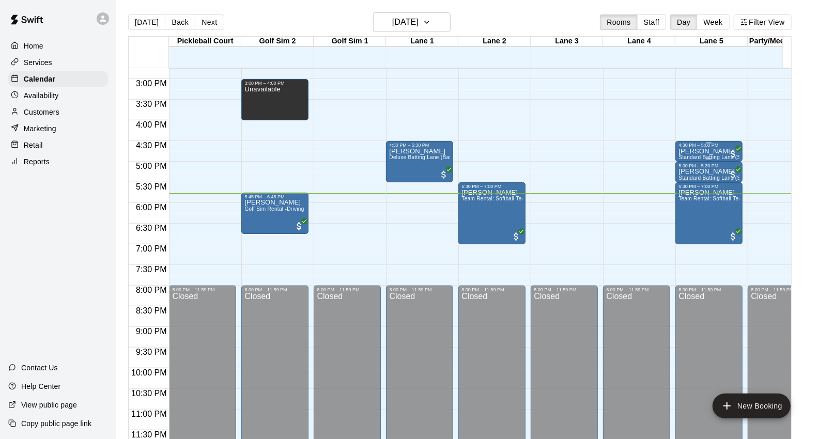
scroll to position [618, 0]
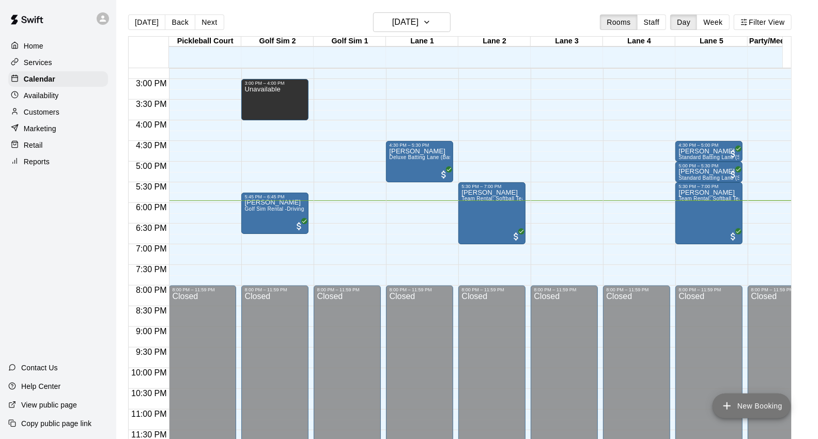
click at [780, 414] on button "New Booking" at bounding box center [752, 406] width 78 height 25
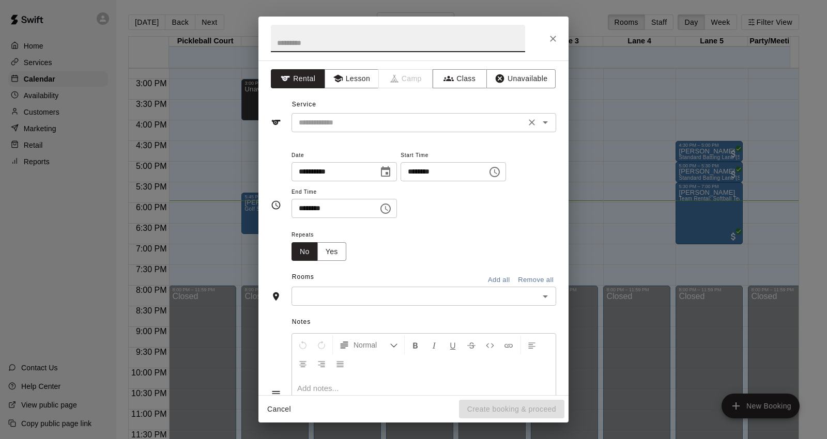
click at [385, 131] on div "​" at bounding box center [424, 122] width 265 height 19
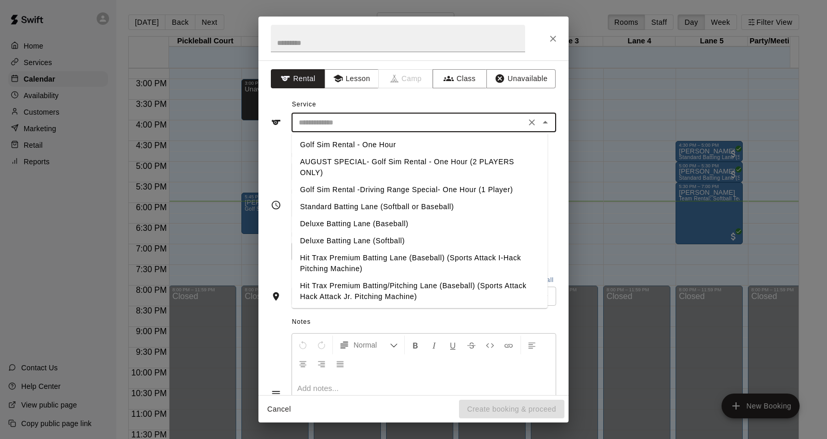
click at [551, 33] on button "Close" at bounding box center [553, 38] width 19 height 19
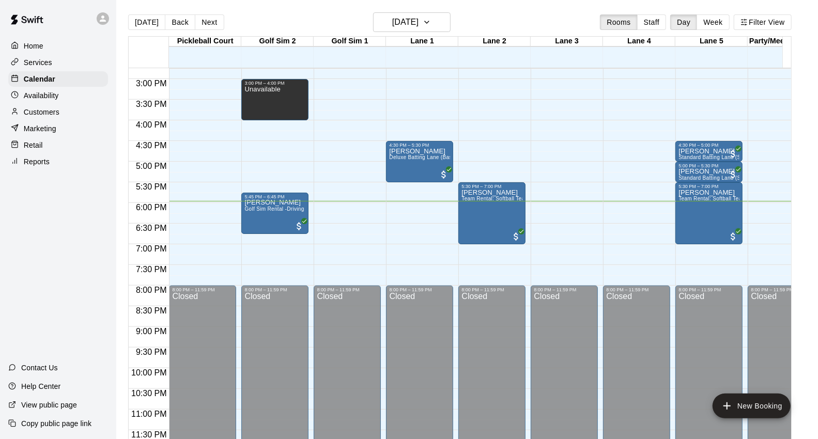
click at [45, 99] on p "Availability" at bounding box center [41, 95] width 35 height 10
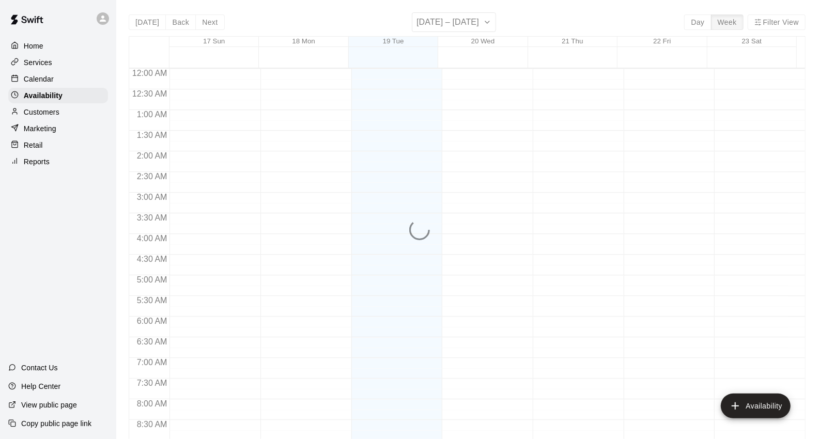
scroll to position [610, 0]
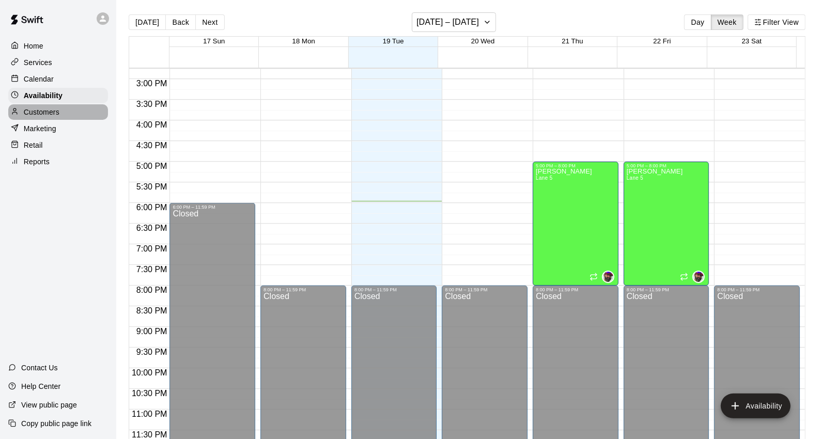
click at [59, 120] on div "Customers" at bounding box center [58, 112] width 100 height 16
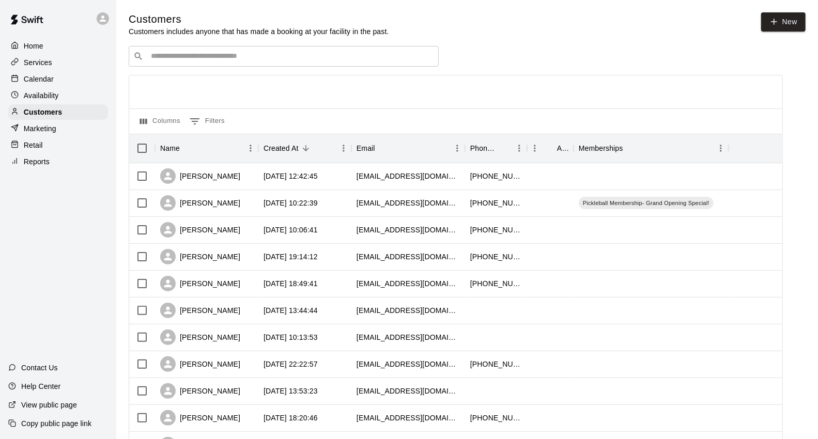
click at [54, 81] on div "Calendar" at bounding box center [58, 79] width 100 height 16
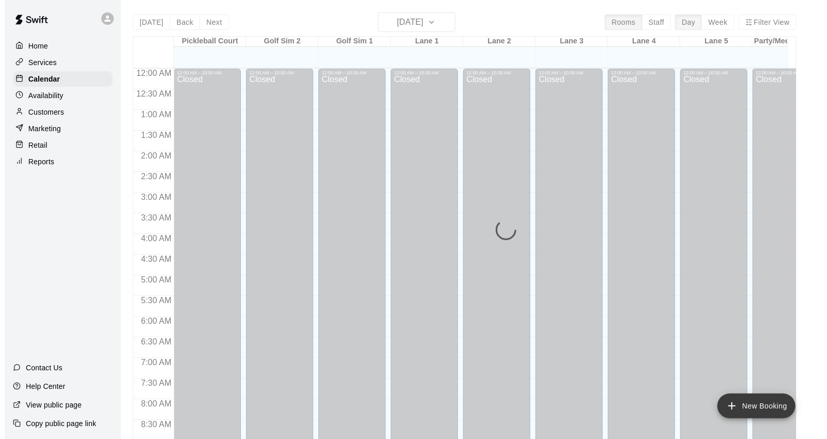
scroll to position [579, 0]
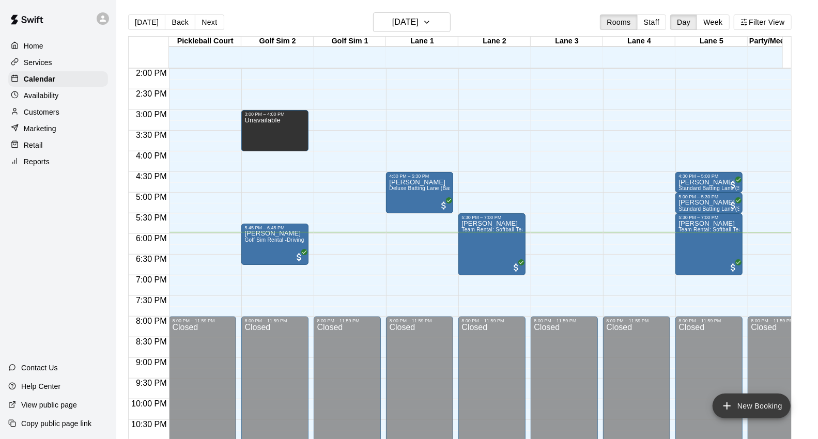
click at [760, 404] on button "New Booking" at bounding box center [752, 406] width 78 height 25
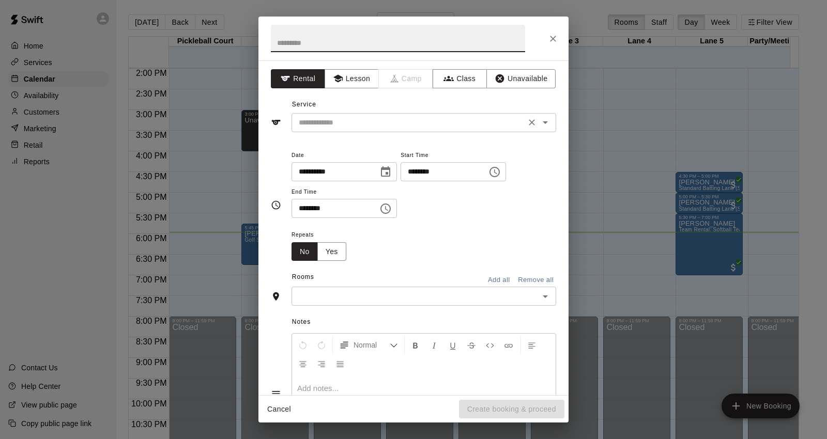
click at [400, 113] on div "​" at bounding box center [424, 122] width 265 height 19
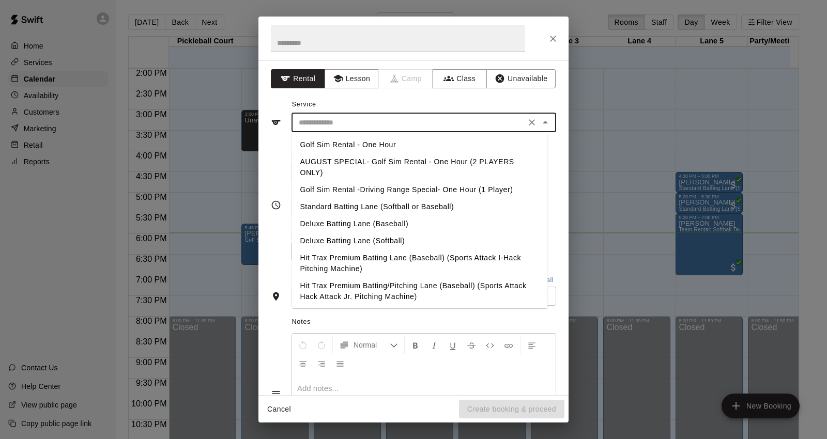
click at [376, 293] on li "Hit Trax Premium Batting/Pitching Lane (Baseball) (Sports Attack Hack Attack Jr…" at bounding box center [420, 292] width 256 height 28
type input "**********"
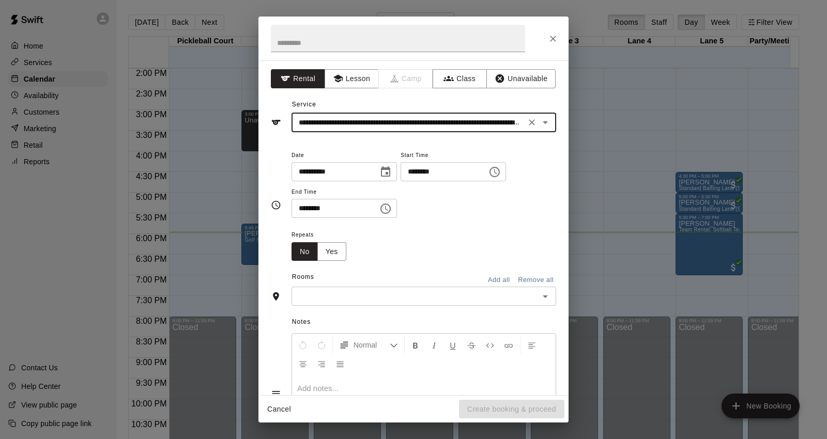
click at [501, 169] on icon "Choose time, selected time is 5:00 PM" at bounding box center [495, 172] width 12 height 12
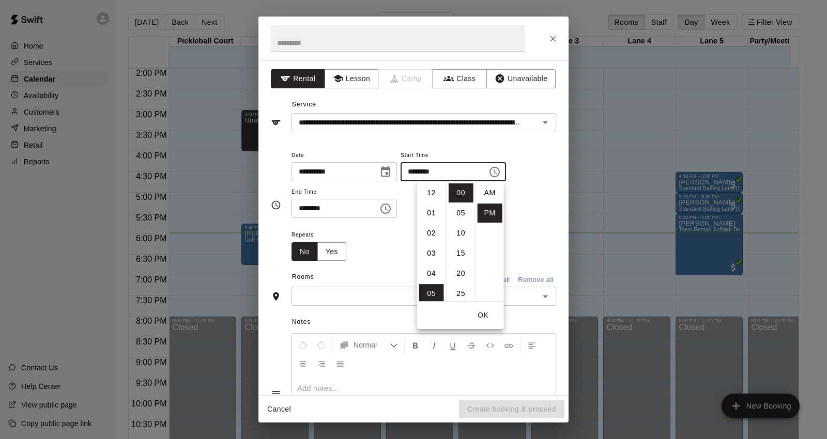
scroll to position [18, 0]
click at [435, 211] on li "06" at bounding box center [431, 213] width 25 height 19
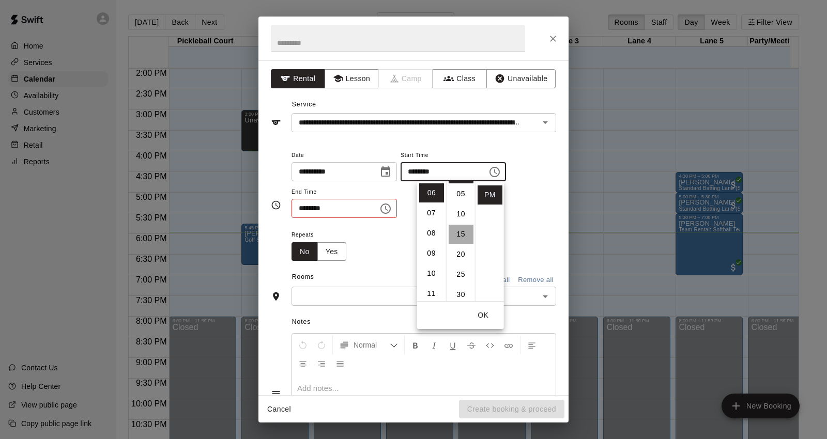
click at [459, 231] on li "15" at bounding box center [461, 234] width 25 height 19
type input "********"
click at [489, 321] on button "OK" at bounding box center [483, 315] width 33 height 19
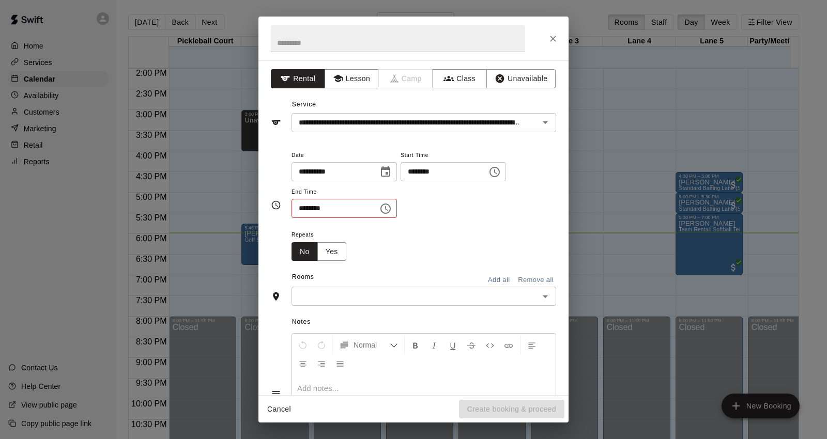
click at [392, 207] on icon "Choose time, selected time is 5:30 PM" at bounding box center [385, 209] width 12 height 12
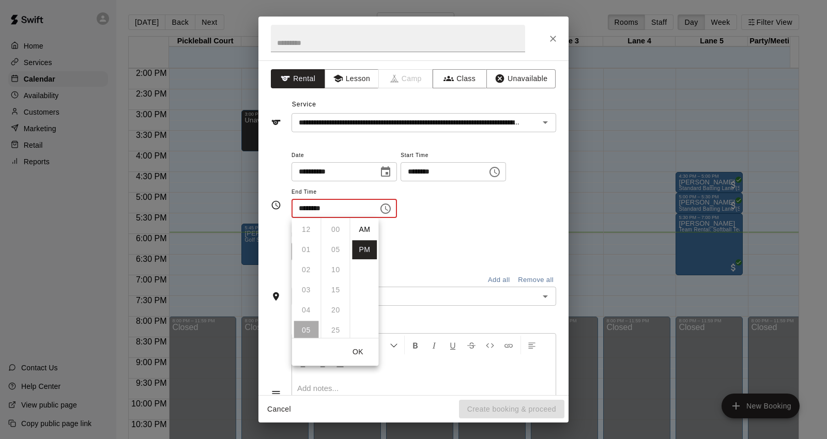
scroll to position [18, 0]
click at [304, 244] on li "06" at bounding box center [306, 249] width 25 height 19
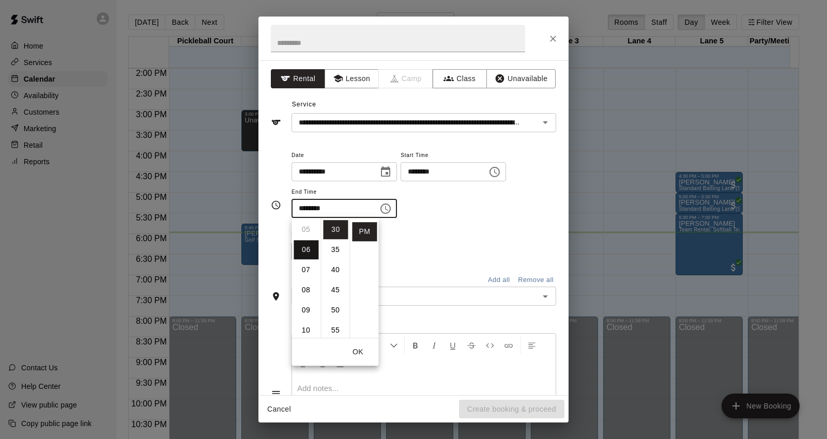
scroll to position [121, 0]
click at [332, 281] on li "45" at bounding box center [335, 290] width 25 height 19
type input "********"
click at [355, 355] on button "OK" at bounding box center [357, 352] width 33 height 19
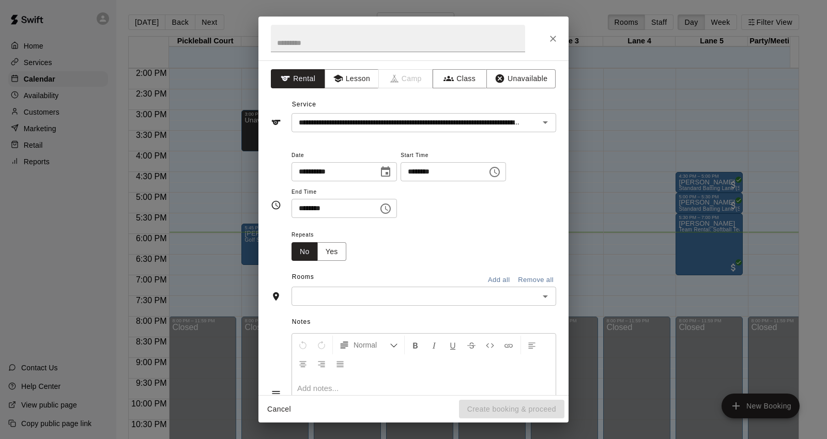
click at [358, 297] on input "text" at bounding box center [415, 296] width 241 height 13
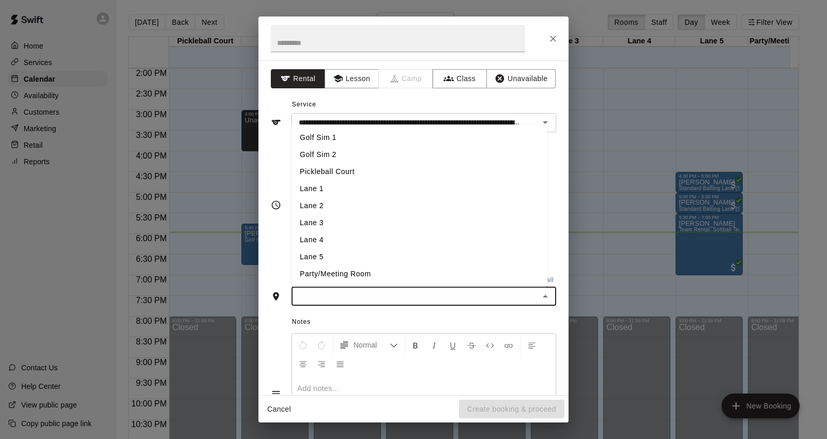
click at [335, 224] on li "Lane 3" at bounding box center [420, 223] width 256 height 17
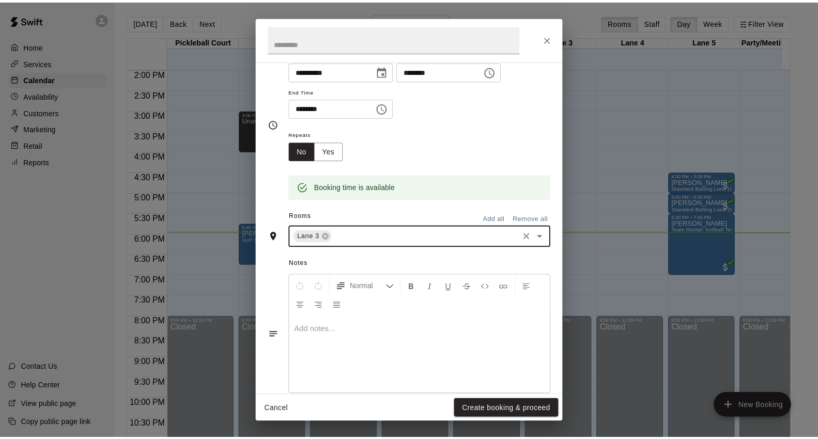
scroll to position [120, 0]
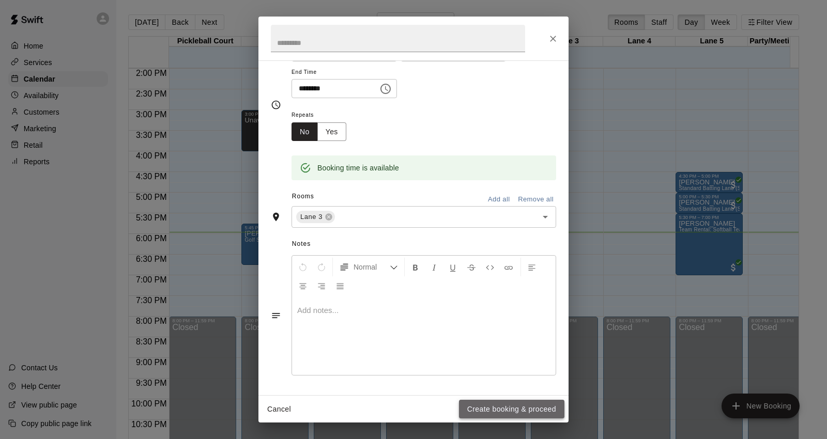
click at [497, 405] on button "Create booking & proceed" at bounding box center [511, 409] width 105 height 19
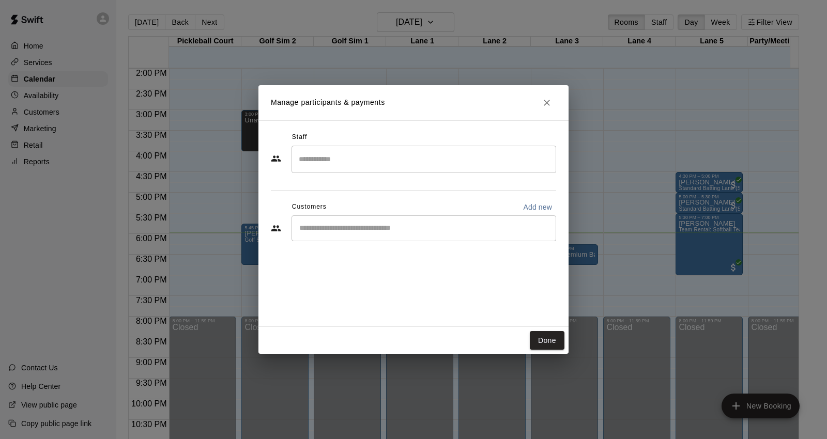
click at [380, 221] on div "​" at bounding box center [424, 229] width 265 height 26
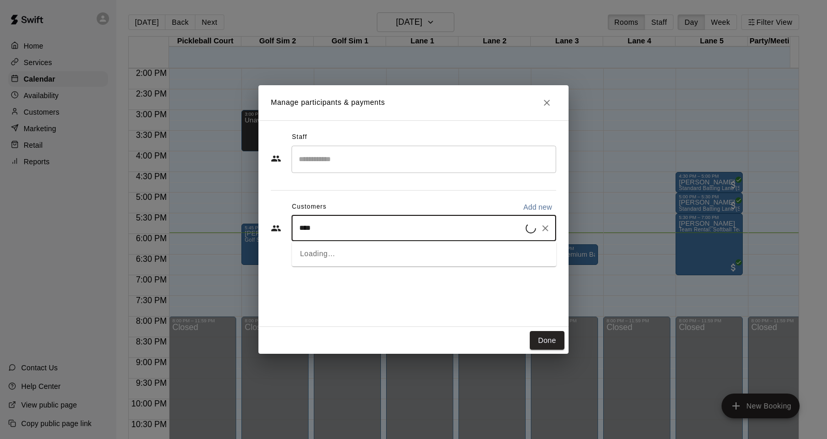
type input "*****"
click at [396, 257] on div "[PERSON_NAME] [EMAIL_ADDRESS][DOMAIN_NAME]" at bounding box center [434, 258] width 227 height 22
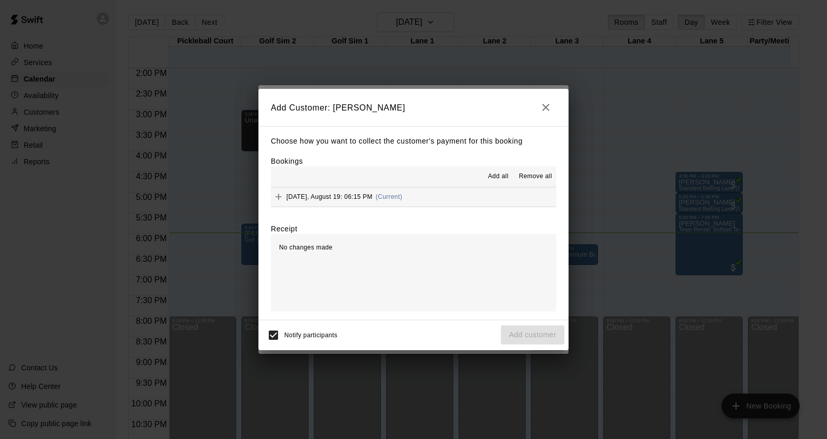
click at [476, 178] on div "Add all Remove all" at bounding box center [413, 176] width 285 height 21
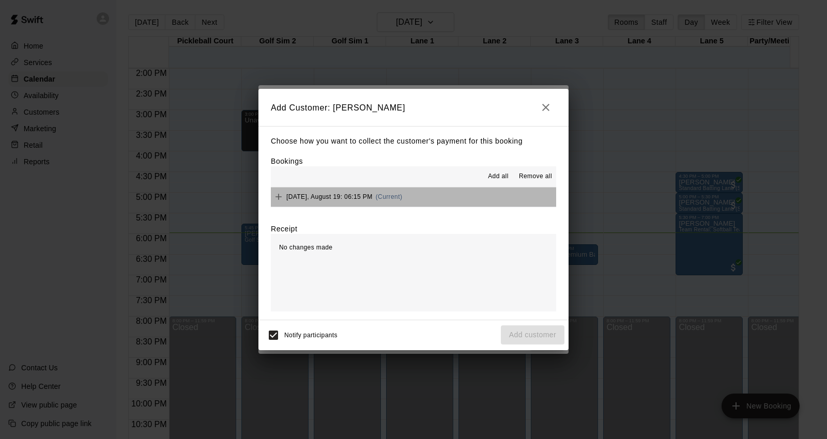
click at [480, 189] on button "[DATE], August 19: 06:15 PM (Current)" at bounding box center [413, 197] width 285 height 19
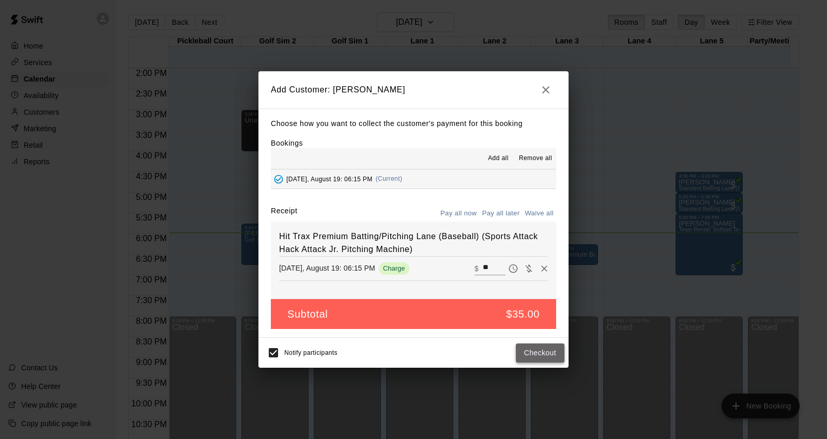
click at [562, 360] on button "Checkout" at bounding box center [540, 353] width 49 height 19
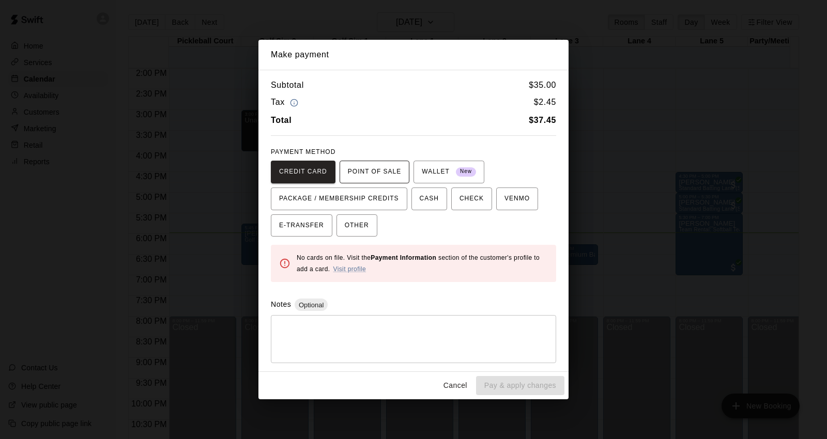
click at [369, 171] on span "POINT OF SALE" at bounding box center [374, 172] width 53 height 17
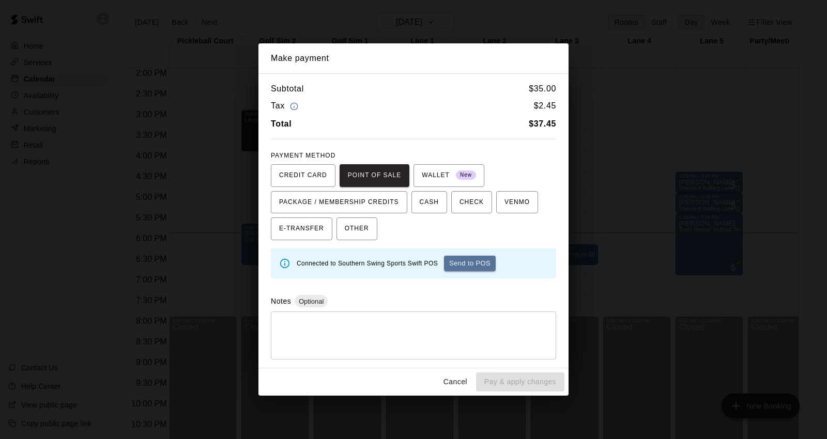
click at [470, 262] on button "Send to POS" at bounding box center [470, 264] width 52 height 16
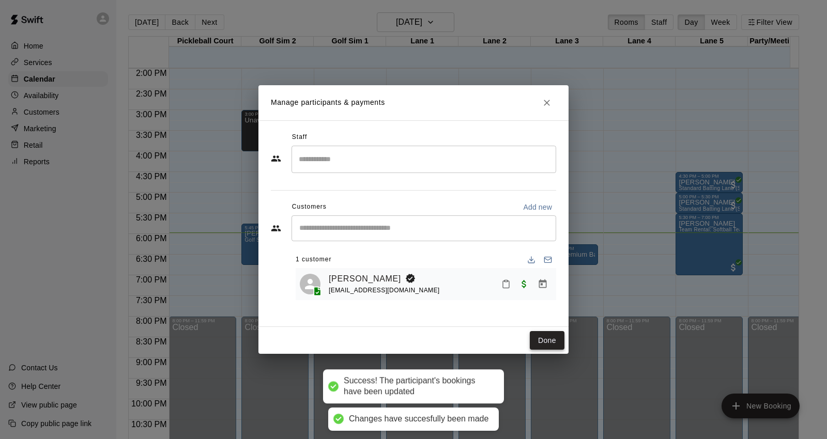
drag, startPoint x: 534, startPoint y: 338, endPoint x: 539, endPoint y: 337, distance: 5.2
click at [537, 339] on button "Done" at bounding box center [547, 340] width 35 height 19
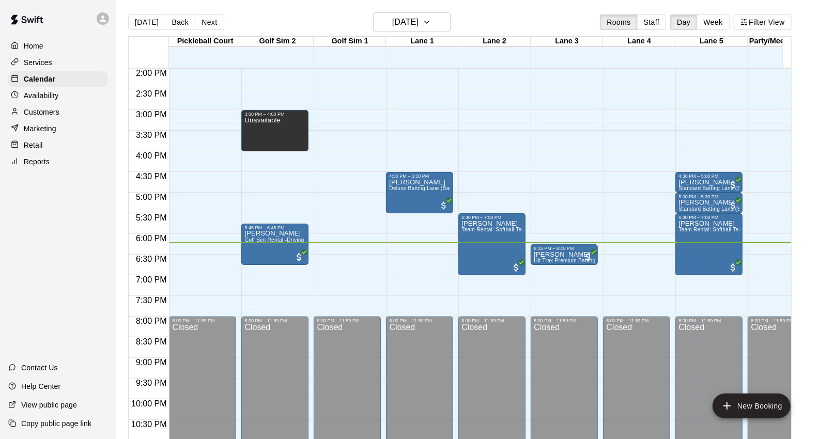
click at [73, 151] on div "Retail" at bounding box center [58, 146] width 100 height 16
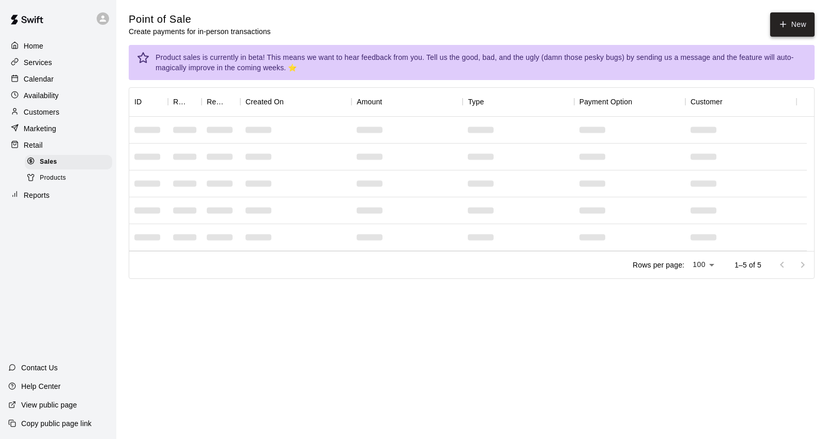
click at [803, 33] on button "New" at bounding box center [792, 24] width 44 height 24
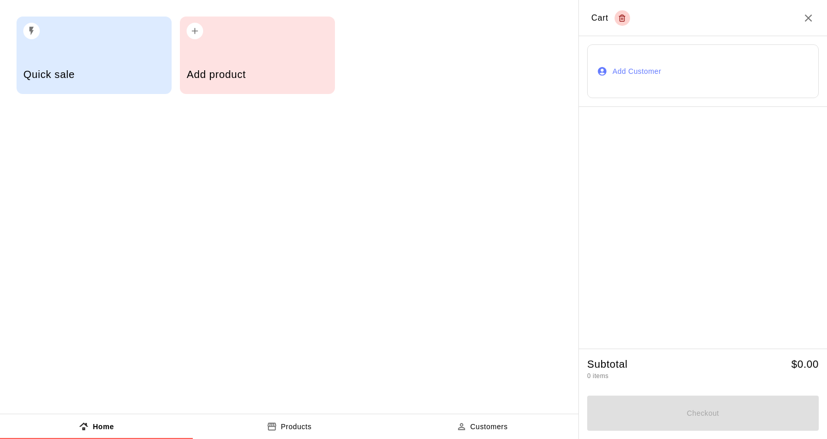
click at [260, 44] on div "Add product" at bounding box center [257, 56] width 155 height 78
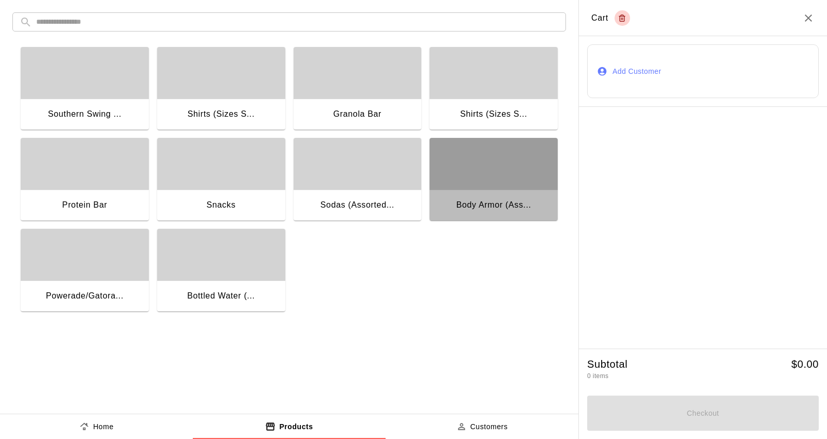
click at [484, 183] on div "button" at bounding box center [494, 164] width 128 height 52
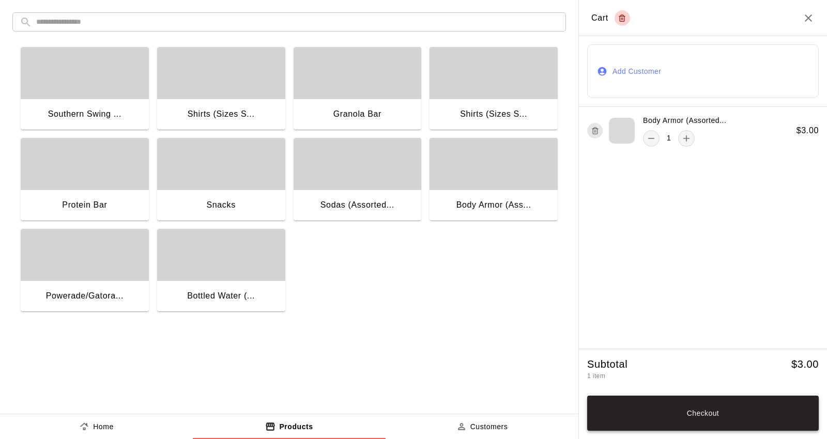
click at [643, 409] on button "Checkout" at bounding box center [703, 413] width 232 height 35
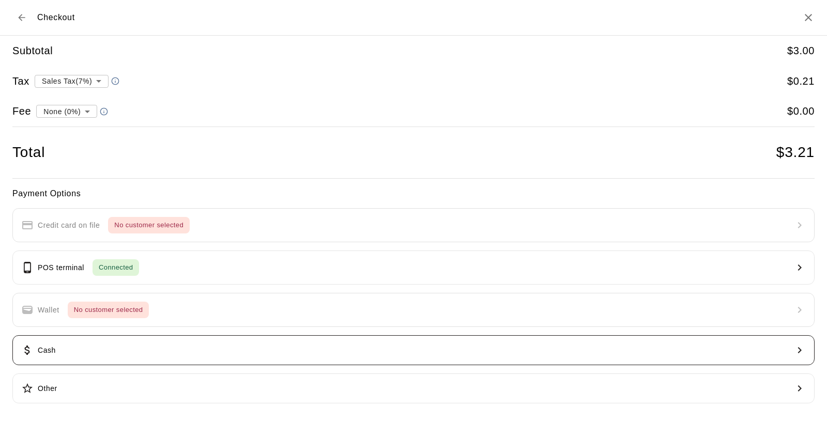
click at [441, 349] on button "Cash" at bounding box center [413, 351] width 802 height 30
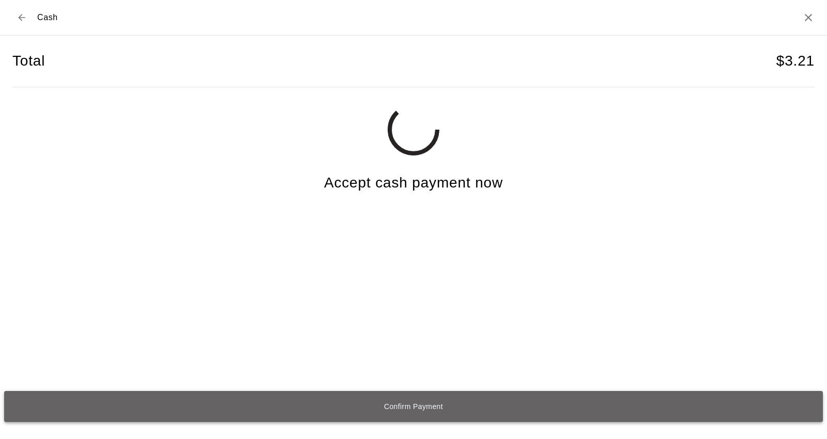
click at [451, 412] on button "Confirm Payment" at bounding box center [413, 406] width 819 height 31
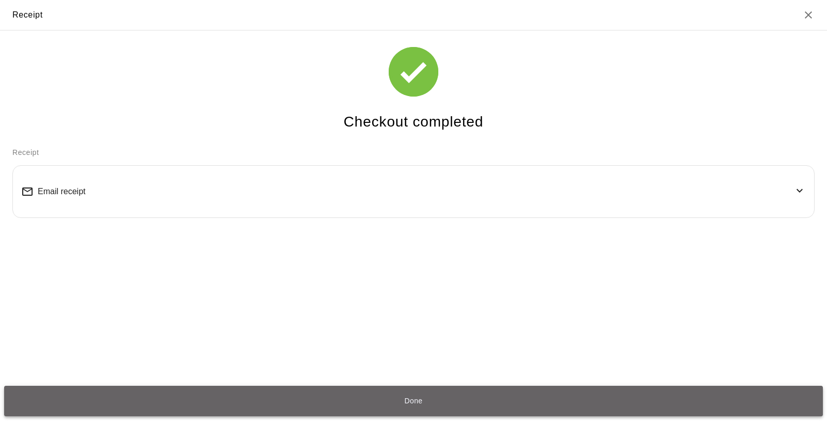
click at [243, 404] on button "Done" at bounding box center [413, 401] width 819 height 31
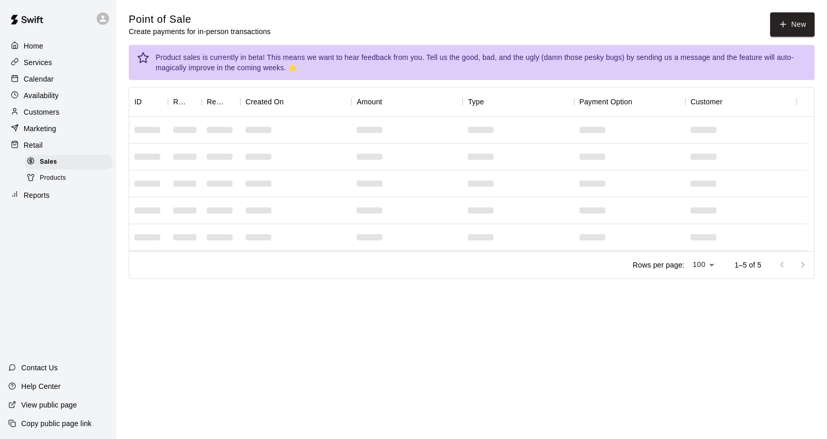
click at [64, 84] on div "Calendar" at bounding box center [58, 79] width 100 height 16
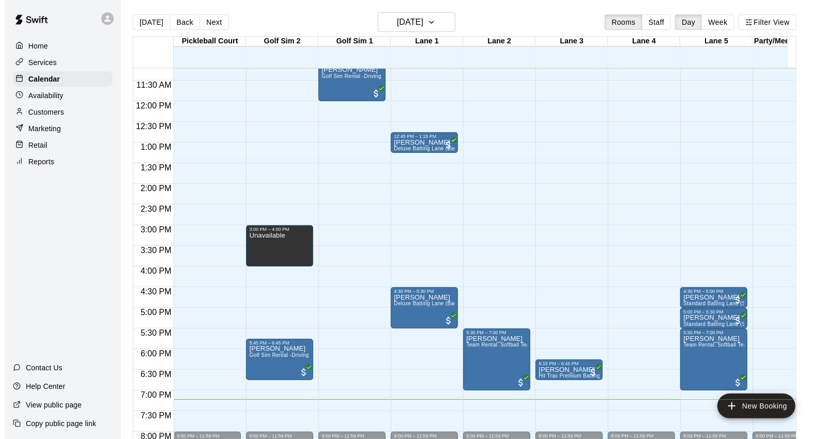
scroll to position [406, 0]
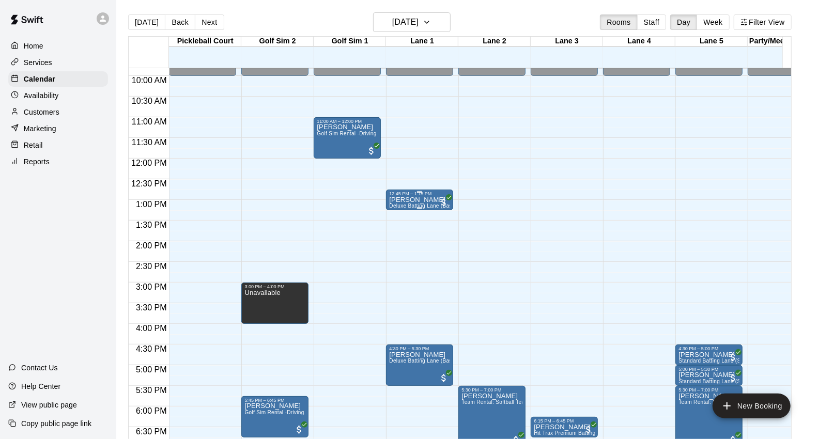
click at [415, 200] on p "[PERSON_NAME]" at bounding box center [419, 200] width 61 height 0
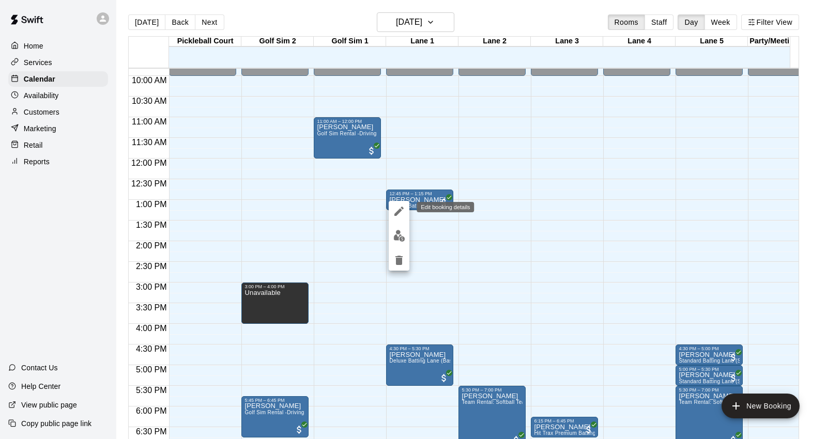
click at [400, 205] on icon "edit" at bounding box center [399, 211] width 12 height 12
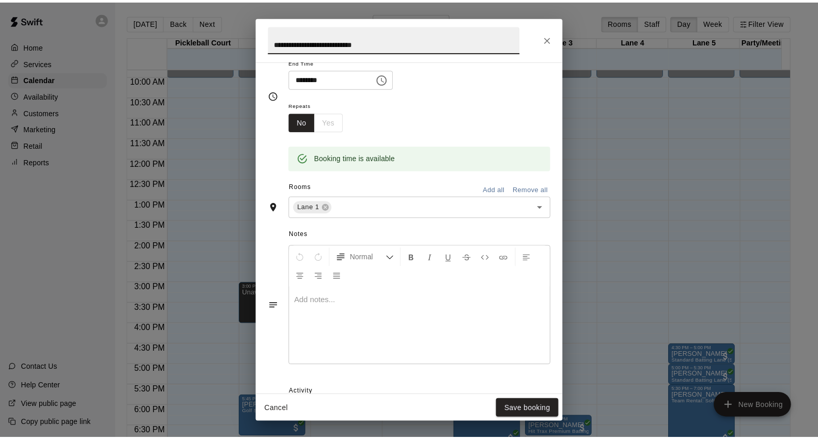
scroll to position [219, 0]
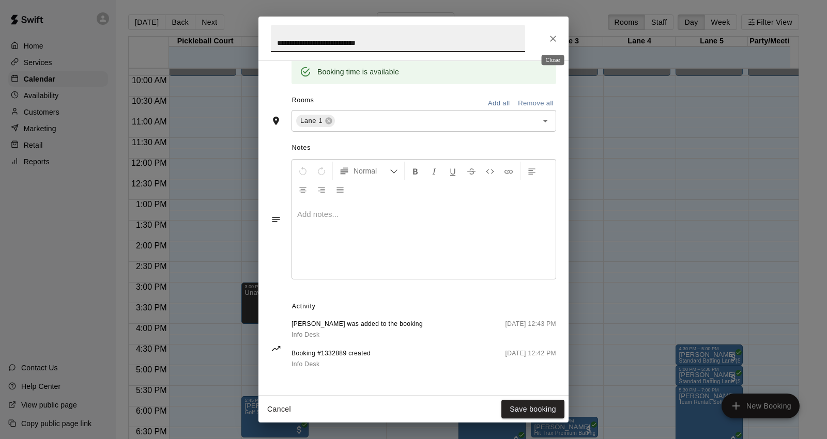
click at [549, 37] on icon "Close" at bounding box center [553, 39] width 10 height 10
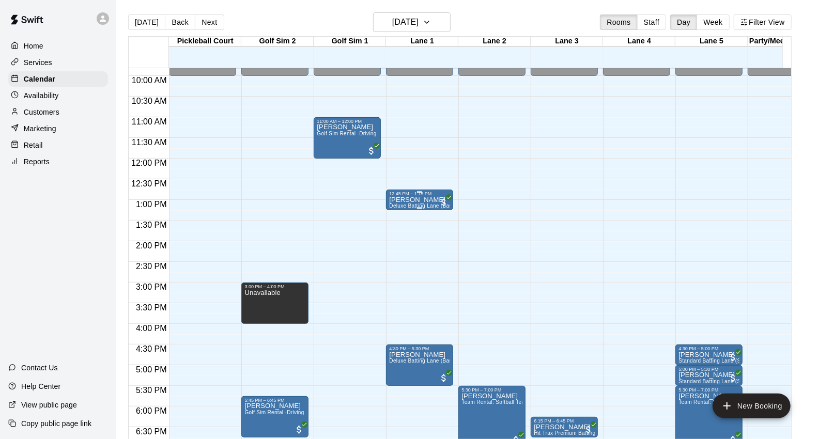
click at [431, 199] on div "[PERSON_NAME] Deluxe Batting Lane (Baseball)" at bounding box center [419, 415] width 61 height 439
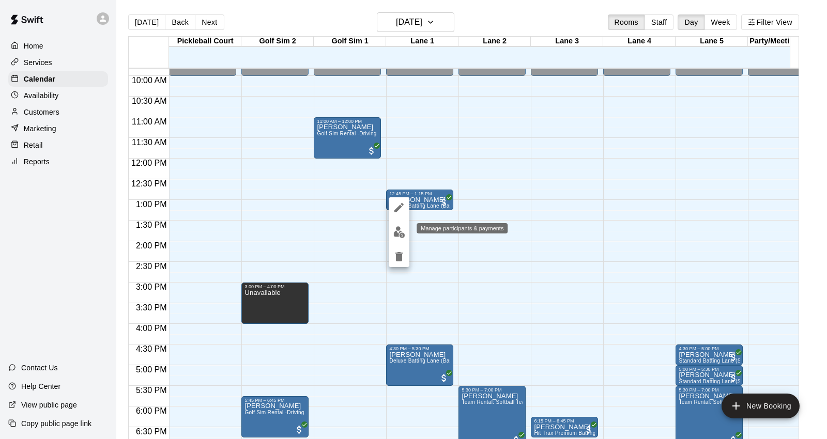
click at [397, 233] on img "edit" at bounding box center [399, 232] width 12 height 12
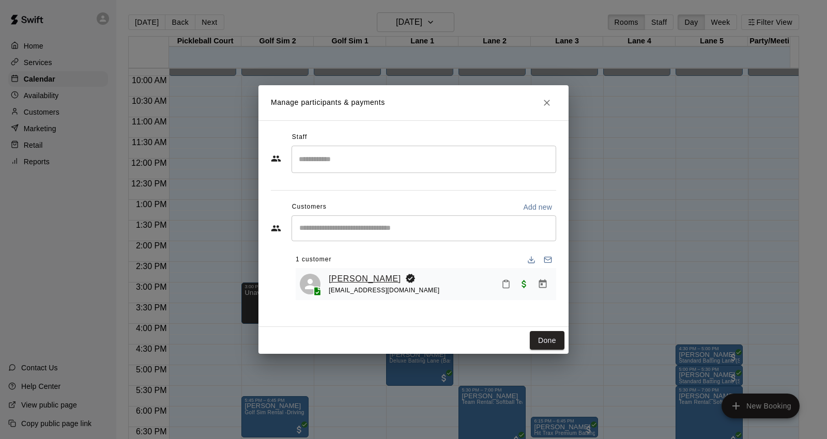
click at [352, 277] on link "[PERSON_NAME]" at bounding box center [365, 278] width 72 height 13
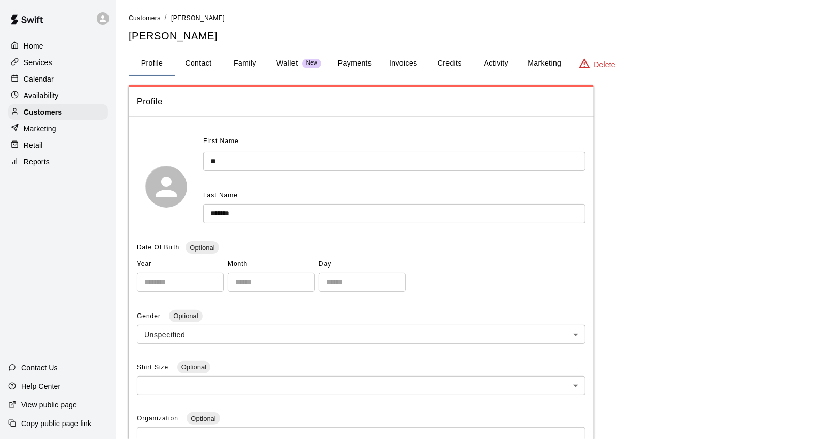
click at [224, 63] on button "Family" at bounding box center [245, 63] width 47 height 25
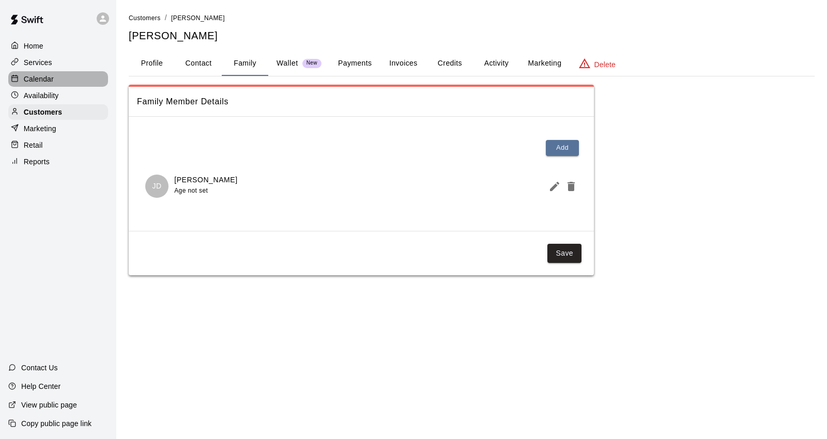
click at [88, 75] on div "Calendar" at bounding box center [58, 79] width 100 height 16
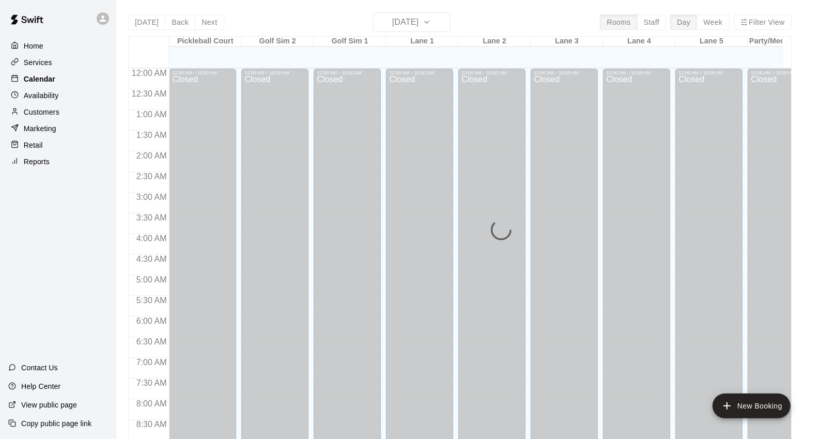
scroll to position [579, 0]
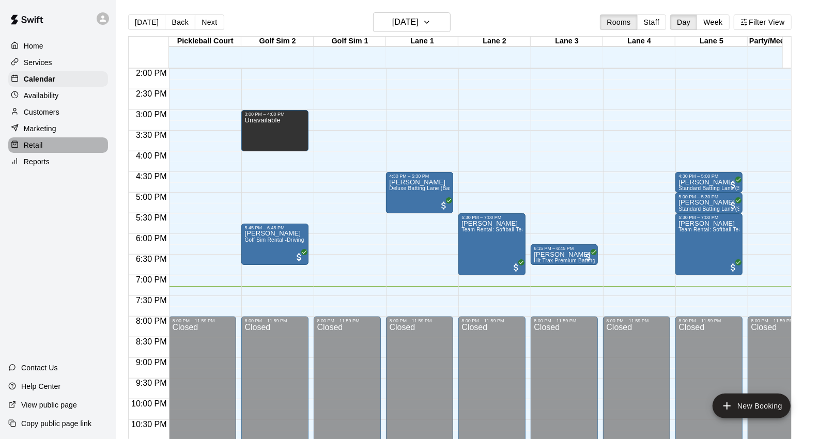
click at [40, 147] on p "Retail" at bounding box center [33, 145] width 19 height 10
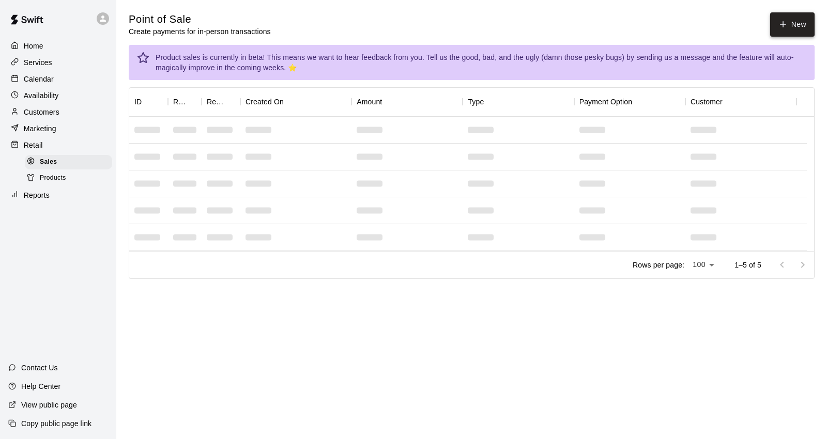
click at [794, 27] on button "New" at bounding box center [792, 24] width 44 height 24
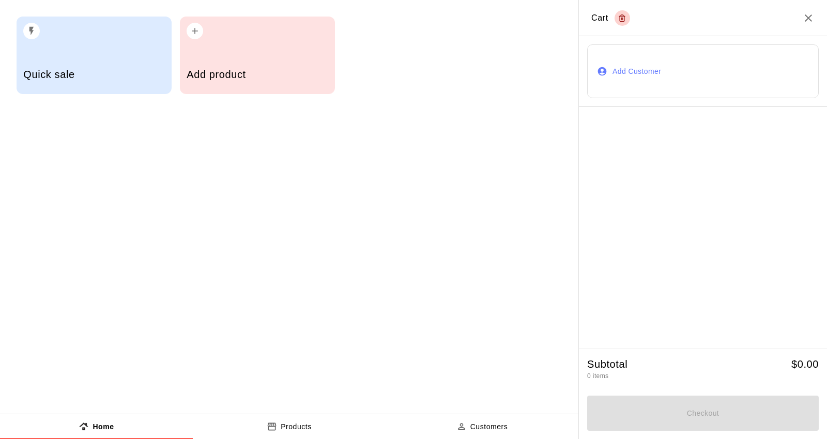
click at [271, 45] on div "Add product" at bounding box center [257, 56] width 155 height 78
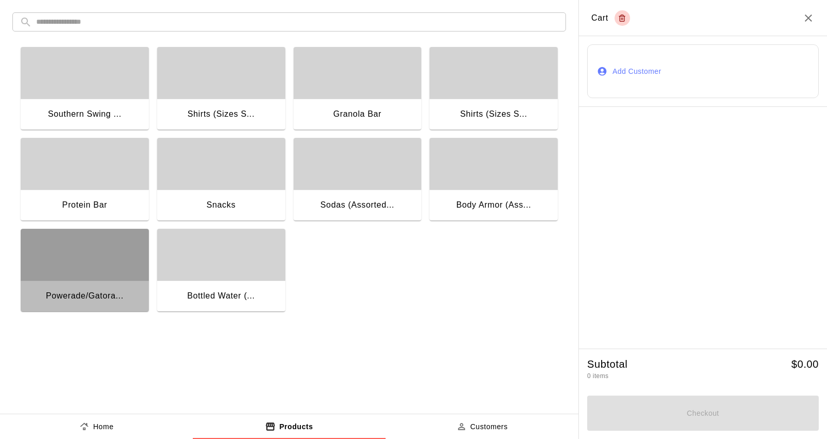
click at [70, 276] on div "button" at bounding box center [85, 255] width 128 height 52
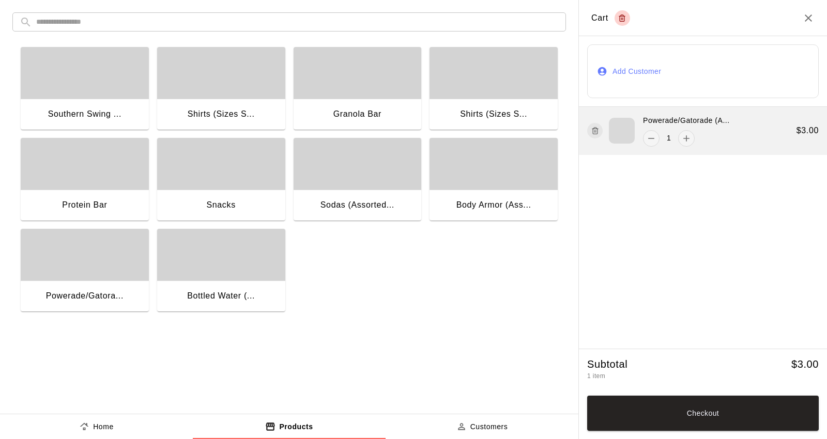
click at [595, 127] on icon "button" at bounding box center [595, 131] width 8 height 12
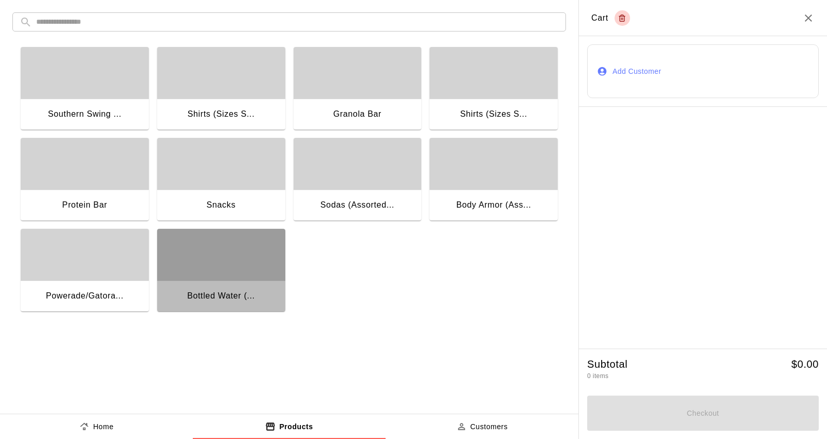
click at [238, 254] on div "button" at bounding box center [221, 255] width 128 height 52
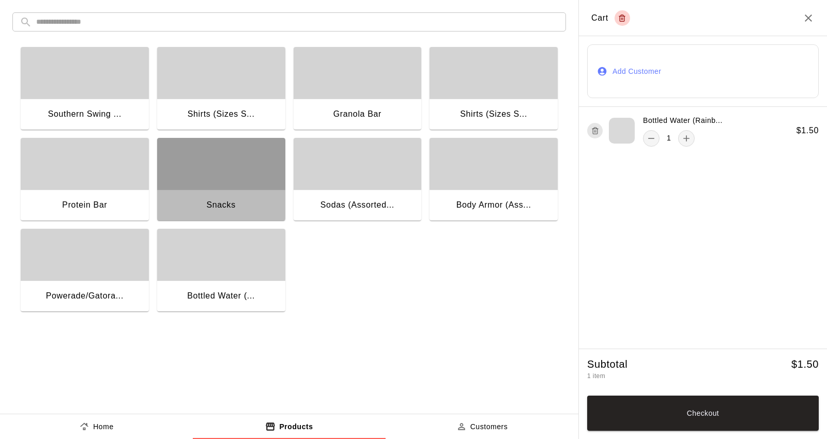
click at [244, 175] on div "button" at bounding box center [221, 164] width 128 height 52
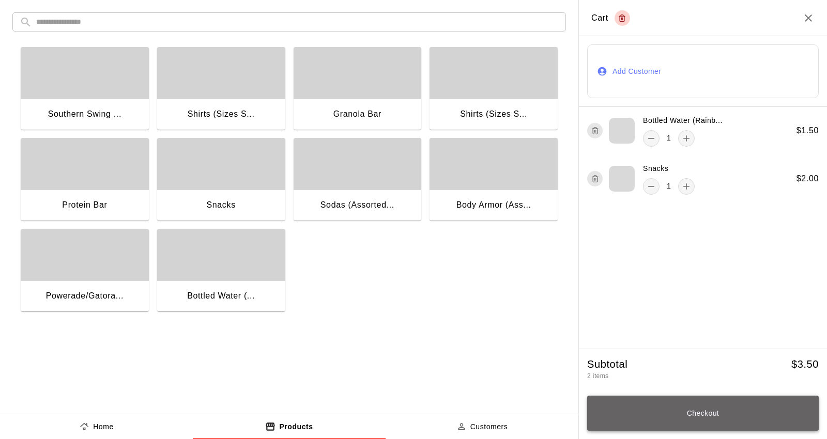
click at [721, 414] on button "Checkout" at bounding box center [703, 413] width 232 height 35
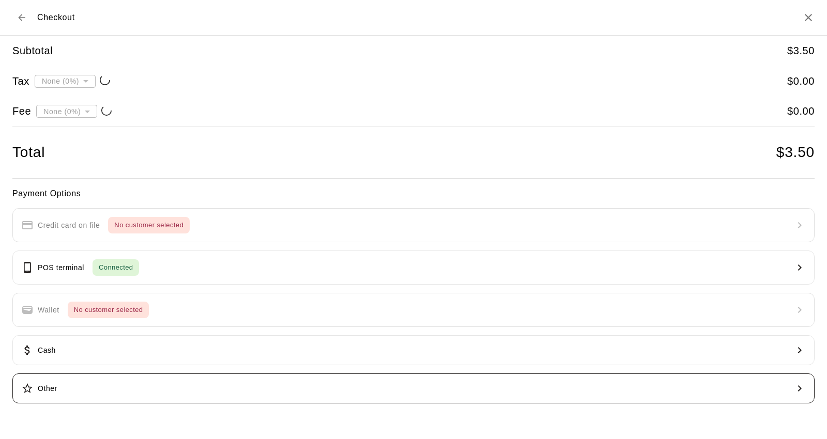
type input "**********"
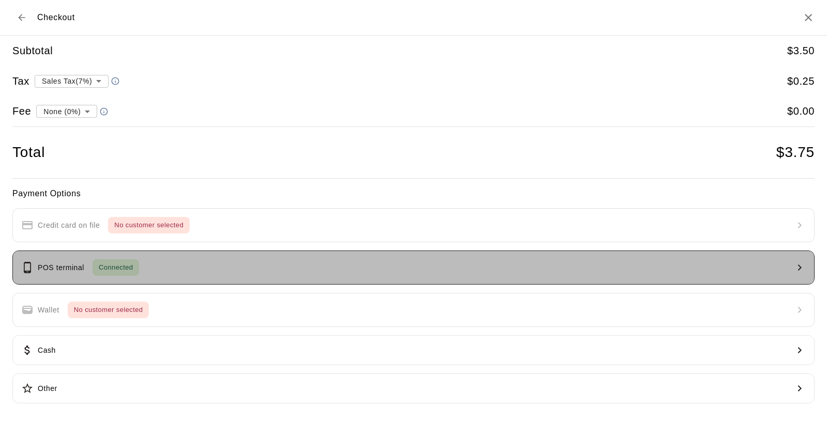
click at [422, 269] on button "POS terminal Connected" at bounding box center [413, 268] width 802 height 34
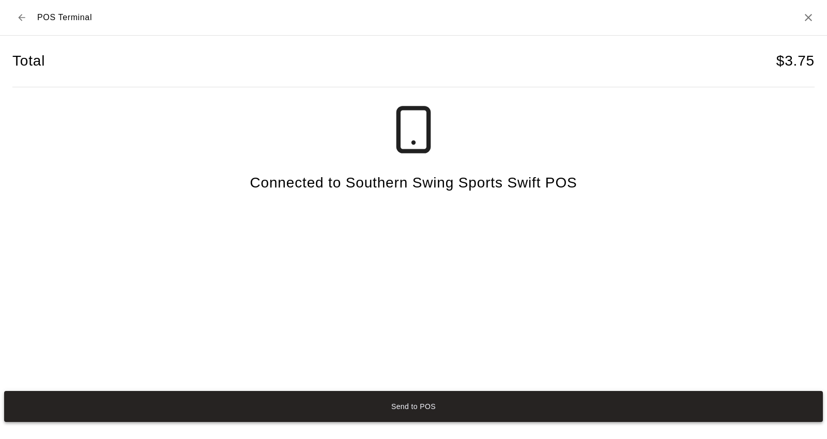
click at [476, 410] on button "Send to POS" at bounding box center [413, 406] width 819 height 31
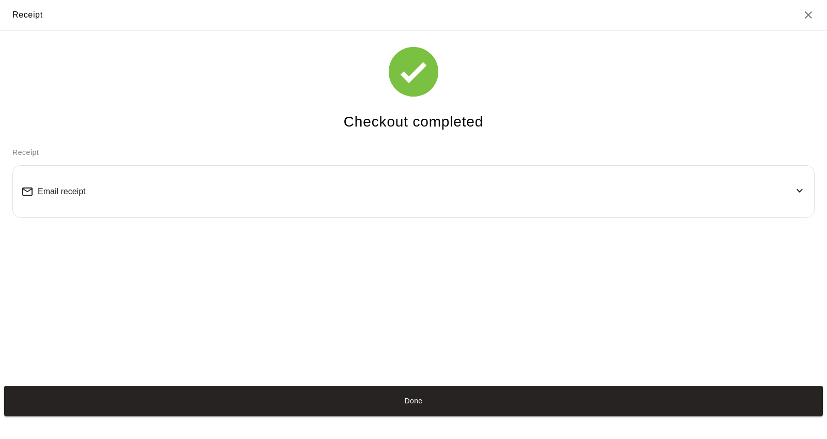
click at [510, 417] on div "Done" at bounding box center [413, 401] width 827 height 39
click at [509, 406] on button "Done" at bounding box center [413, 401] width 819 height 31
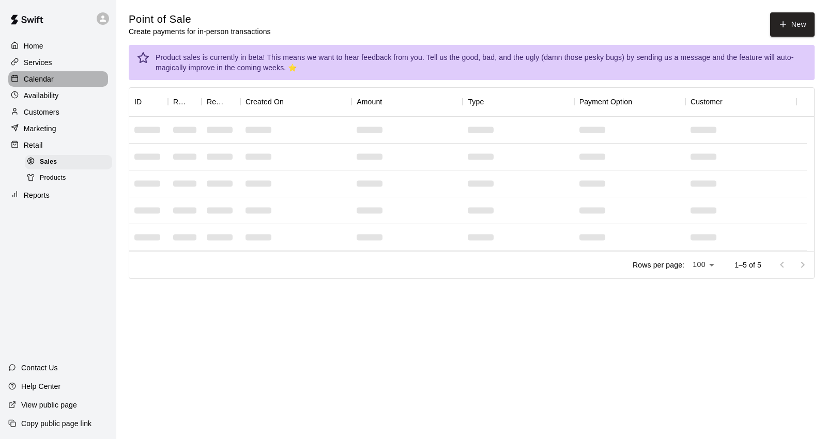
click at [63, 83] on div "Calendar" at bounding box center [58, 79] width 100 height 16
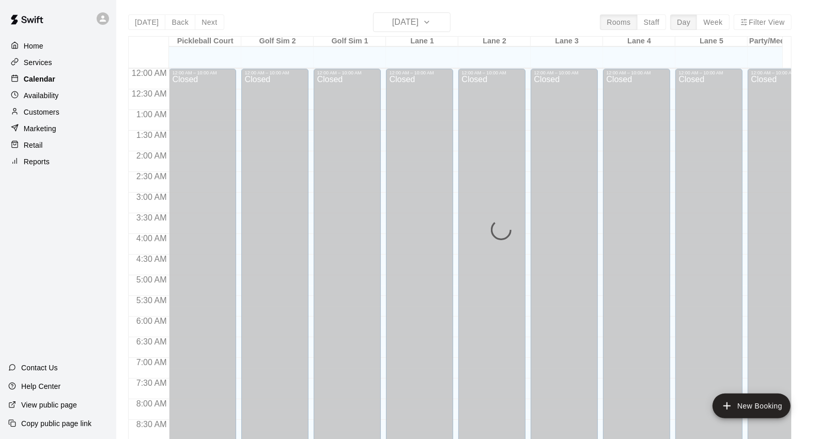
scroll to position [579, 0]
